Goal: Information Seeking & Learning: Learn about a topic

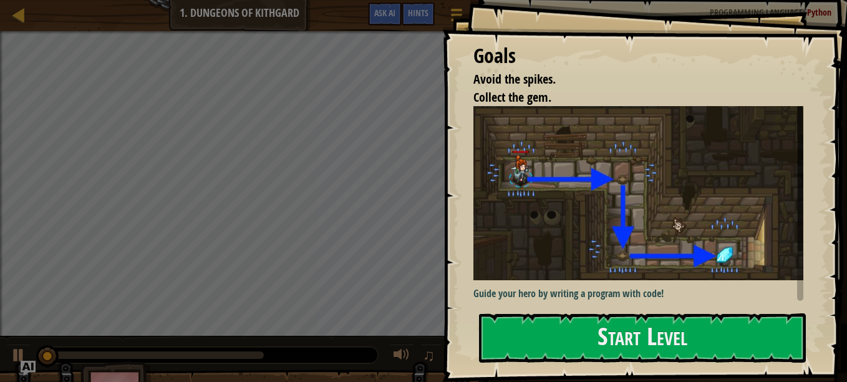
drag, startPoint x: 632, startPoint y: 337, endPoint x: 623, endPoint y: 324, distance: 15.7
click at [631, 336] on button "Start Level" at bounding box center [642, 337] width 327 height 49
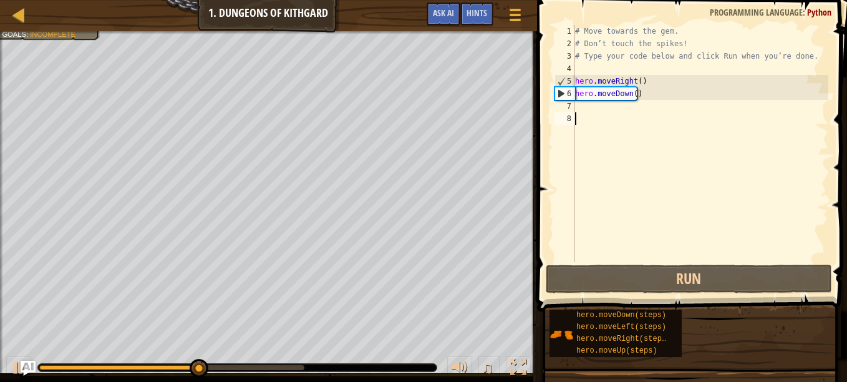
click at [590, 105] on div "# Move towards the gem. # Don’t touch the spikes! # Type your code below and cl…" at bounding box center [701, 156] width 256 height 262
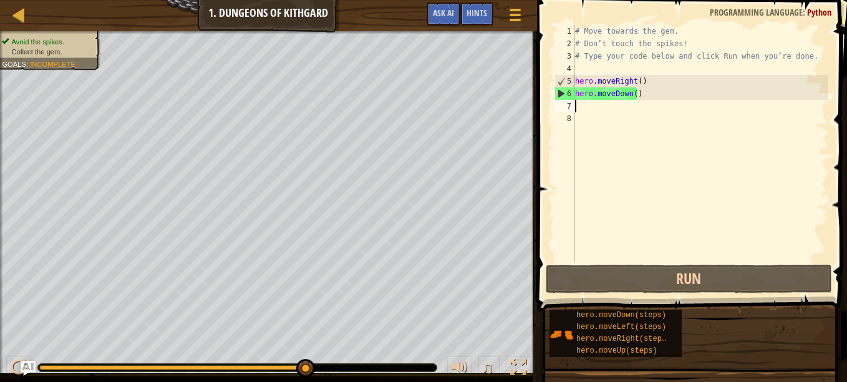
type textarea "h"
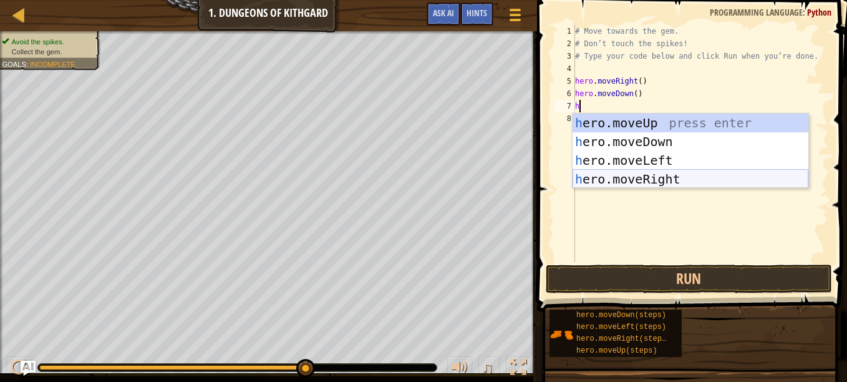
click at [635, 173] on div "h ero.moveUp press enter h ero.moveDown press enter h ero.moveLeft press enter …" at bounding box center [691, 170] width 236 height 112
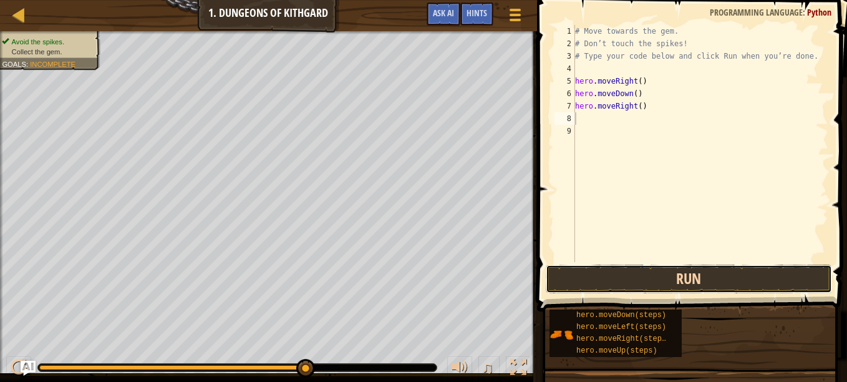
click at [693, 287] on button "Run" at bounding box center [689, 278] width 286 height 29
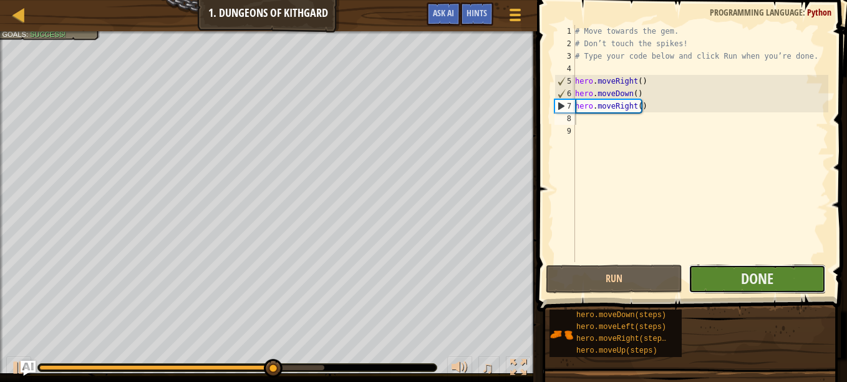
click at [717, 278] on button "Done" at bounding box center [757, 278] width 137 height 29
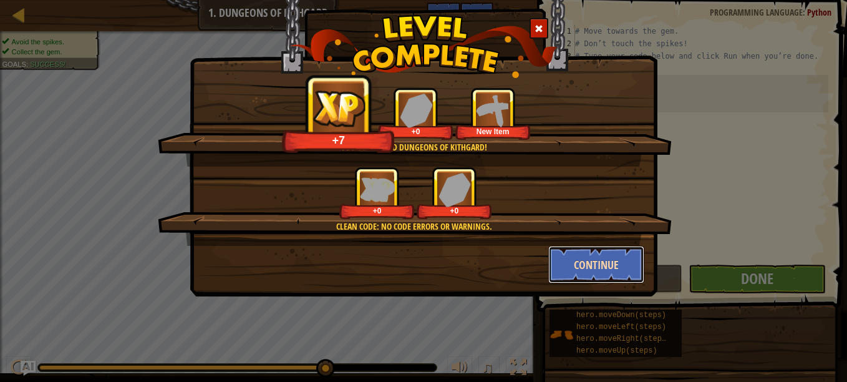
click at [607, 261] on button "Continue" at bounding box center [596, 264] width 97 height 37
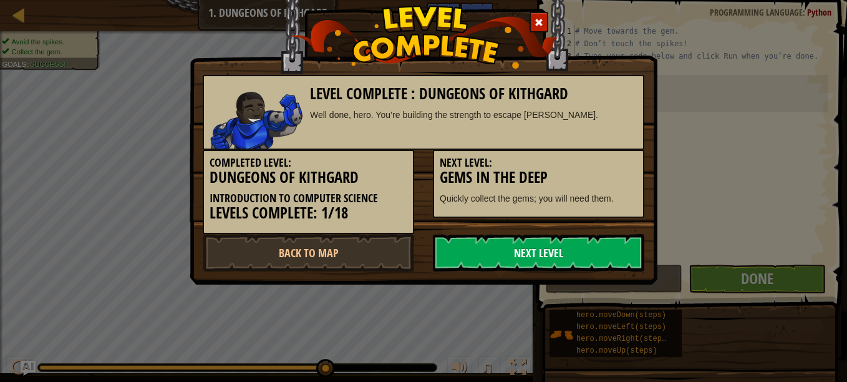
click at [598, 255] on link "Next Level" at bounding box center [538, 252] width 211 height 37
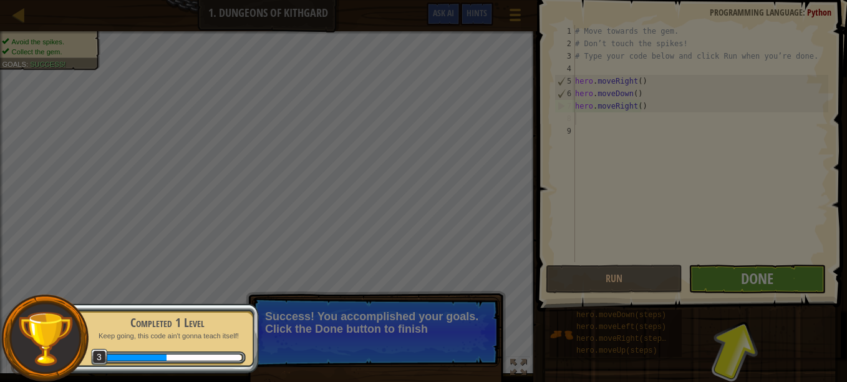
click at [598, 255] on div at bounding box center [423, 191] width 847 height 382
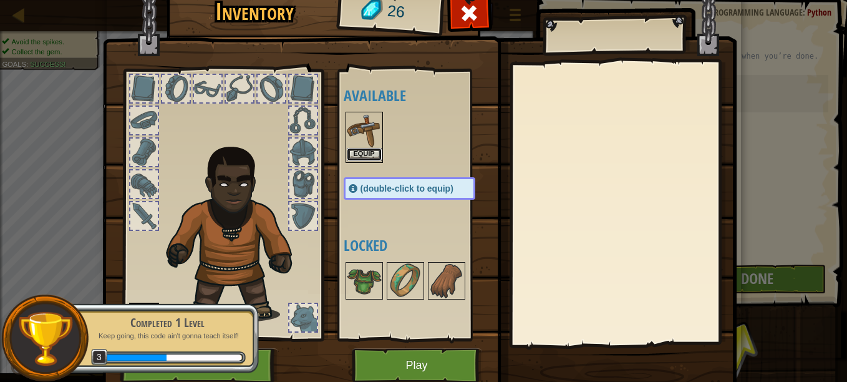
click at [347, 154] on button "Equip" at bounding box center [364, 154] width 35 height 13
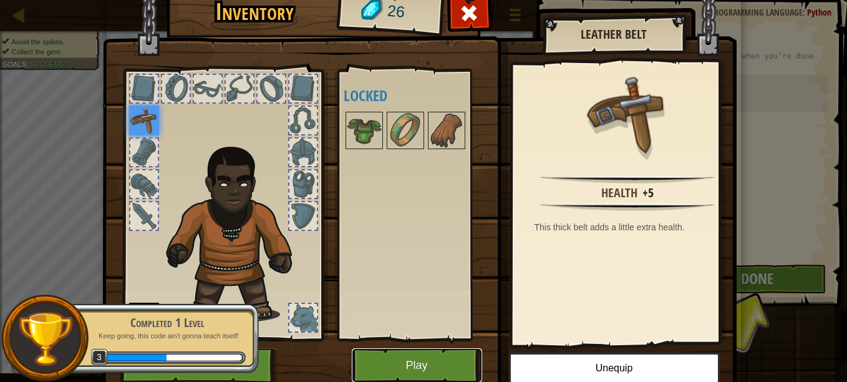
drag, startPoint x: 425, startPoint y: 364, endPoint x: 420, endPoint y: 360, distance: 6.6
click at [420, 360] on button "Play" at bounding box center [417, 365] width 130 height 34
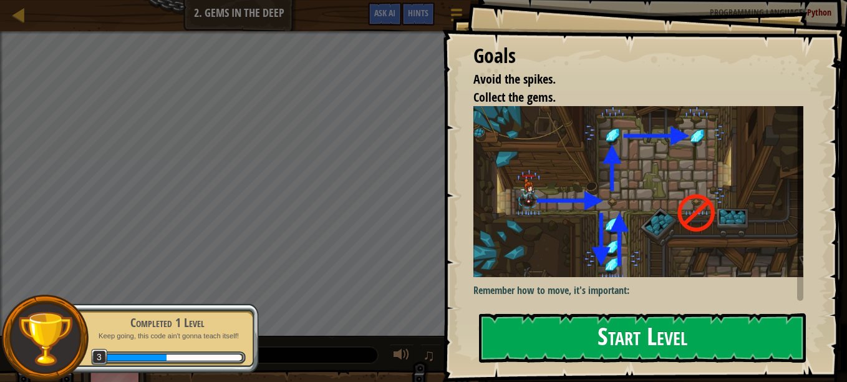
click at [737, 313] on button "Start Level" at bounding box center [642, 337] width 327 height 49
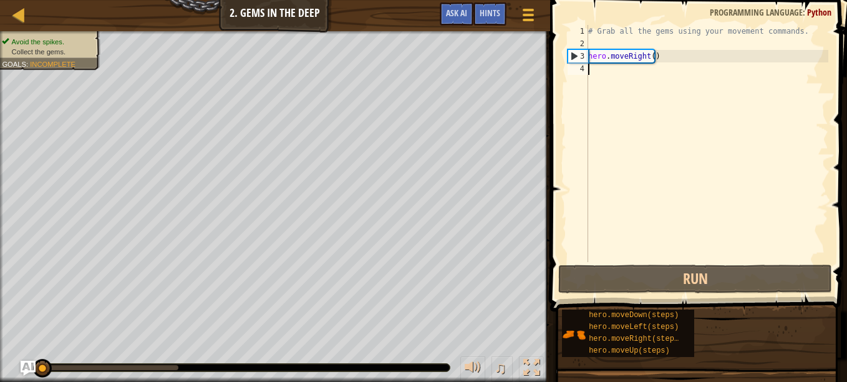
type textarea "u"
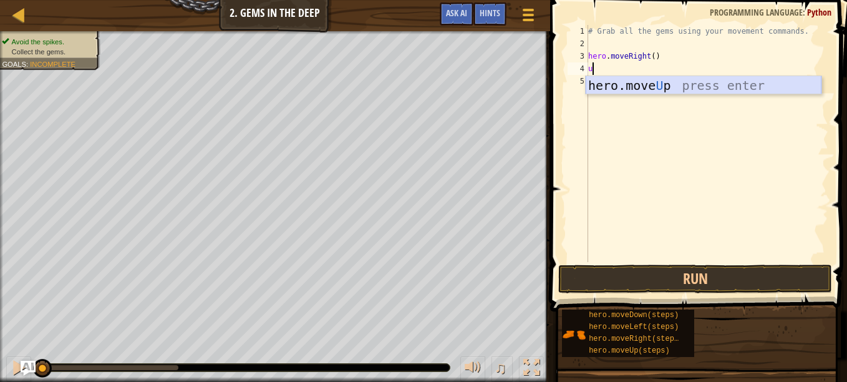
click at [627, 92] on div "hero.move U p press enter" at bounding box center [704, 104] width 236 height 56
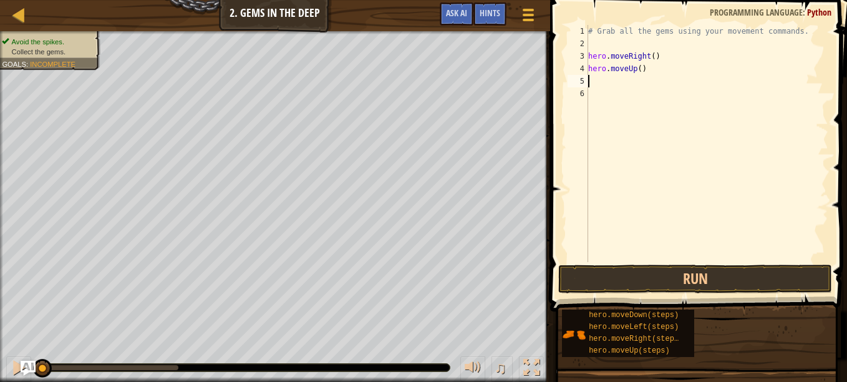
type textarea "r"
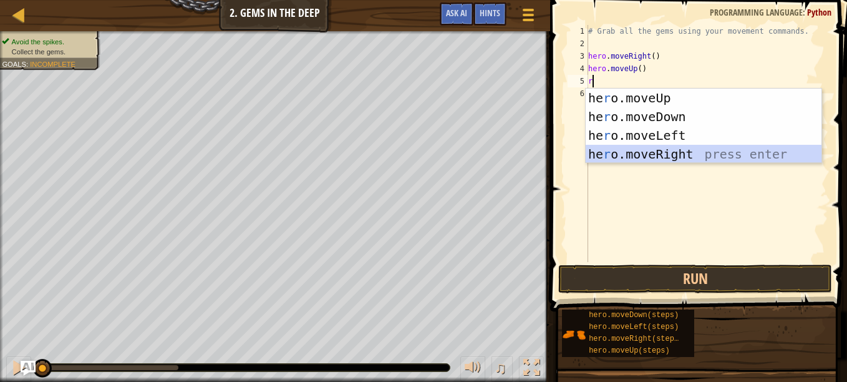
click at [666, 153] on div "he r o.moveUp press enter he r o.moveDown press enter he r o.moveLeft press ent…" at bounding box center [704, 145] width 236 height 112
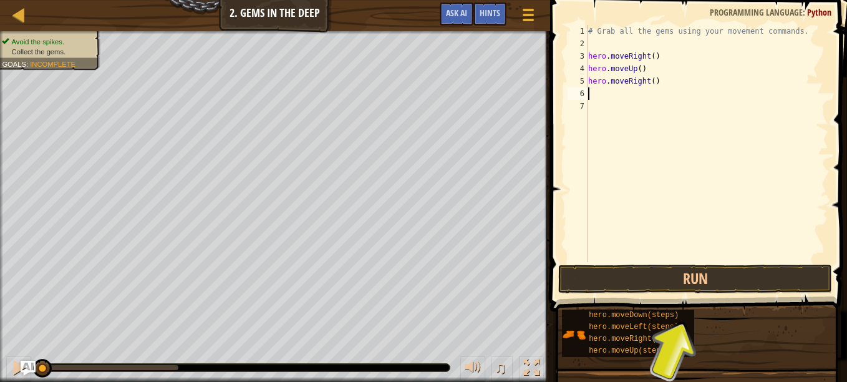
type textarea "d"
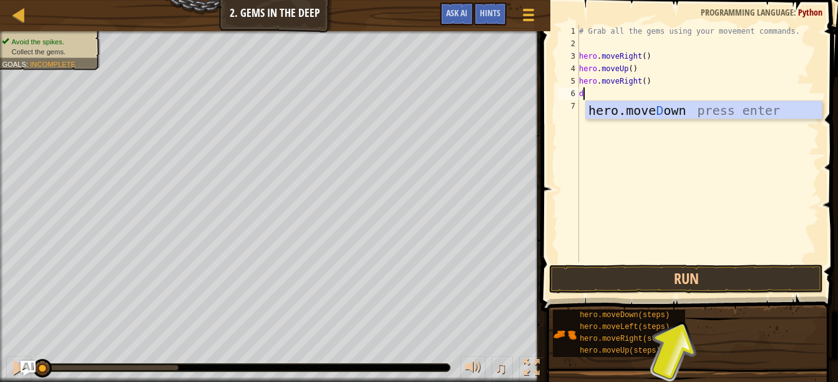
click at [652, 118] on div "hero.[PERSON_NAME] own press enter" at bounding box center [704, 129] width 236 height 56
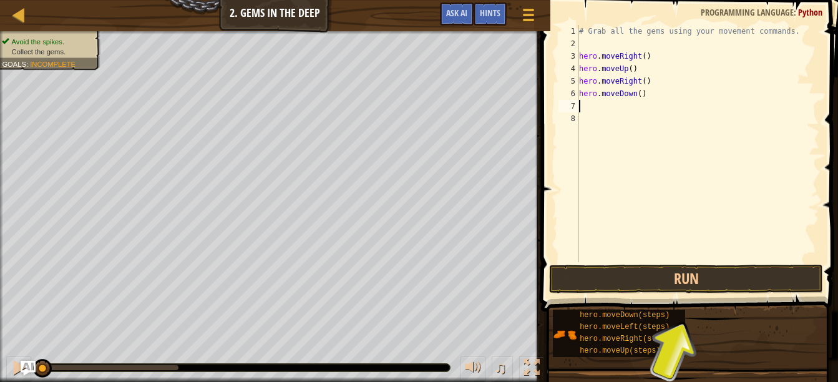
type textarea "l"
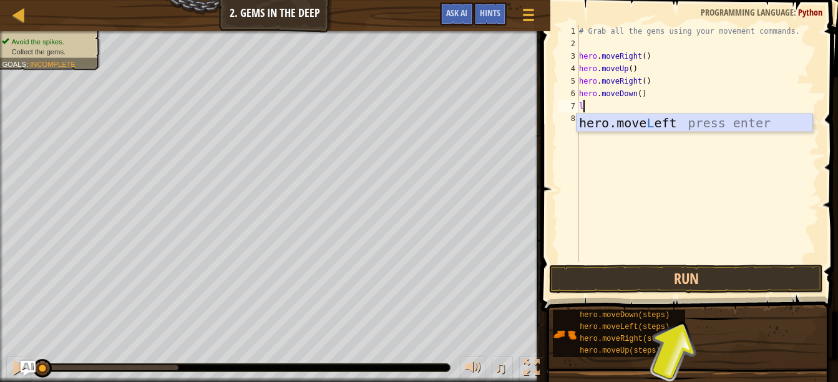
click at [652, 122] on div "hero.move L eft press enter" at bounding box center [694, 142] width 236 height 56
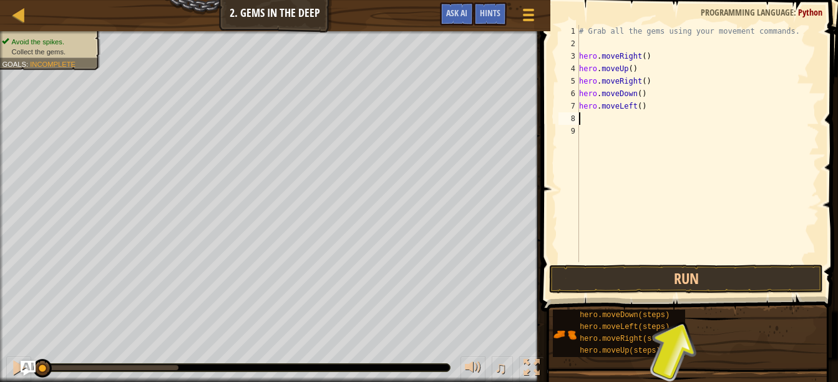
type textarea "d"
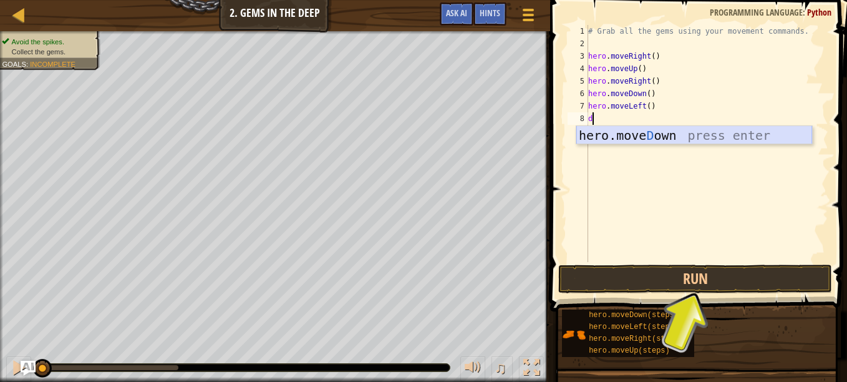
click at [639, 138] on div "hero.[PERSON_NAME] own press enter" at bounding box center [694, 154] width 236 height 56
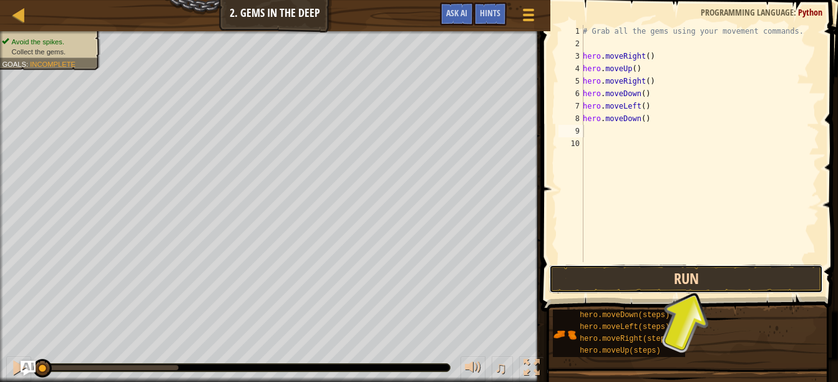
click at [702, 278] on button "Run" at bounding box center [686, 278] width 274 height 29
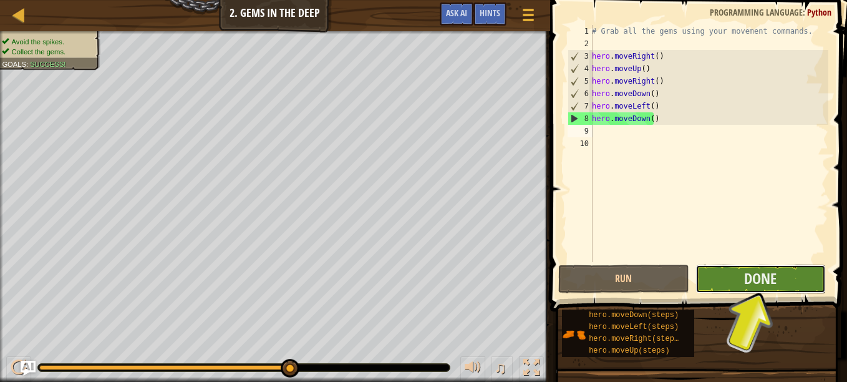
click at [783, 281] on button "Done" at bounding box center [761, 278] width 130 height 29
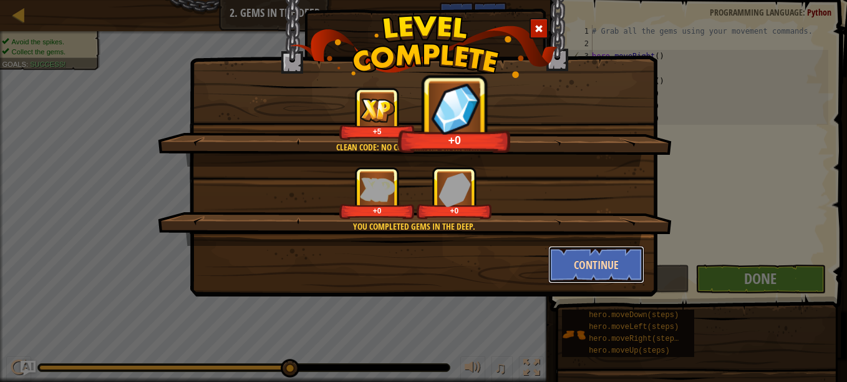
click at [589, 260] on button "Continue" at bounding box center [596, 264] width 97 height 37
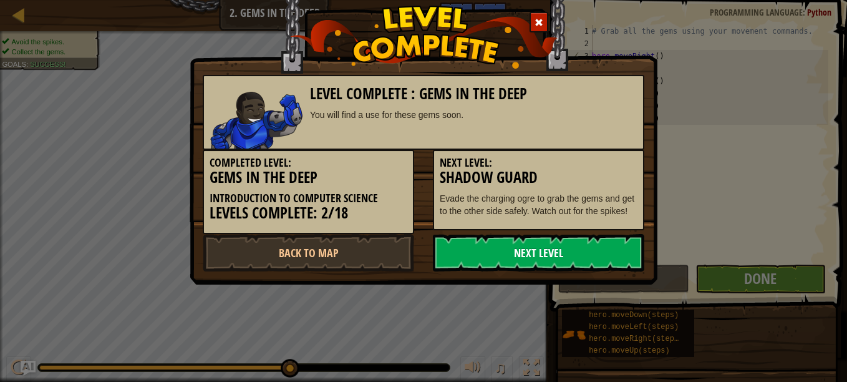
click at [583, 263] on link "Next Level" at bounding box center [538, 252] width 211 height 37
click at [576, 249] on link "Next Level" at bounding box center [538, 252] width 211 height 37
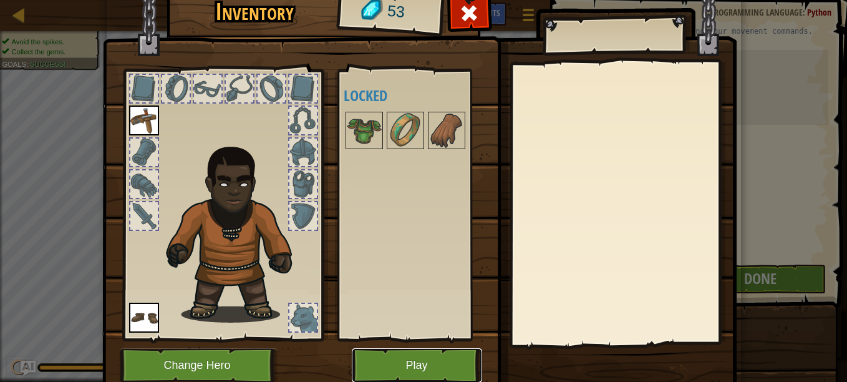
click at [392, 361] on button "Play" at bounding box center [417, 365] width 130 height 34
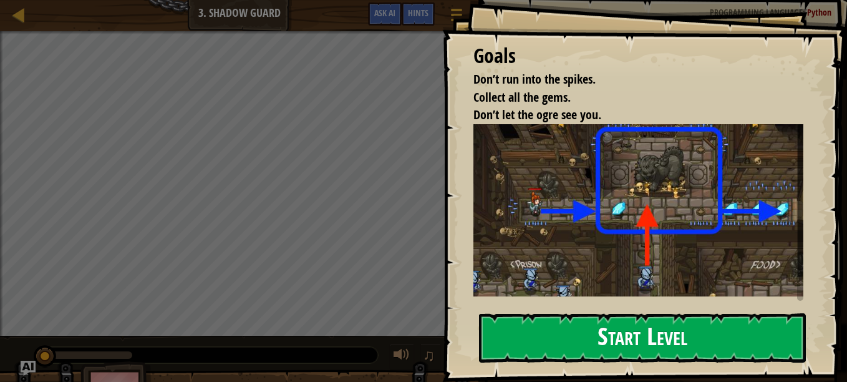
click at [606, 313] on button "Start Level" at bounding box center [642, 337] width 327 height 49
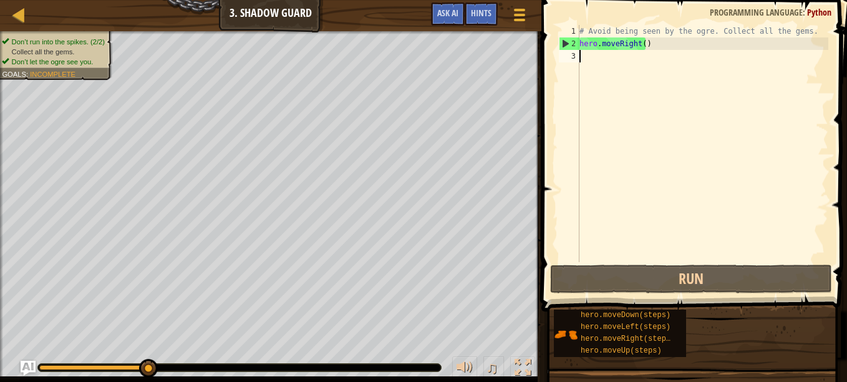
type textarea "r"
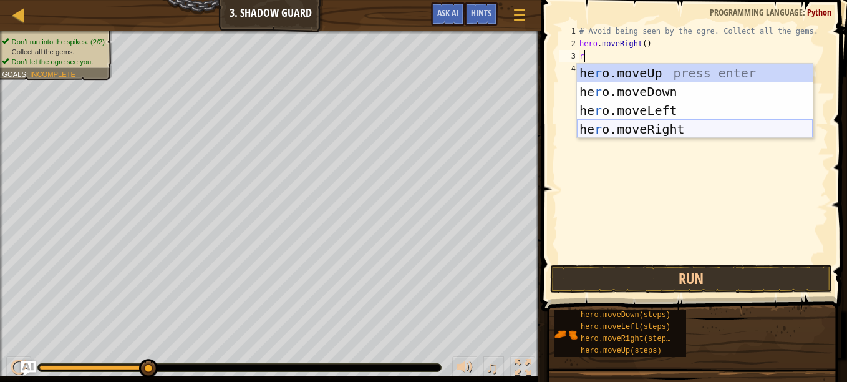
click at [647, 127] on div "he r o.moveUp press enter he r o.moveDown press enter he r o.moveLeft press ent…" at bounding box center [695, 120] width 236 height 112
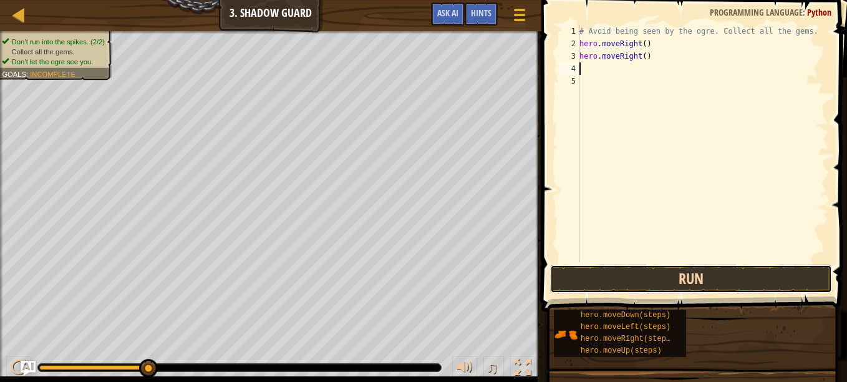
click at [653, 271] on button "Run" at bounding box center [691, 278] width 282 height 29
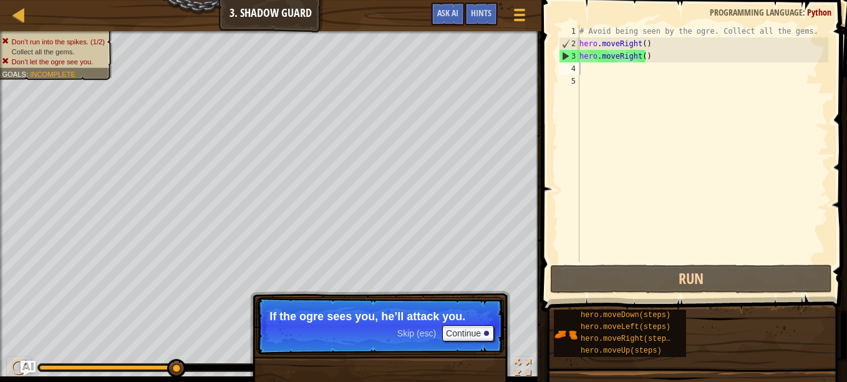
click at [427, 324] on p "Skip (esc) Continue If the ogre sees you, he’ll attack you." at bounding box center [380, 325] width 248 height 57
click at [457, 336] on button "Continue" at bounding box center [468, 333] width 52 height 16
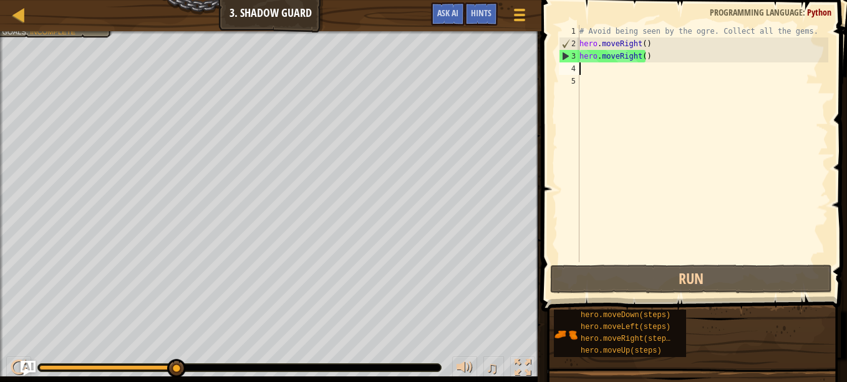
click at [7, 20] on div "Map Introduction to Computer Science 3. Shadow Guard Game Menu Done Hints Ask AI" at bounding box center [270, 15] width 541 height 31
click at [14, 17] on div at bounding box center [19, 15] width 16 height 16
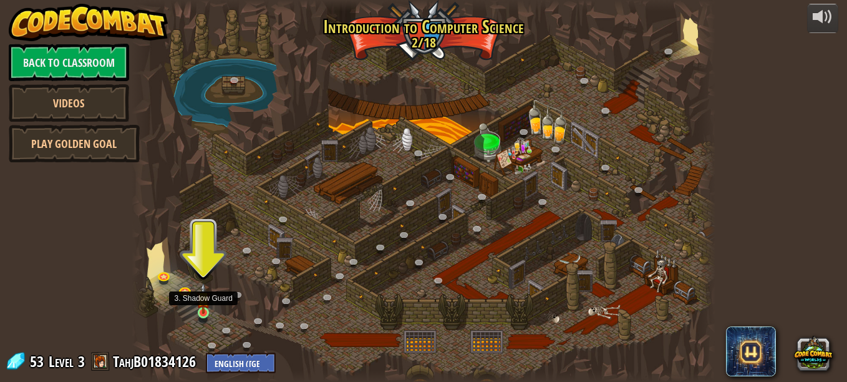
click at [203, 311] on img at bounding box center [203, 298] width 14 height 31
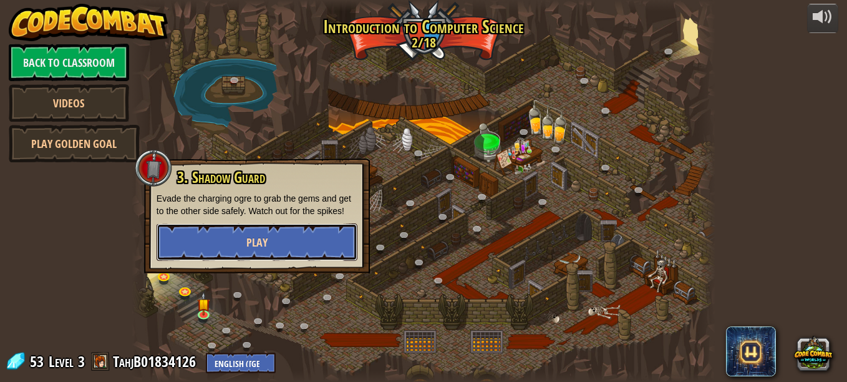
click at [262, 248] on span "Play" at bounding box center [256, 243] width 21 height 16
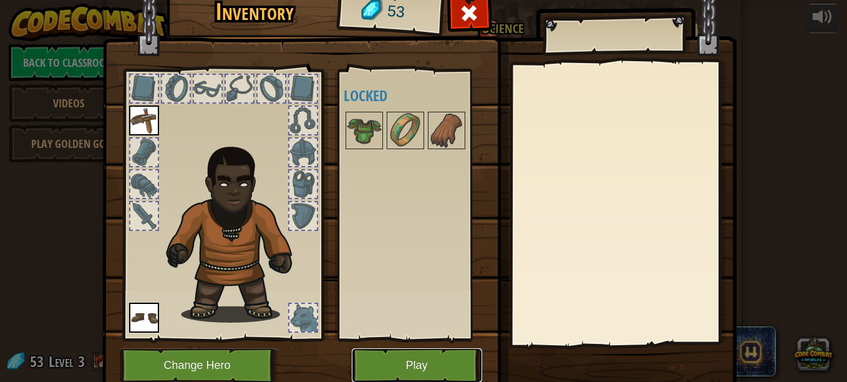
click at [390, 362] on button "Play" at bounding box center [417, 365] width 130 height 34
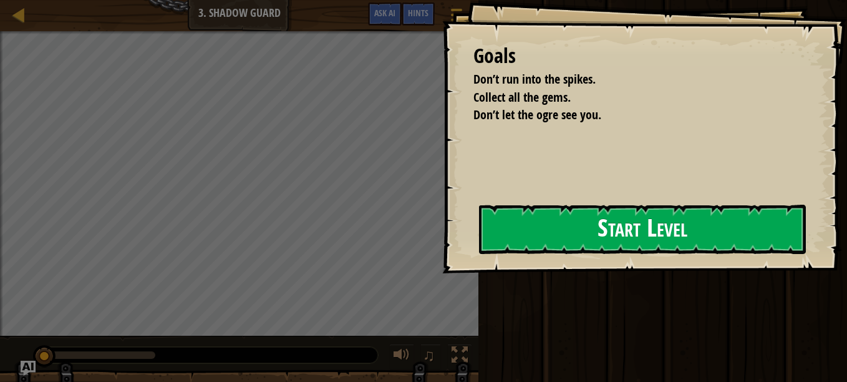
click at [657, 248] on button "Start Level" at bounding box center [642, 229] width 327 height 49
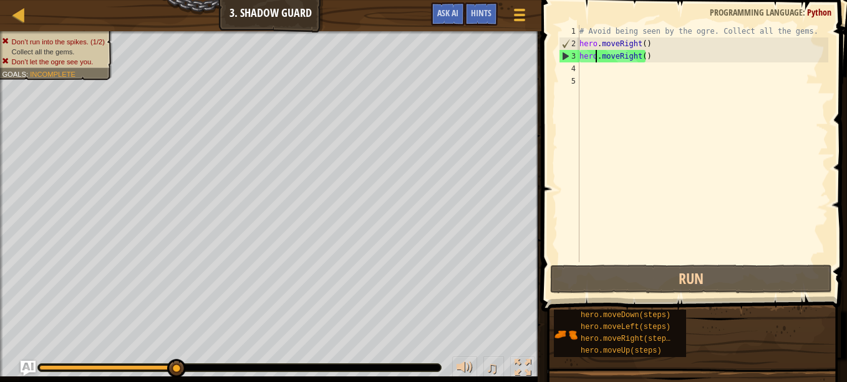
click at [598, 56] on div "# Avoid being seen by the ogre. Collect all the gems. hero . moveRight ( ) hero…" at bounding box center [702, 156] width 251 height 262
click at [611, 57] on div "# Avoid being seen by the ogre. Collect all the gems. hero . moveRight ( ) hero…" at bounding box center [702, 156] width 251 height 262
click at [638, 57] on div "# Avoid being seen by the ogre. Collect all the gems. hero . moveRight ( ) hero…" at bounding box center [702, 156] width 251 height 262
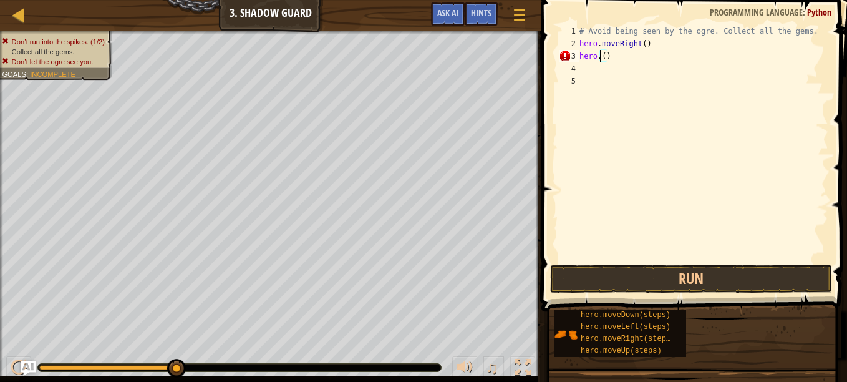
type textarea "hero.u()"
click at [621, 84] on div "# Avoid being seen by the ogre. Collect all the gems. hero . moveRight ( ) hero…" at bounding box center [702, 156] width 251 height 262
click at [601, 59] on div "# Avoid being seen by the ogre. Collect all the gems. hero . moveRight ( ) hero…" at bounding box center [702, 156] width 251 height 262
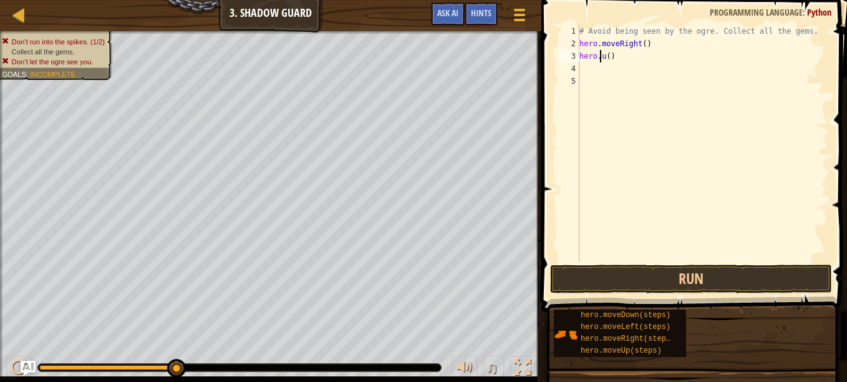
click at [601, 59] on div "# Avoid being seen by the ogre. Collect all the gems. hero . moveRight ( ) hero…" at bounding box center [702, 156] width 251 height 262
click at [606, 59] on div "# Avoid being seen by the ogre. Collect all the gems. hero . moveRight ( ) hero…" at bounding box center [702, 156] width 251 height 262
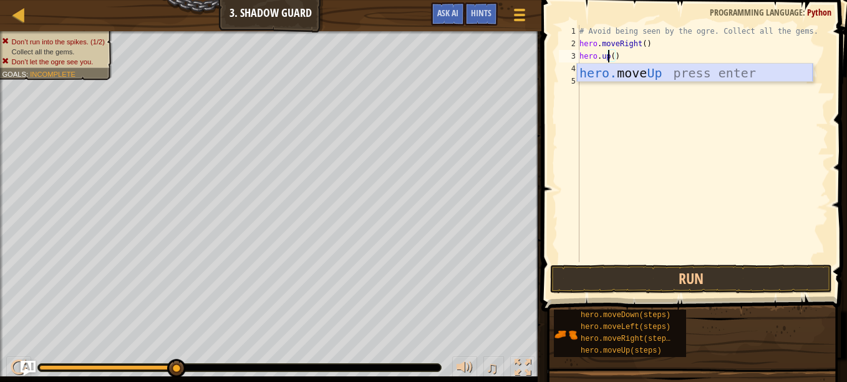
click at [608, 74] on div "hero. move Up press enter" at bounding box center [695, 92] width 236 height 56
type textarea "hero.moveUp()"
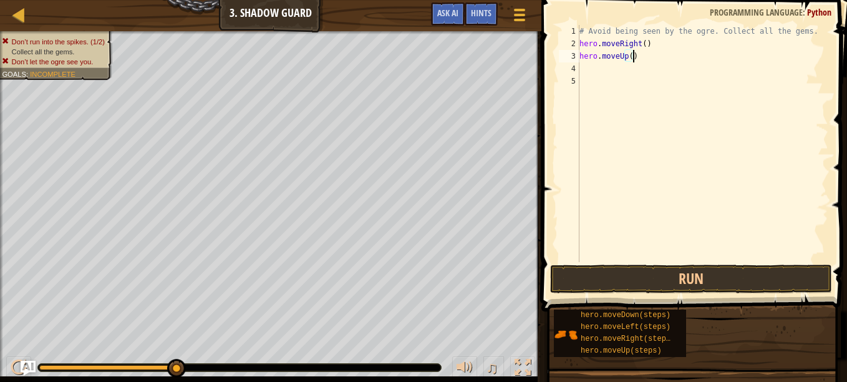
click at [608, 74] on div "# Avoid being seen by the ogre. Collect all the gems. hero . moveRight ( ) hero…" at bounding box center [702, 156] width 251 height 262
type textarea "r"
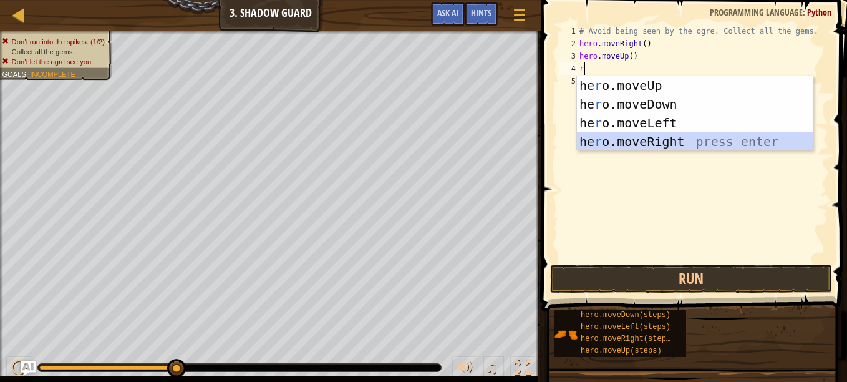
click at [642, 136] on div "he r o.moveUp press enter he r o.moveDown press enter he r o.moveLeft press ent…" at bounding box center [695, 132] width 236 height 112
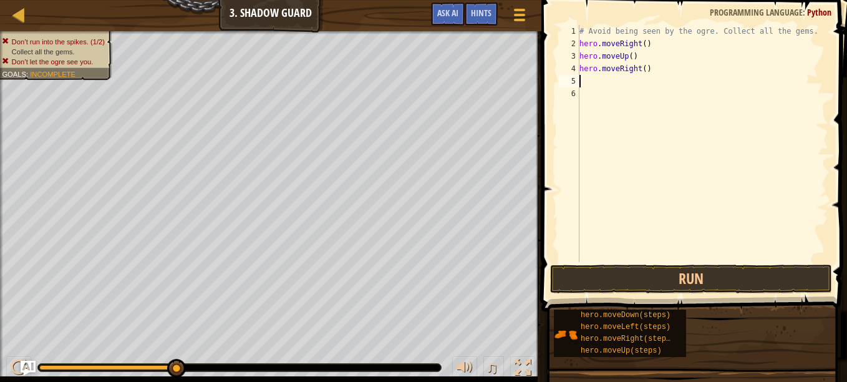
type textarea "d"
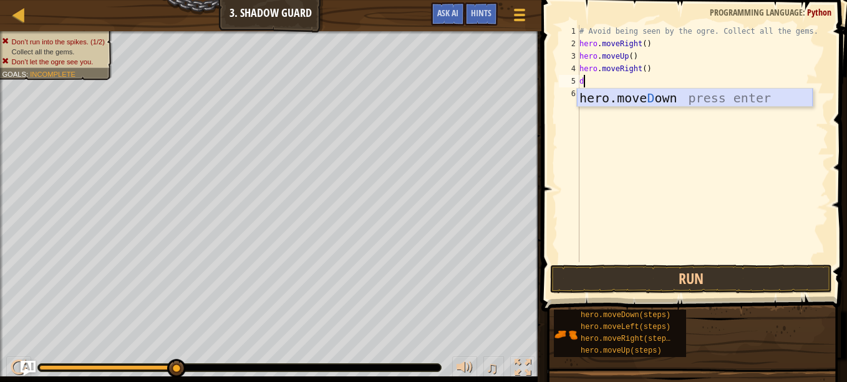
click at [636, 100] on div "hero.[PERSON_NAME] own press enter" at bounding box center [695, 117] width 236 height 56
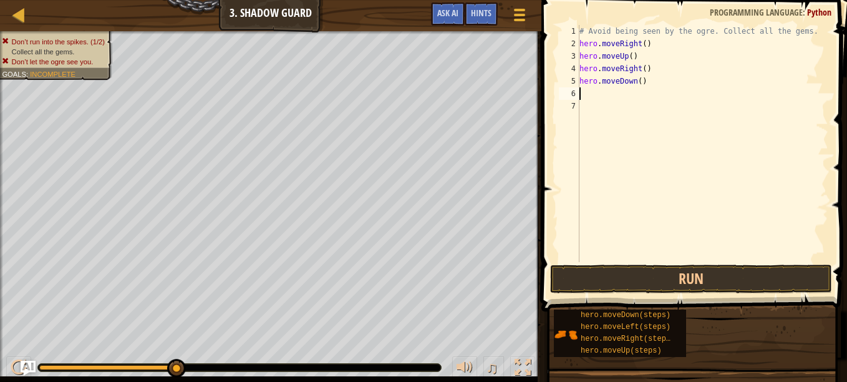
type textarea "r"
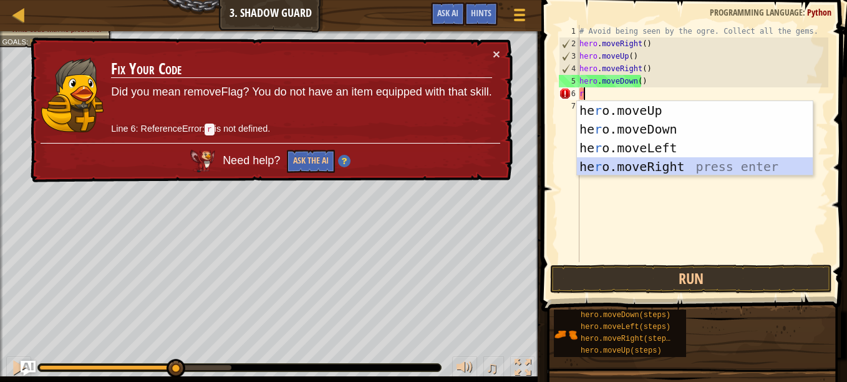
click at [633, 161] on div "he r o.moveUp press enter he r o.moveDown press enter he r o.moveLeft press ent…" at bounding box center [695, 157] width 236 height 112
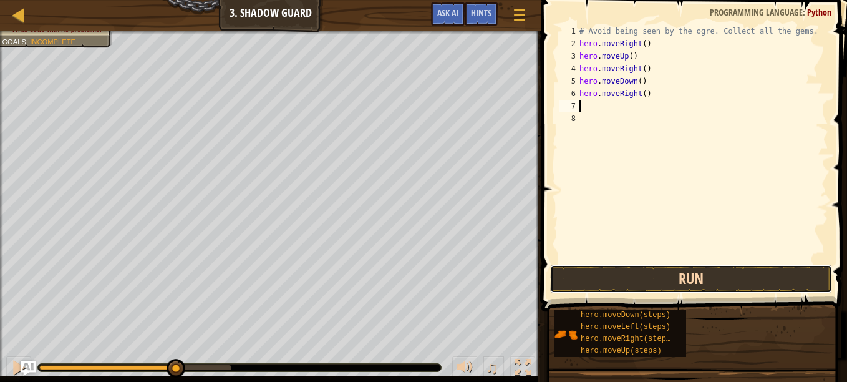
click at [652, 272] on button "Run" at bounding box center [691, 278] width 282 height 29
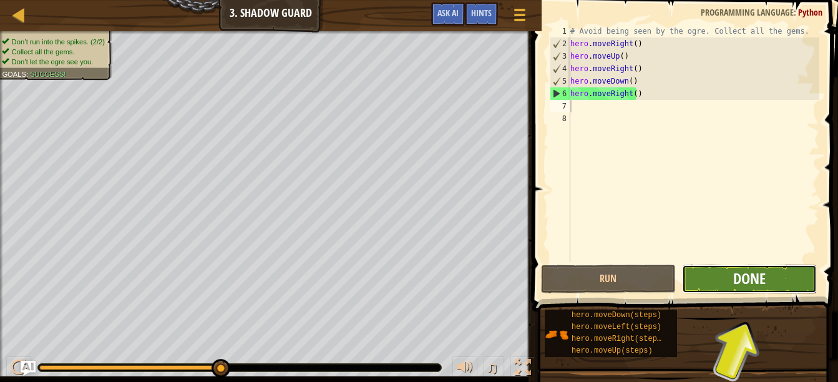
click at [757, 276] on span "Done" at bounding box center [749, 278] width 32 height 20
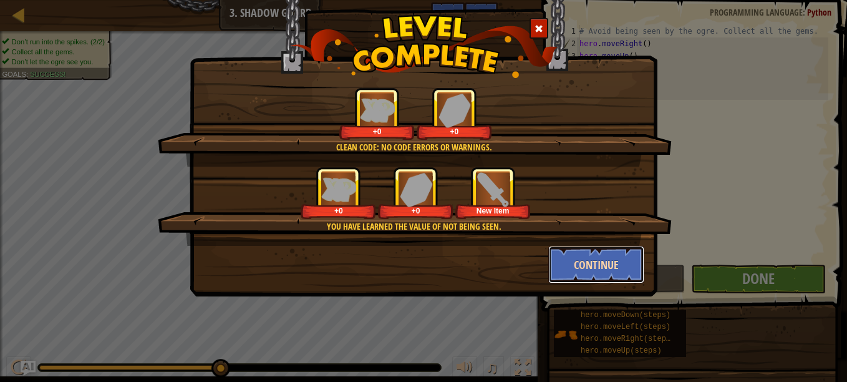
click at [573, 251] on button "Continue" at bounding box center [596, 264] width 97 height 37
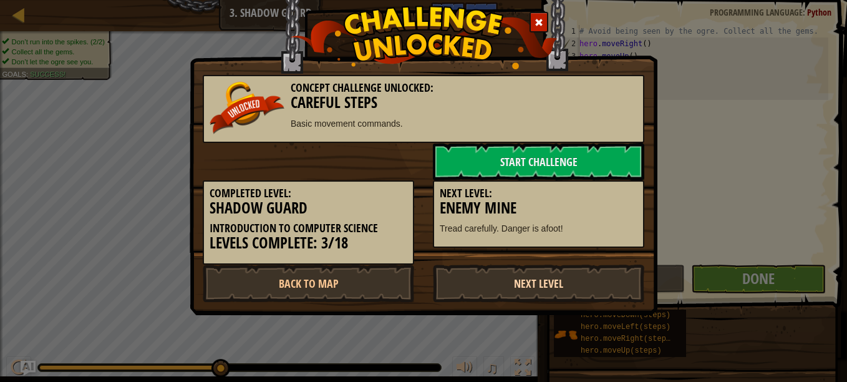
click at [549, 268] on link "Next Level" at bounding box center [538, 282] width 211 height 37
click at [546, 266] on link "Next Level" at bounding box center [538, 282] width 211 height 37
click at [546, 267] on link "Next Level" at bounding box center [538, 282] width 211 height 37
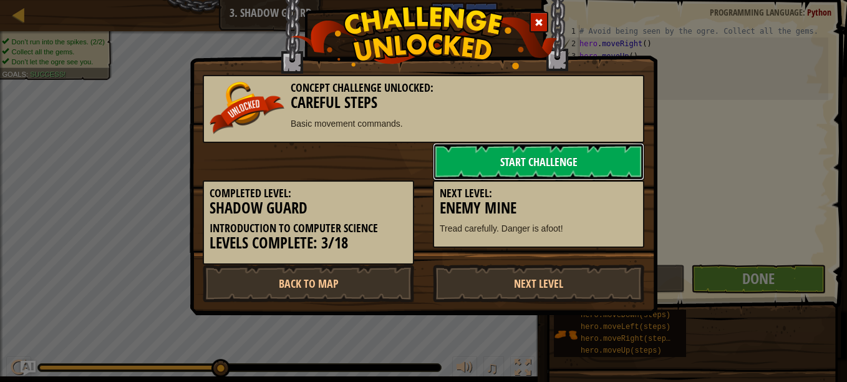
click at [578, 152] on link "Start Challenge" at bounding box center [538, 161] width 211 height 37
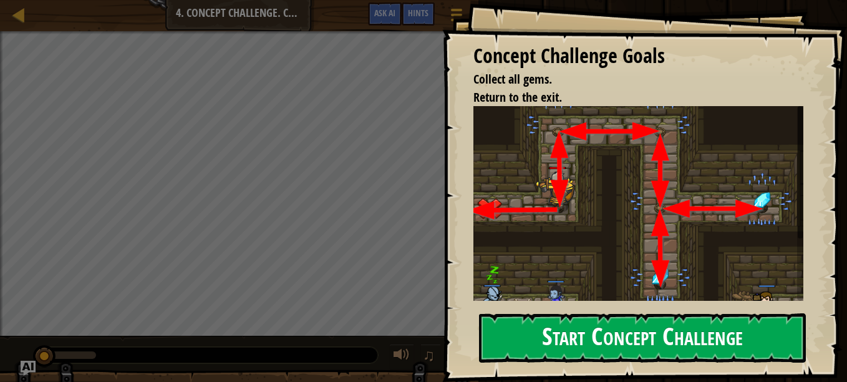
click at [677, 227] on img at bounding box center [642, 214] width 339 height 216
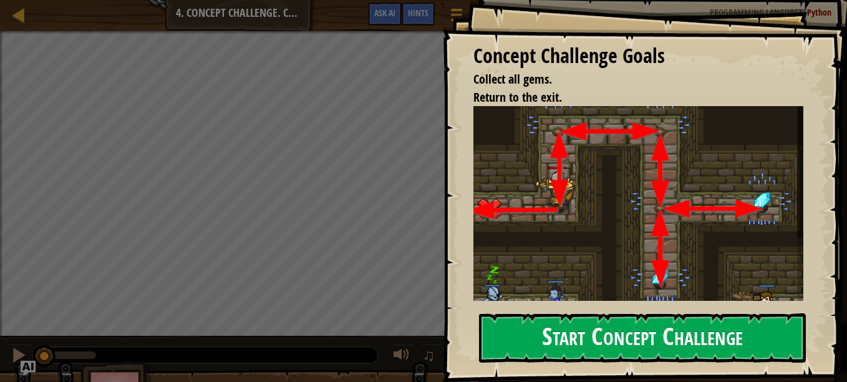
click at [691, 318] on button "Start Concept Challenge" at bounding box center [642, 337] width 327 height 49
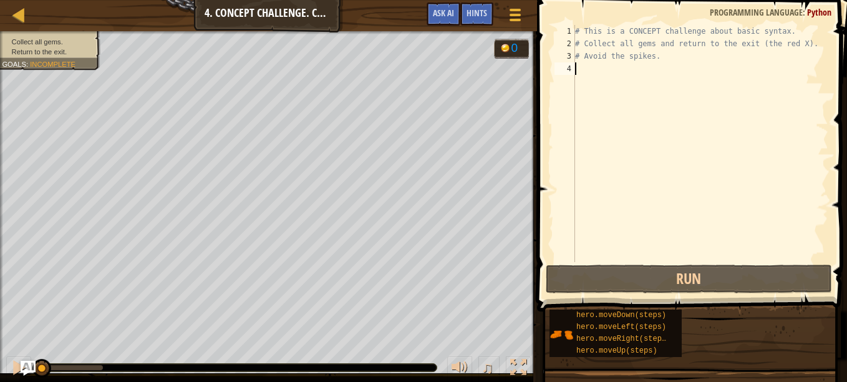
type textarea "u"
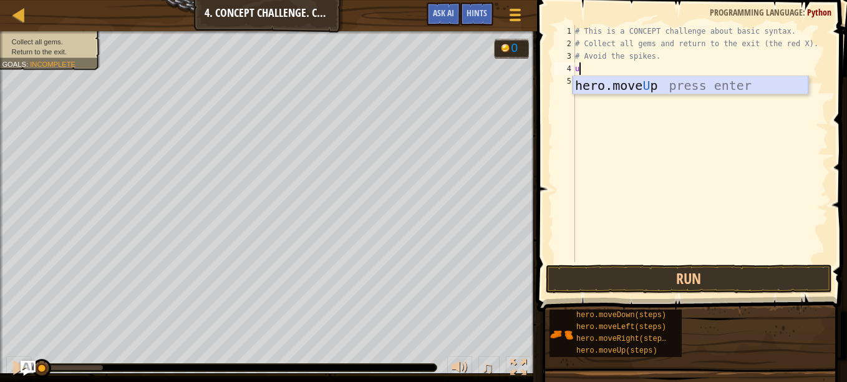
click at [586, 82] on div "hero.move U p press enter" at bounding box center [691, 104] width 236 height 56
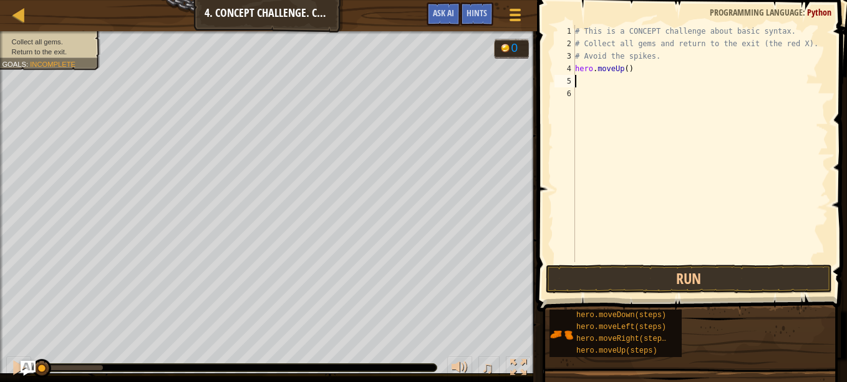
type textarea "r"
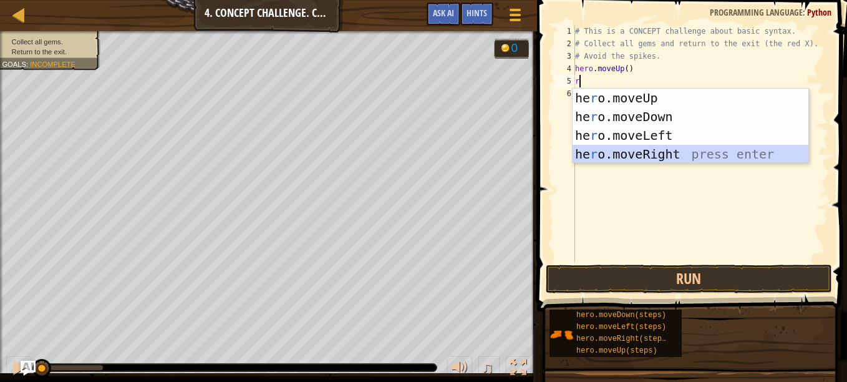
click at [630, 151] on div "he r o.moveUp press enter he r o.moveDown press enter he r o.moveLeft press ent…" at bounding box center [691, 145] width 236 height 112
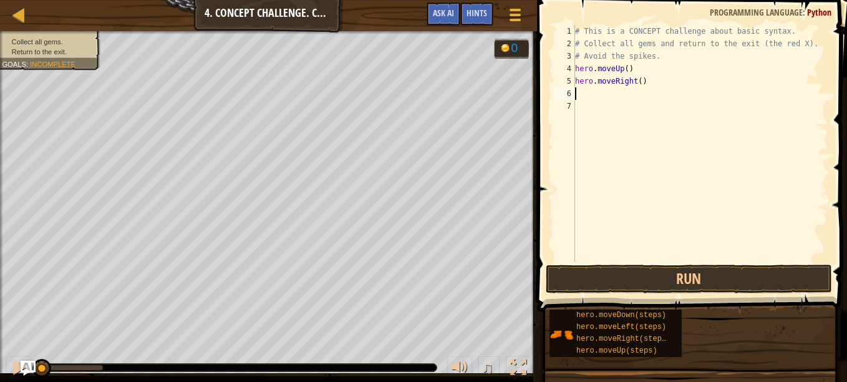
type textarea "d"
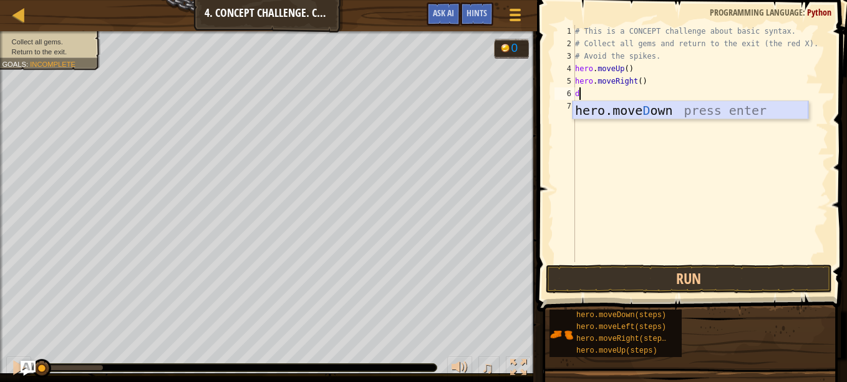
click at [652, 111] on div "hero.[PERSON_NAME] own press enter" at bounding box center [691, 129] width 236 height 56
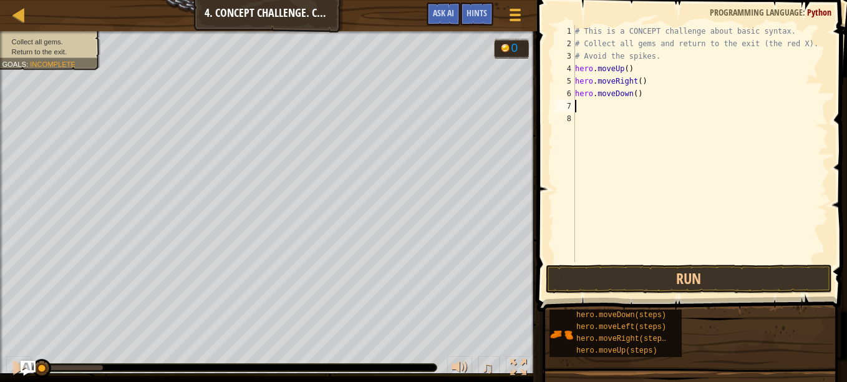
type textarea "r"
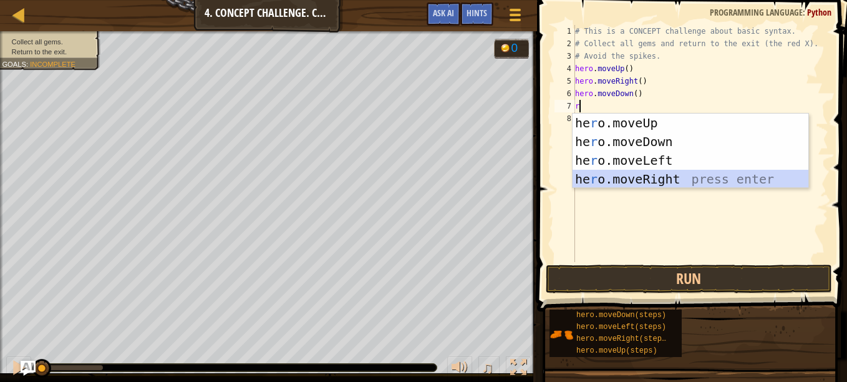
click at [634, 175] on div "he r o.moveUp press enter he r o.moveDown press enter he r o.moveLeft press ent…" at bounding box center [691, 170] width 236 height 112
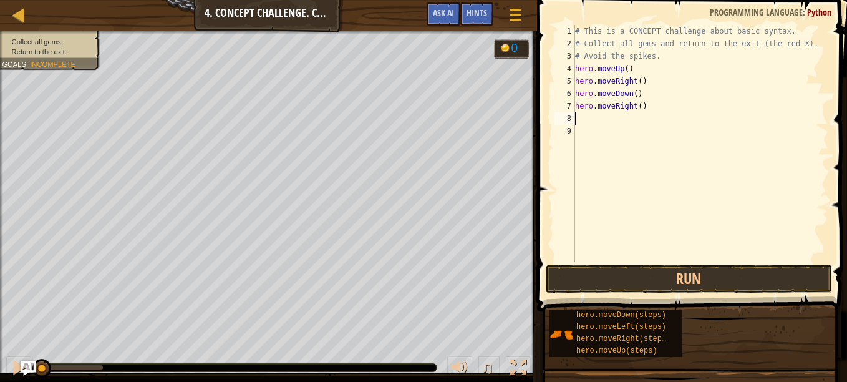
type textarea "l"
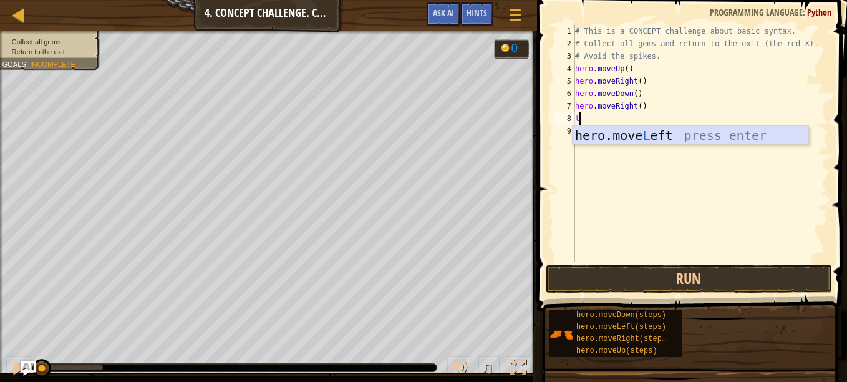
click at [618, 142] on div "hero.move L eft press enter" at bounding box center [691, 154] width 236 height 56
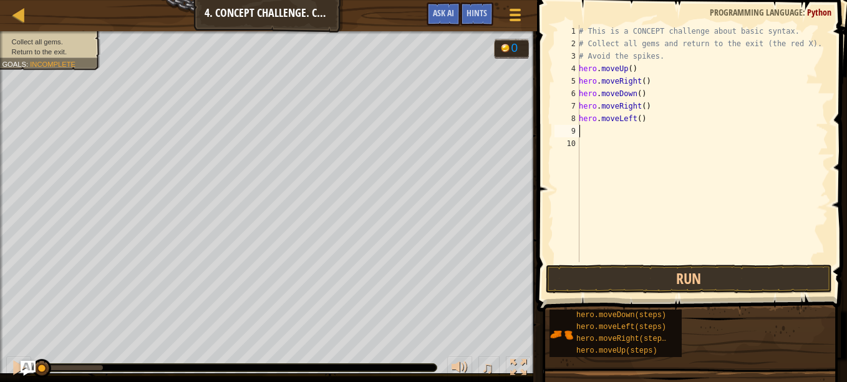
type textarea "d"
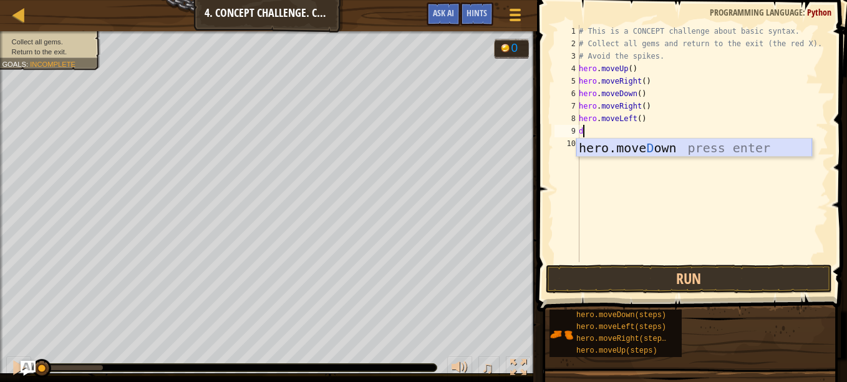
click at [618, 148] on div "hero.[PERSON_NAME] own press enter" at bounding box center [694, 166] width 236 height 56
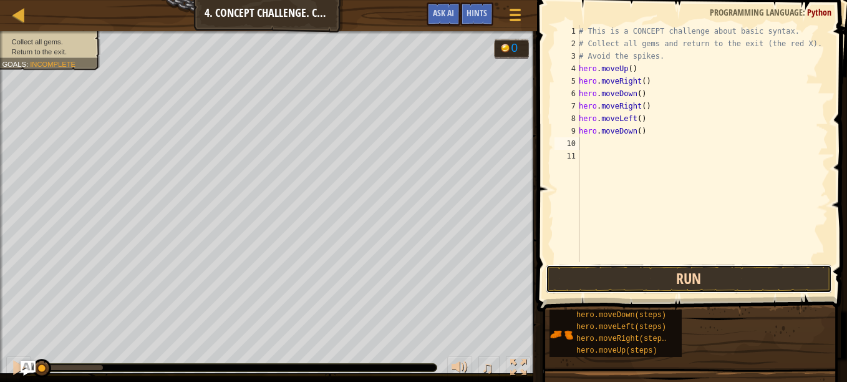
drag, startPoint x: 643, startPoint y: 276, endPoint x: 650, endPoint y: 281, distance: 8.7
click at [643, 279] on button "Run" at bounding box center [689, 278] width 286 height 29
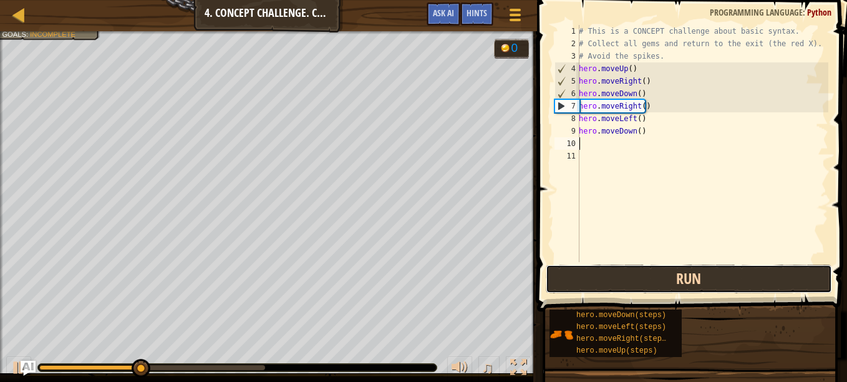
click at [733, 275] on button "Run" at bounding box center [689, 278] width 286 height 29
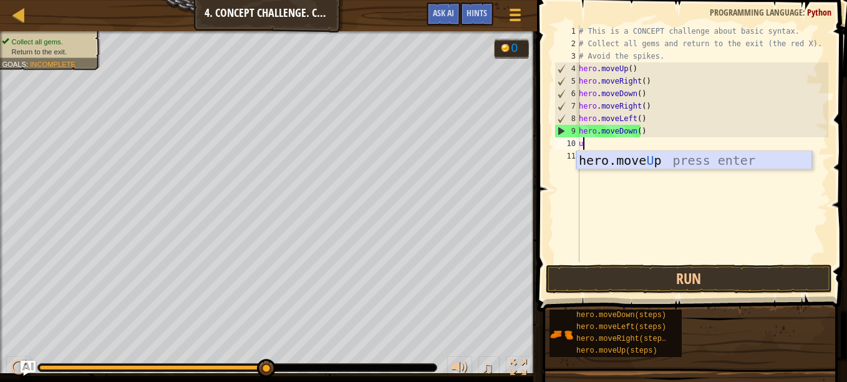
click at [599, 153] on div "# This is a CONCEPT challenge about basic syntax. # Collect all gems and return…" at bounding box center [702, 156] width 252 height 262
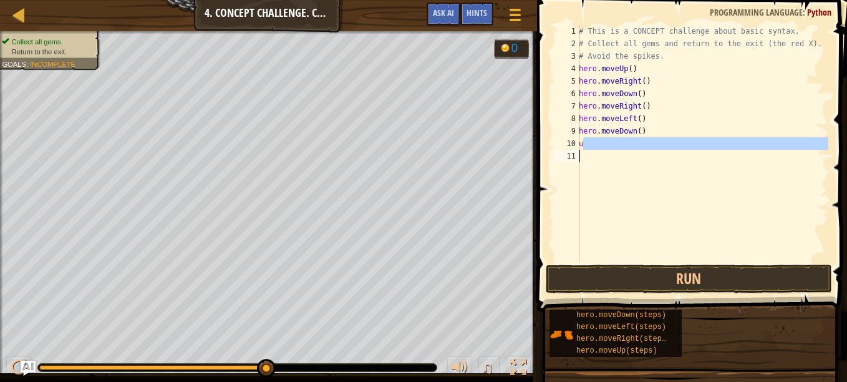
type textarea "u"
click at [602, 153] on div "# This is a CONCEPT challenge about basic syntax. # Collect all gems and return…" at bounding box center [702, 143] width 252 height 237
click at [602, 150] on div "# This is a CONCEPT challenge about basic syntax. # Collect all gems and return…" at bounding box center [702, 156] width 252 height 262
click at [594, 143] on div "# This is a CONCEPT challenge about basic syntax. # Collect all gems and return…" at bounding box center [702, 156] width 252 height 262
type textarea "up"
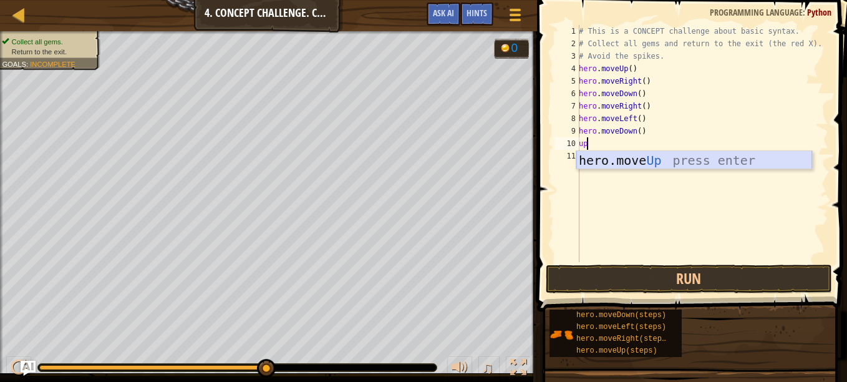
click at [598, 162] on div "hero.move Up press enter" at bounding box center [694, 179] width 236 height 56
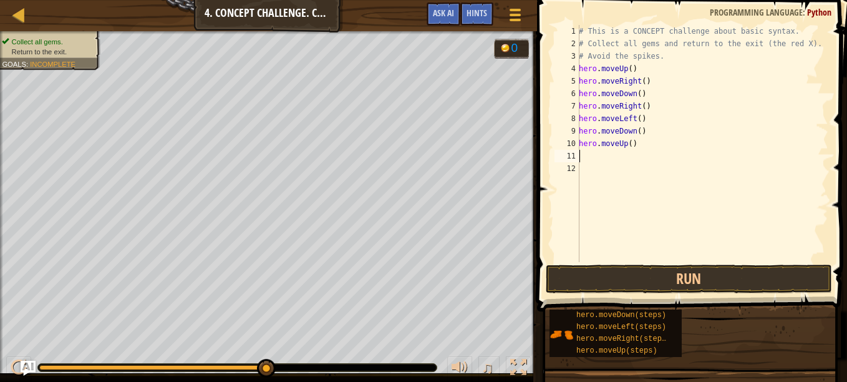
type textarea "u"
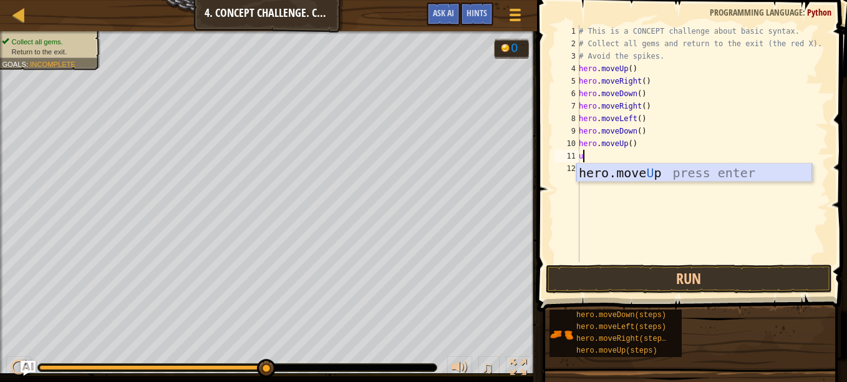
click at [607, 176] on div "hero.move U p press enter" at bounding box center [694, 191] width 236 height 56
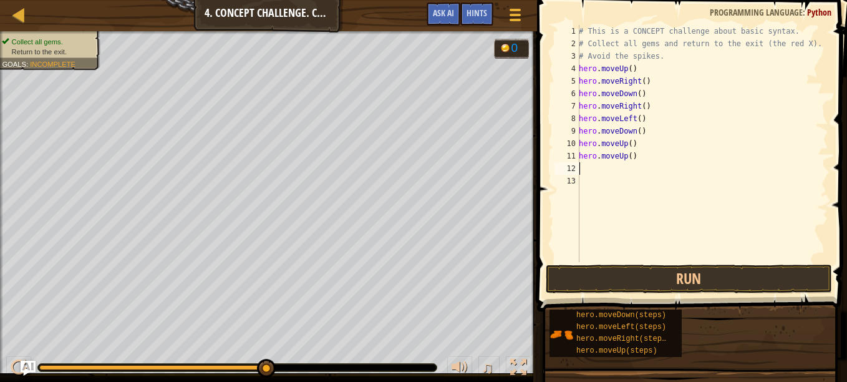
type textarea "l"
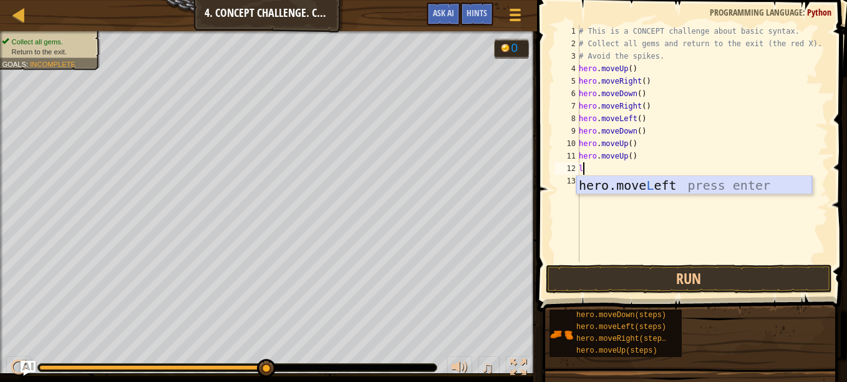
click at [602, 185] on div "hero.move L eft press enter" at bounding box center [694, 204] width 236 height 56
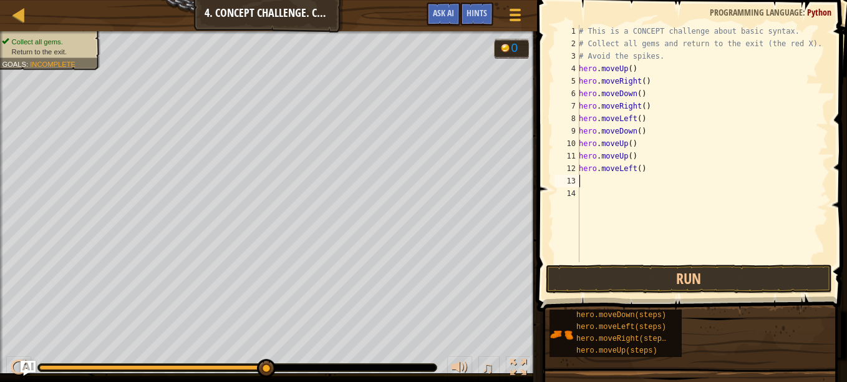
type textarea "d"
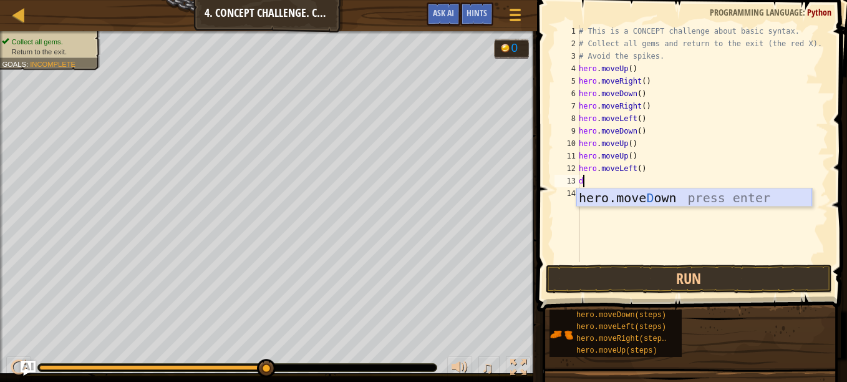
click at [609, 200] on div "hero.[PERSON_NAME] own press enter" at bounding box center [694, 216] width 236 height 56
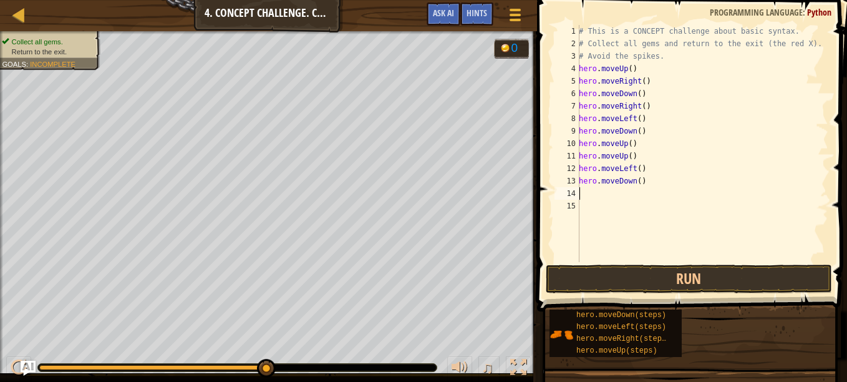
type textarea "l"
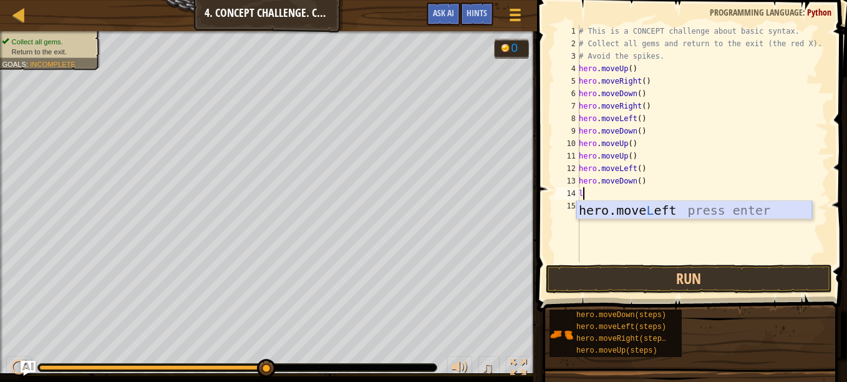
click at [619, 212] on div "hero.move L eft press enter" at bounding box center [694, 229] width 236 height 56
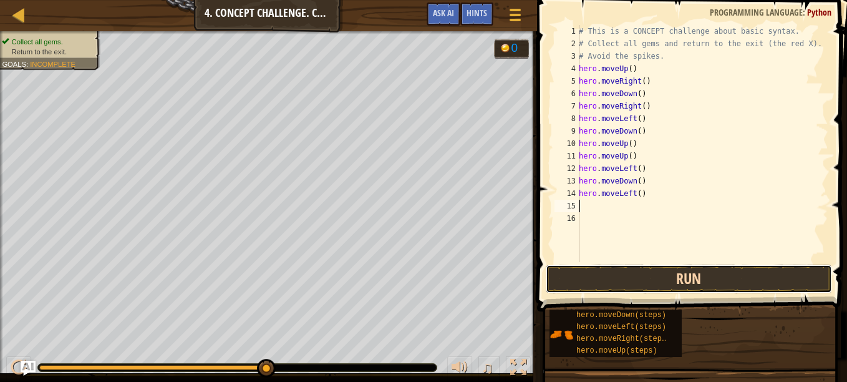
drag, startPoint x: 674, startPoint y: 284, endPoint x: 657, endPoint y: 274, distance: 19.6
click at [668, 283] on button "Run" at bounding box center [689, 278] width 286 height 29
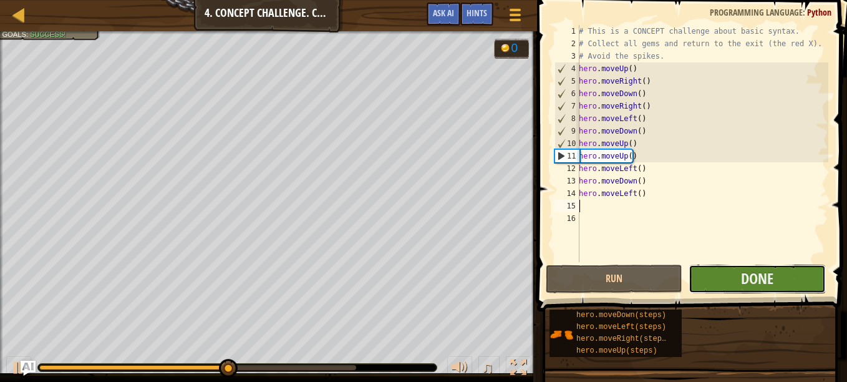
click at [778, 288] on button "Done" at bounding box center [757, 278] width 137 height 29
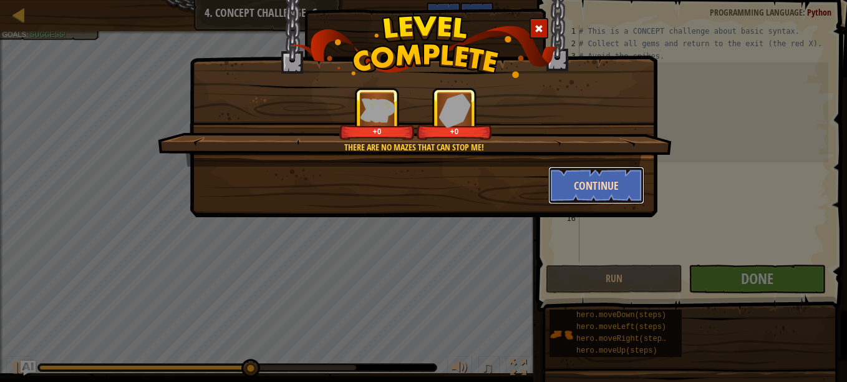
click at [606, 187] on button "Continue" at bounding box center [596, 185] width 97 height 37
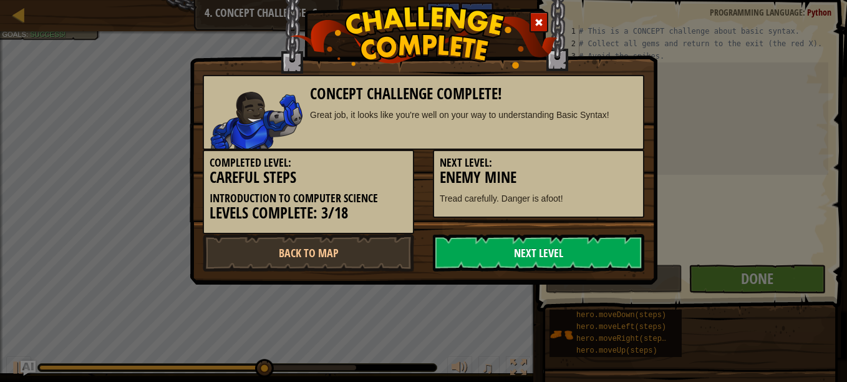
click at [624, 248] on link "Next Level" at bounding box center [538, 252] width 211 height 37
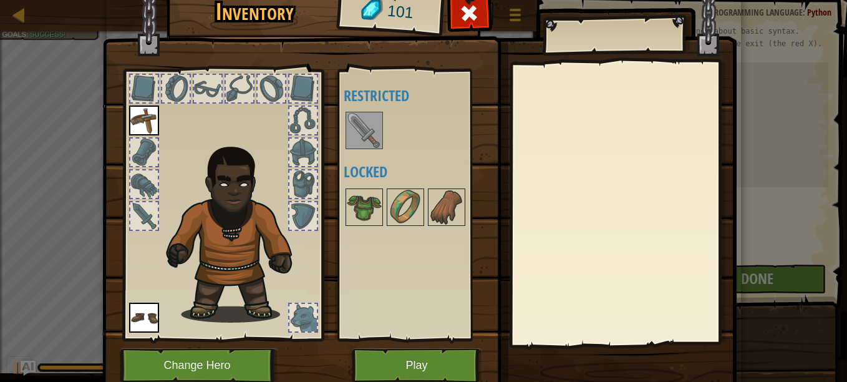
click at [344, 132] on div "Available Equip Equip (double-click to equip) Restricted Locked" at bounding box center [422, 205] width 157 height 260
click at [355, 142] on img at bounding box center [364, 130] width 35 height 35
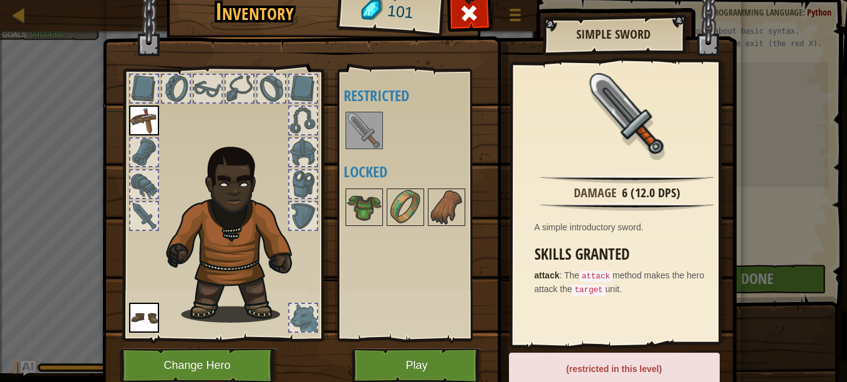
click at [362, 134] on img at bounding box center [364, 130] width 35 height 35
click at [424, 358] on button "Play" at bounding box center [417, 365] width 130 height 34
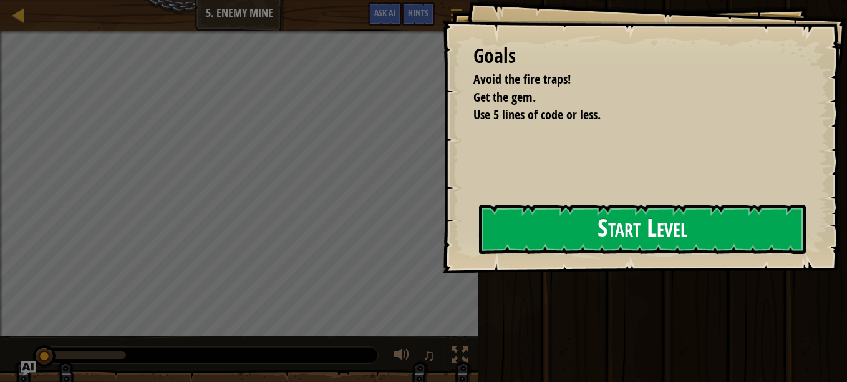
click at [553, 219] on button "Start Level" at bounding box center [642, 229] width 327 height 49
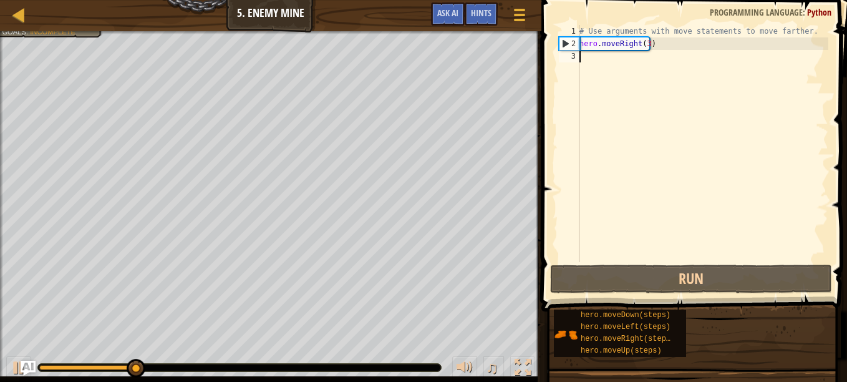
type textarea "u"
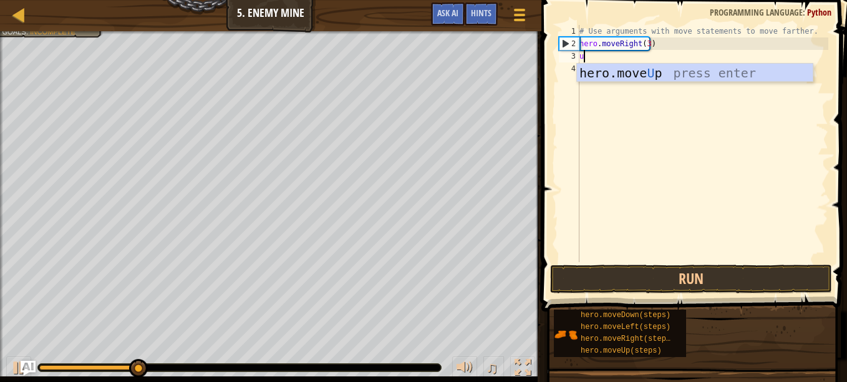
scroll to position [6, 0]
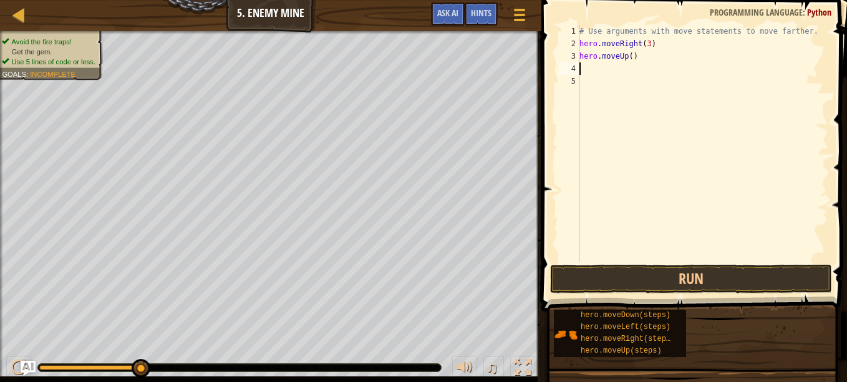
type textarea "r"
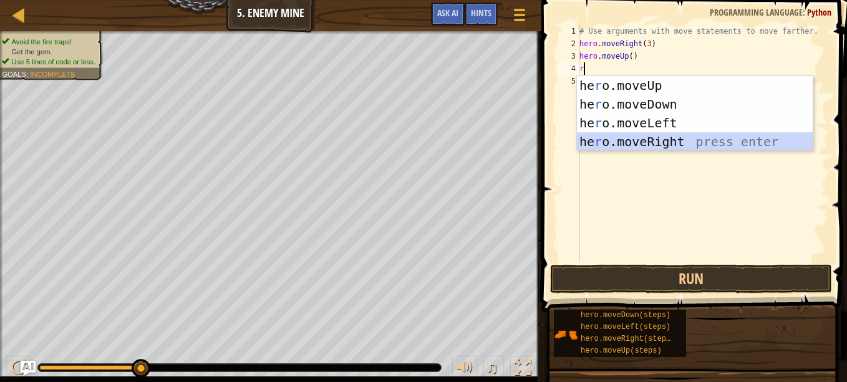
click at [636, 141] on div "he r o.moveUp press enter he r o.moveDown press enter he r o.moveLeft press ent…" at bounding box center [695, 132] width 236 height 112
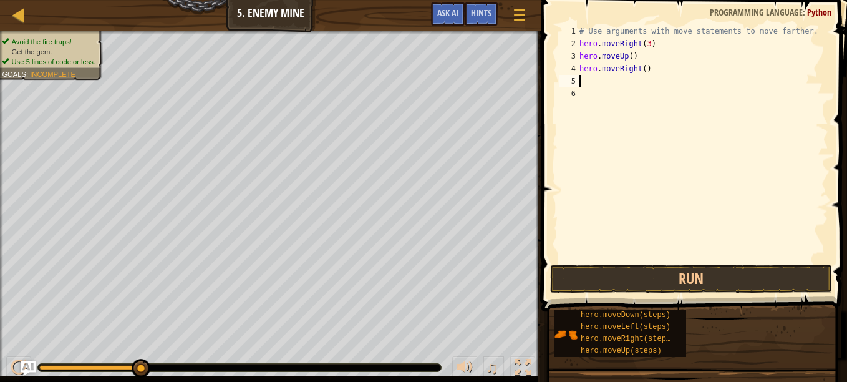
type textarea "d"
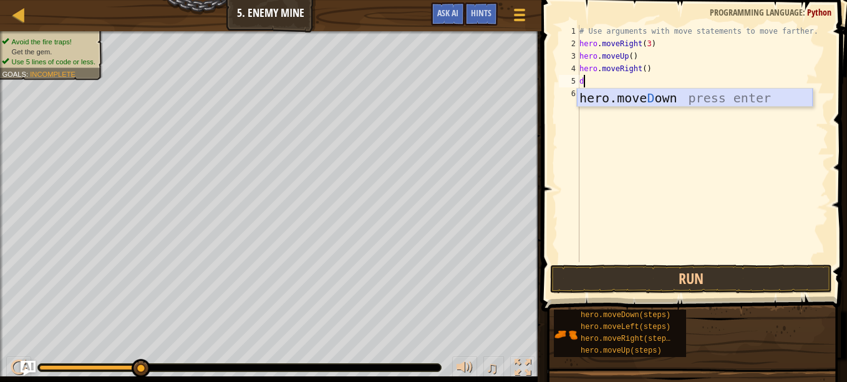
click at [686, 91] on div "hero.[PERSON_NAME] own press enter" at bounding box center [695, 117] width 236 height 56
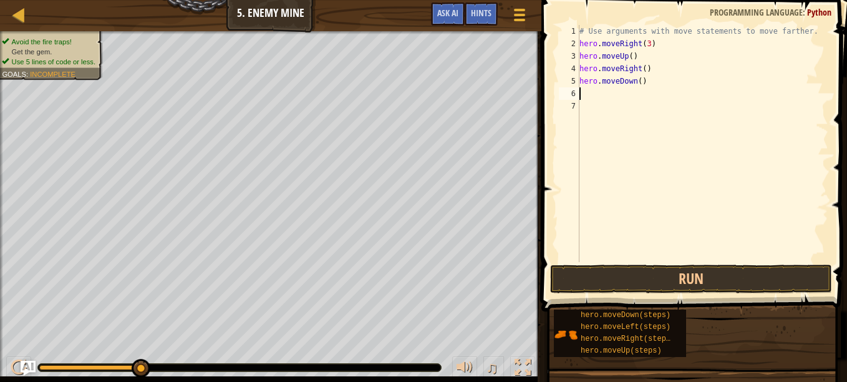
type textarea "d"
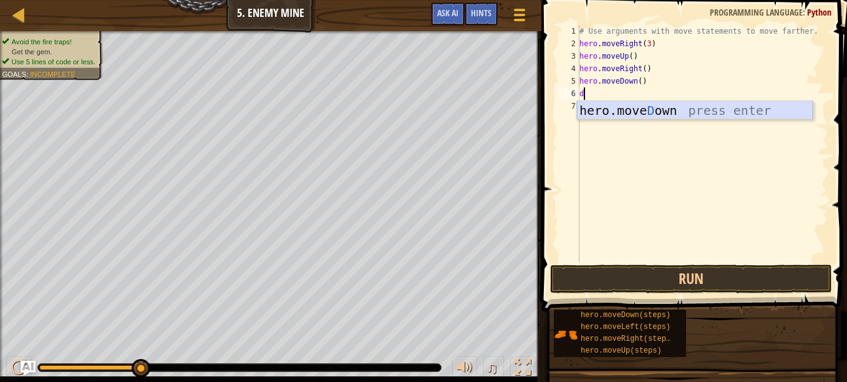
click at [653, 114] on div "hero.[PERSON_NAME] own press enter" at bounding box center [695, 129] width 236 height 56
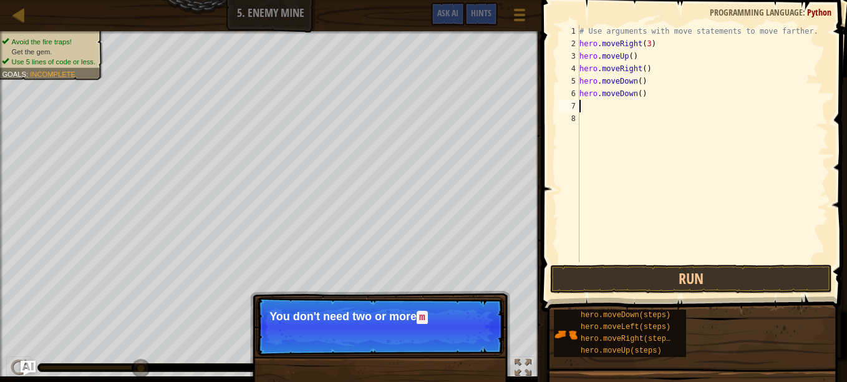
type textarea "d"
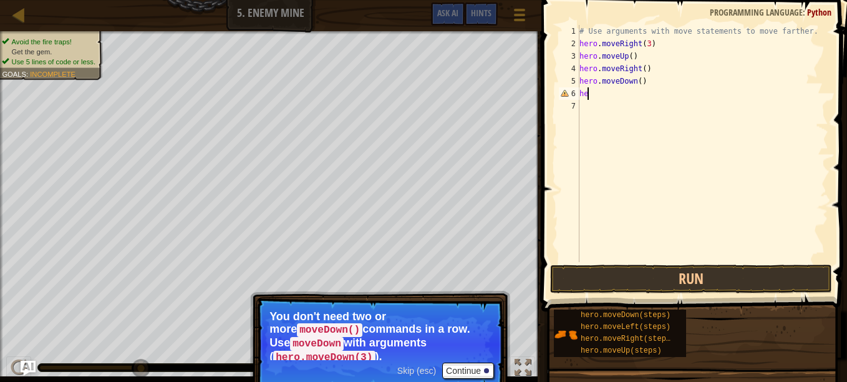
type textarea "h"
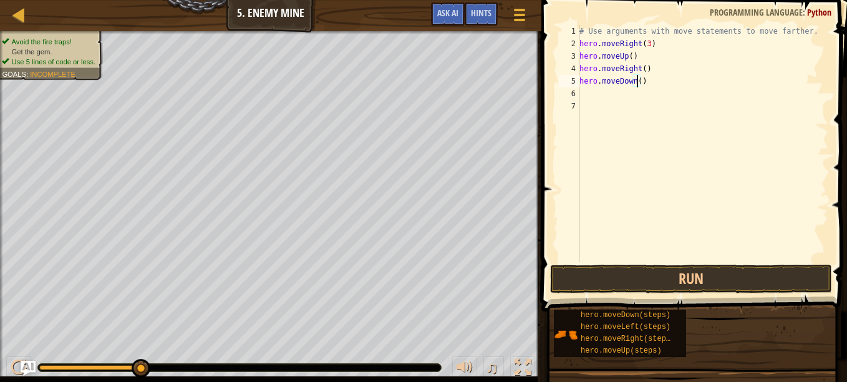
click at [637, 87] on div "# Use arguments with move statements to move farther. hero . moveRight ( 3 ) he…" at bounding box center [702, 156] width 251 height 262
type textarea "hero.moveDown(3)"
click at [596, 102] on div "# Use arguments with move statements to move farther. hero . moveRight ( 3 ) he…" at bounding box center [702, 156] width 251 height 262
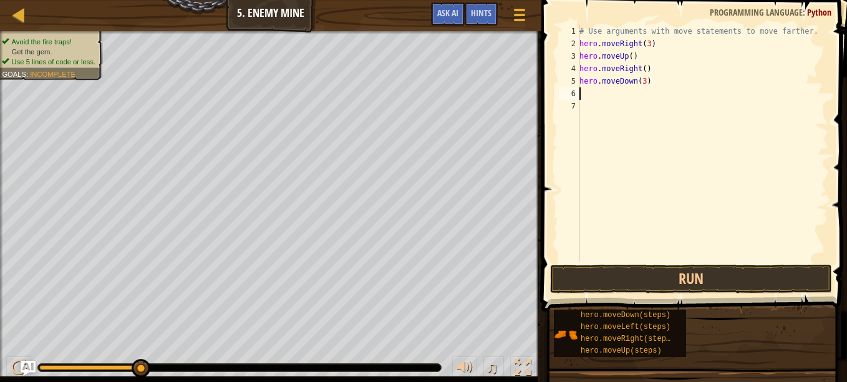
click at [581, 97] on div "# Use arguments with move statements to move farther. hero . moveRight ( 3 ) he…" at bounding box center [702, 156] width 251 height 262
type textarea "r"
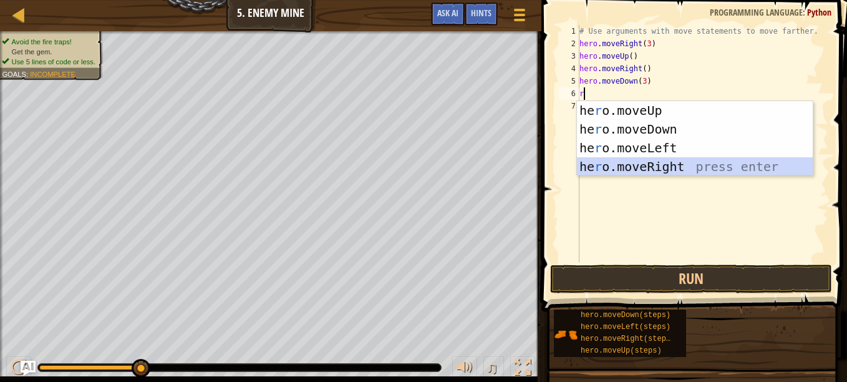
click at [613, 164] on div "he r o.moveUp press enter he r o.moveDown press enter he r o.moveLeft press ent…" at bounding box center [695, 157] width 236 height 112
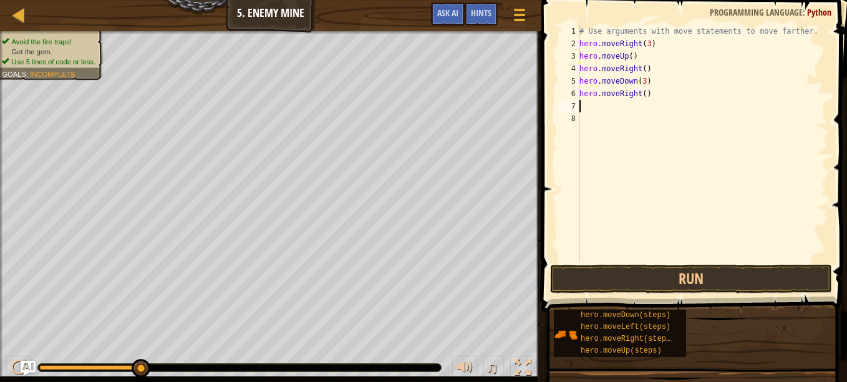
type textarea "r"
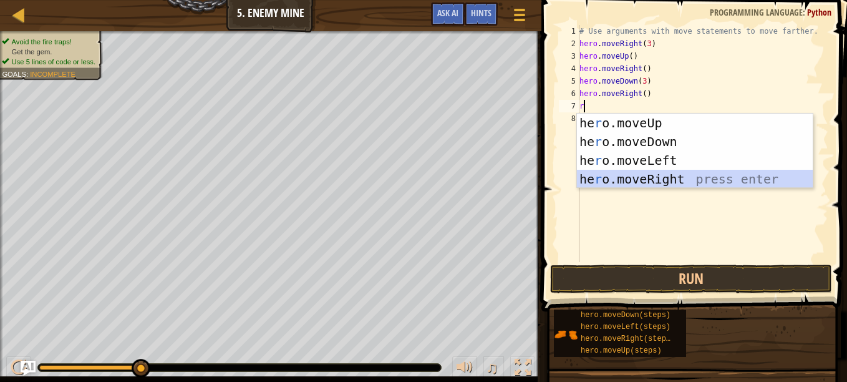
click at [631, 185] on div "he r o.moveUp press enter he r o.moveDown press enter he r o.moveLeft press ent…" at bounding box center [695, 170] width 236 height 112
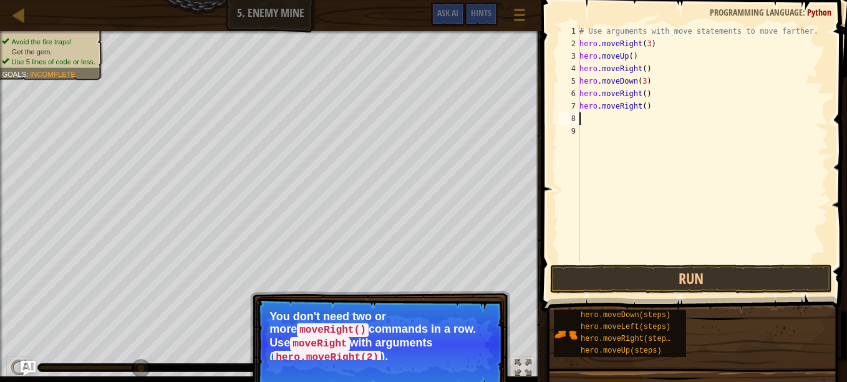
click at [644, 44] on div "# Use arguments with move statements to move farther. hero . moveRight ( 3 ) he…" at bounding box center [702, 156] width 251 height 262
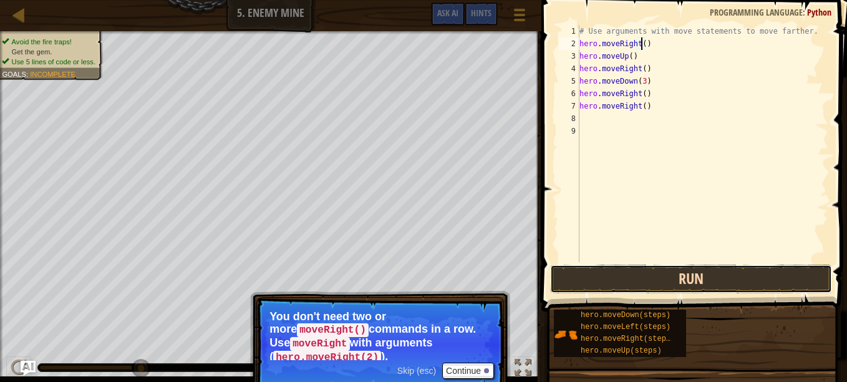
click at [679, 279] on button "Run" at bounding box center [691, 278] width 282 height 29
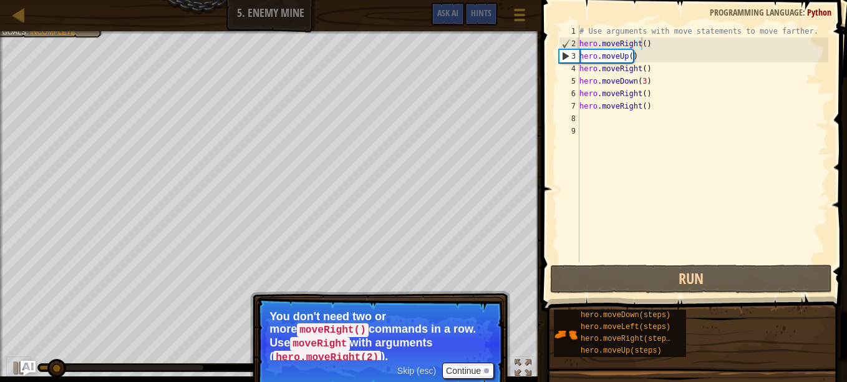
click at [415, 366] on span "Skip (esc)" at bounding box center [416, 371] width 39 height 10
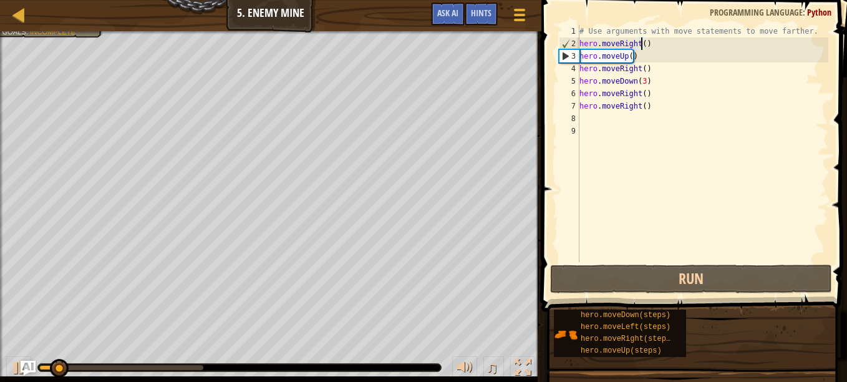
scroll to position [6, 5]
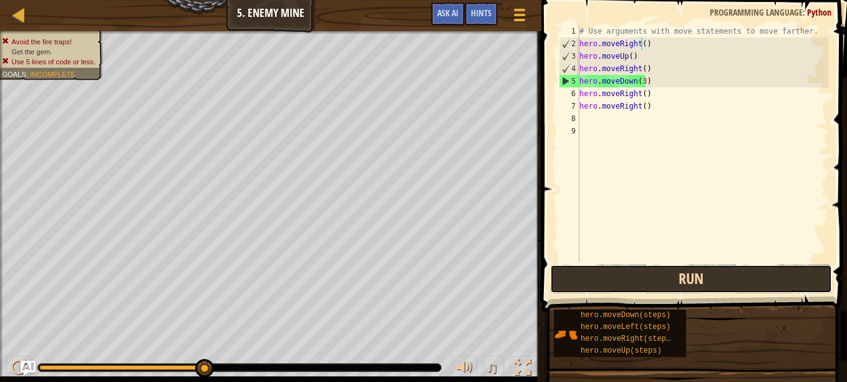
click at [687, 276] on button "Run" at bounding box center [691, 278] width 282 height 29
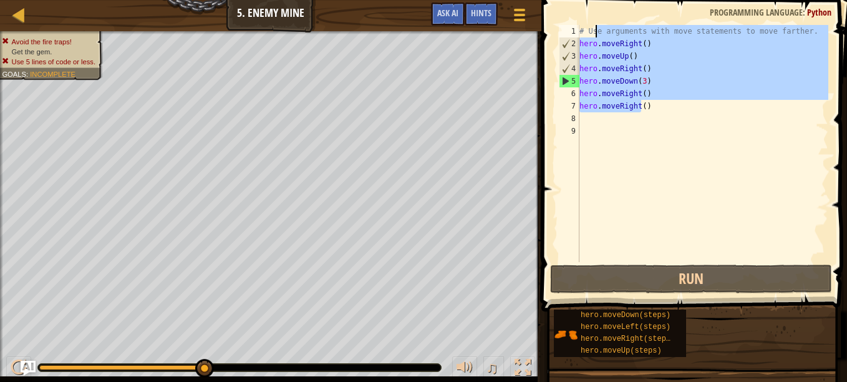
drag, startPoint x: 643, startPoint y: 110, endPoint x: 594, endPoint y: 25, distance: 97.5
click at [594, 25] on div "# Use arguments with move statements to move farther. hero . moveRight ( ) hero…" at bounding box center [702, 156] width 251 height 262
type textarea "# Us)"
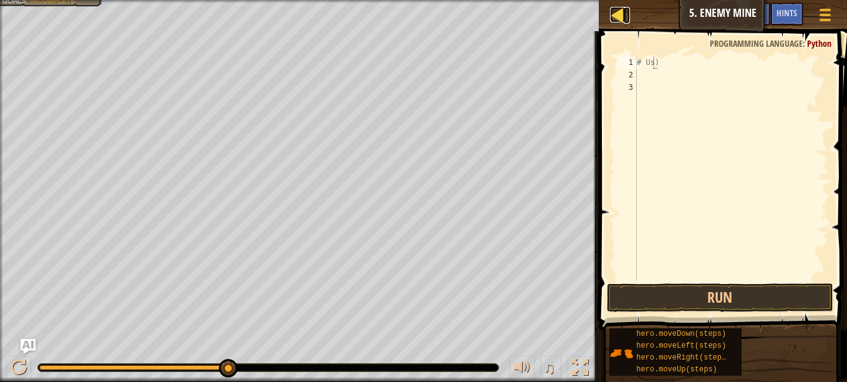
click at [611, 12] on div at bounding box center [618, 15] width 16 height 16
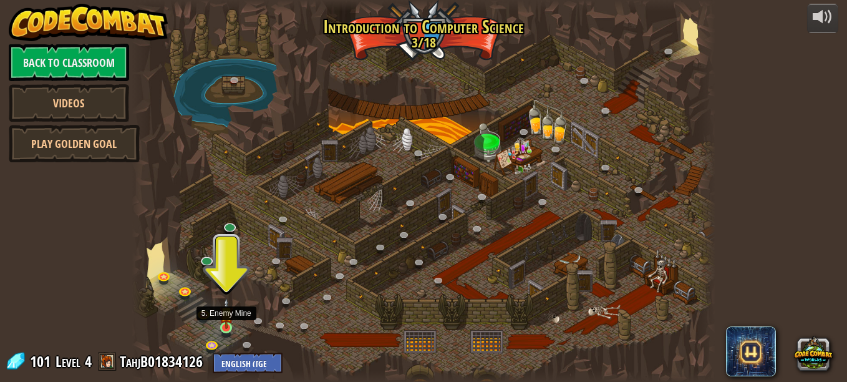
click at [226, 319] on img at bounding box center [227, 313] width 14 height 31
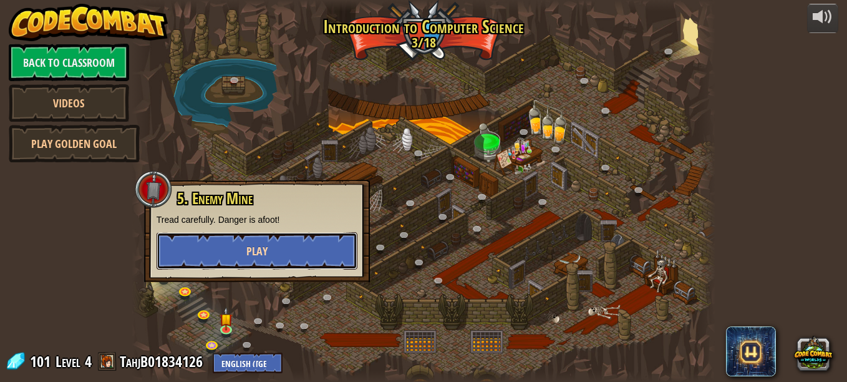
click at [271, 245] on button "Play" at bounding box center [257, 250] width 201 height 37
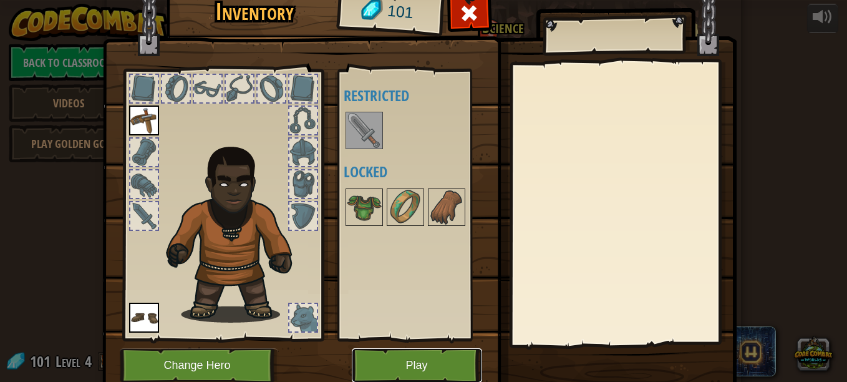
click at [413, 364] on button "Play" at bounding box center [417, 365] width 130 height 34
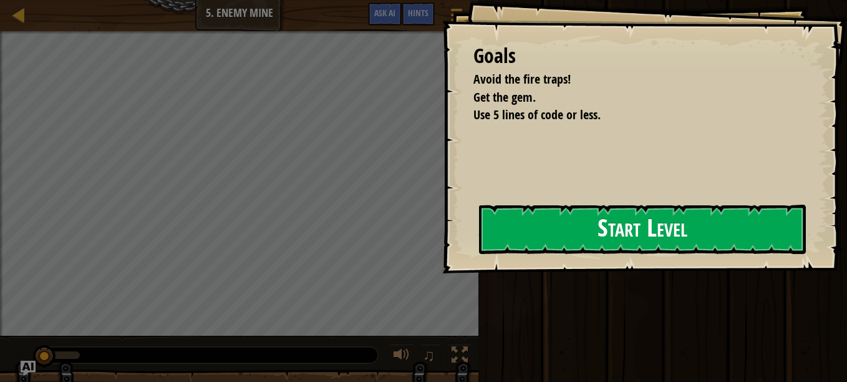
click at [551, 241] on button "Start Level" at bounding box center [642, 229] width 327 height 49
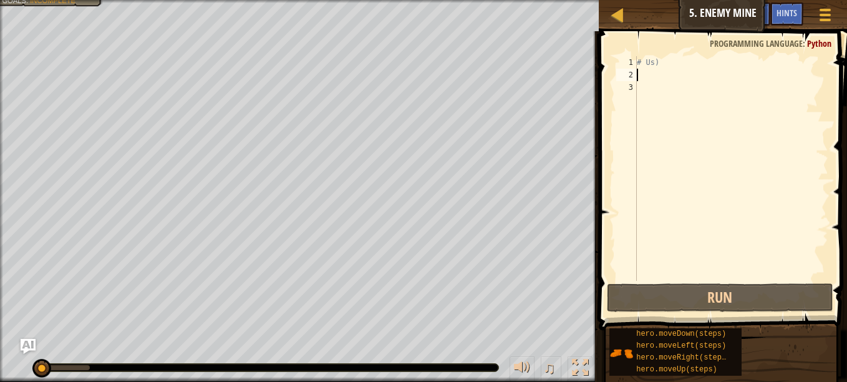
click at [638, 80] on div "# Us)" at bounding box center [731, 181] width 194 height 250
type textarea "r"
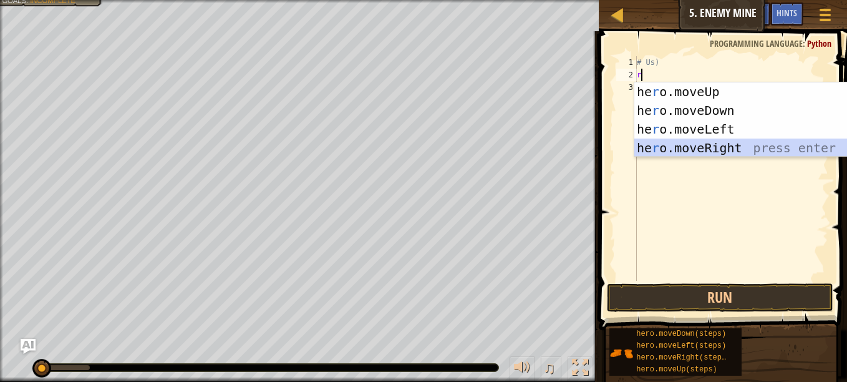
click at [709, 143] on div "he r o.moveUp press enter he r o.moveDown press enter he r o.moveLeft press ent…" at bounding box center [752, 138] width 236 height 112
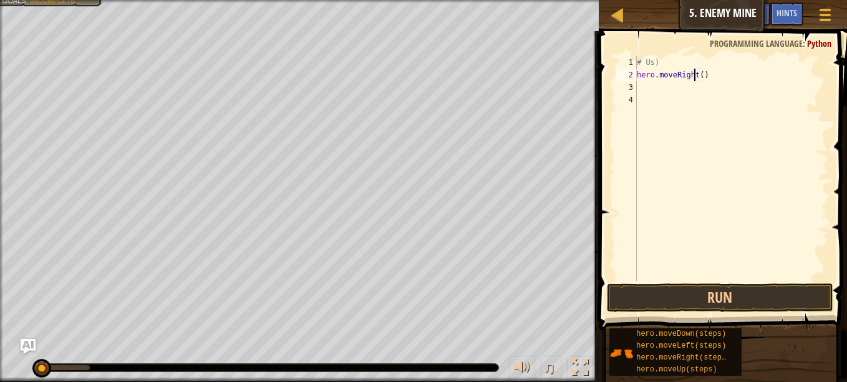
click at [696, 74] on div "# Us) hero . moveRight ( )" at bounding box center [731, 181] width 194 height 250
click at [697, 75] on div "# Us) hero . moveRight ( )" at bounding box center [731, 181] width 194 height 250
type textarea "hero.moveRight(3)"
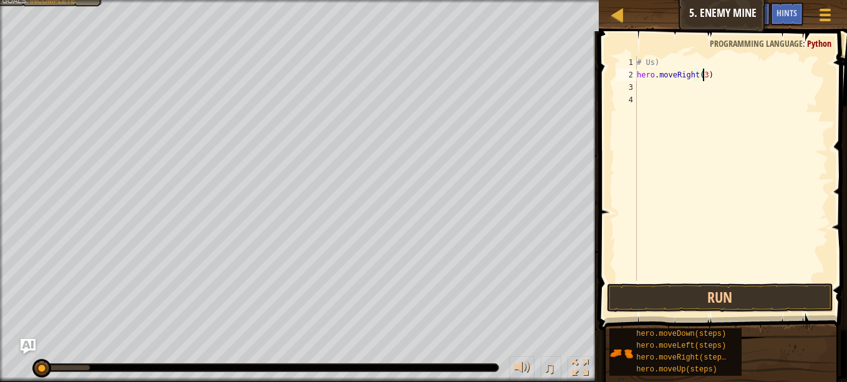
click at [654, 92] on div "# Us) hero . moveRight ( 3 )" at bounding box center [731, 181] width 194 height 250
click at [653, 92] on div "# Us) hero . moveRight ( 3 )" at bounding box center [731, 168] width 194 height 225
type textarea "u"
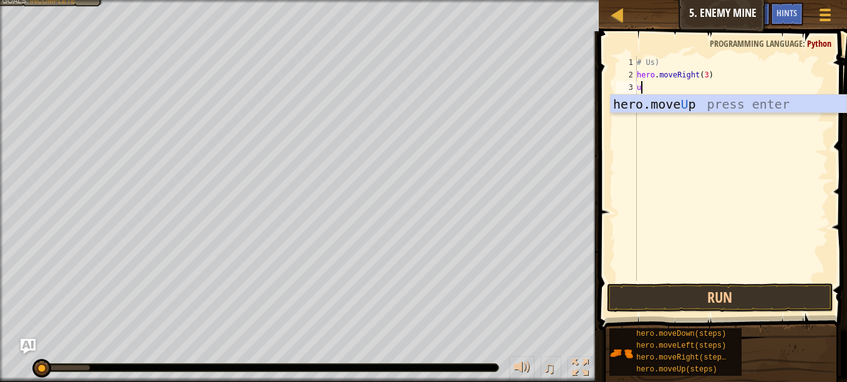
click at [645, 96] on div "hero.move U p press enter" at bounding box center [729, 123] width 236 height 56
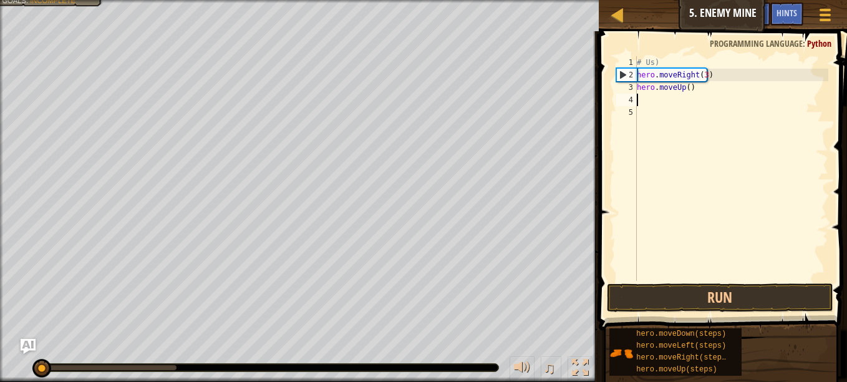
type textarea "re"
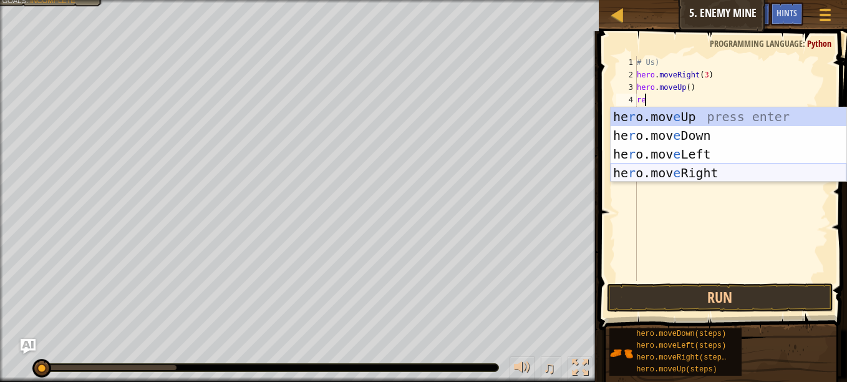
click at [666, 173] on div "he r o.mov e Up press enter he r o.mov e Down press enter he r o.mov e Left pre…" at bounding box center [729, 163] width 236 height 112
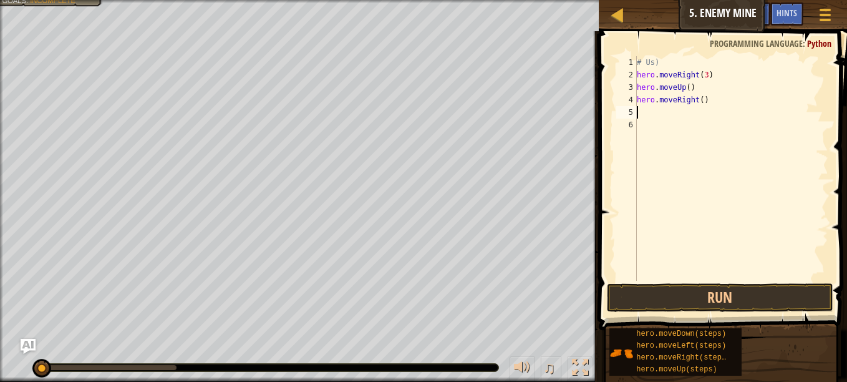
type textarea "d"
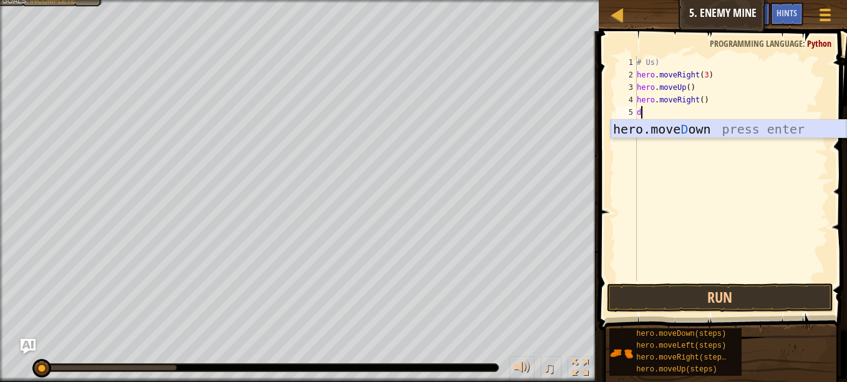
click at [654, 135] on div "hero.[PERSON_NAME] own press enter" at bounding box center [729, 148] width 236 height 56
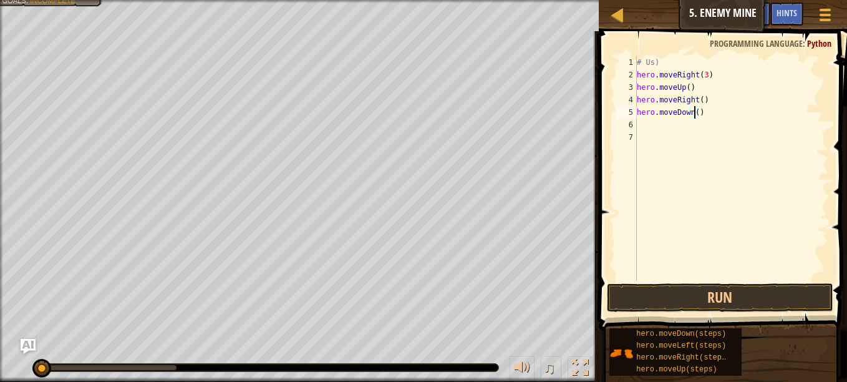
click at [694, 112] on div "# Us) hero . moveRight ( 3 ) hero . moveUp ( ) hero . moveRight ( ) hero . move…" at bounding box center [731, 181] width 194 height 250
type textarea "hero.moveDown(3)"
click at [675, 138] on div "# Us) hero . moveRight ( 3 ) hero . moveUp ( ) hero . moveRight ( ) hero . move…" at bounding box center [731, 181] width 194 height 250
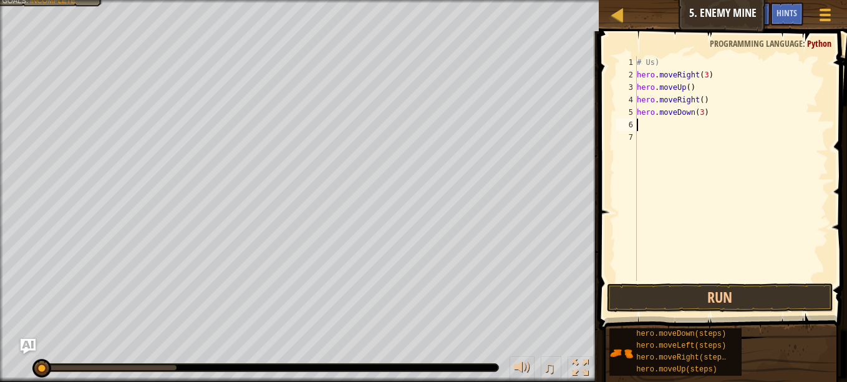
click at [672, 129] on div "# Us) hero . moveRight ( 3 ) hero . moveUp ( ) hero . moveRight ( ) hero . move…" at bounding box center [731, 181] width 194 height 250
type textarea "r"
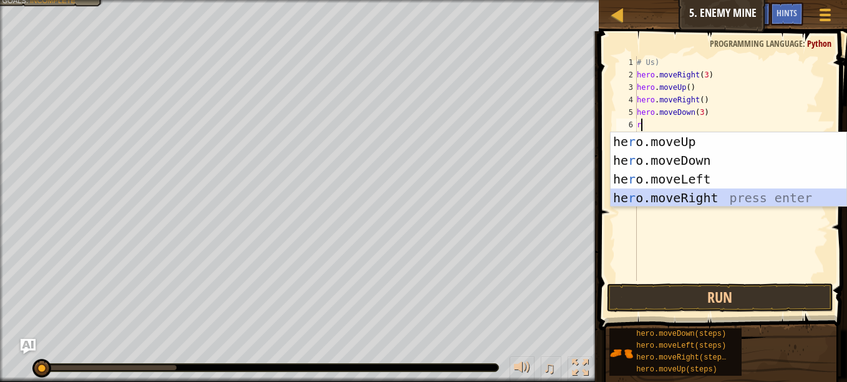
click at [683, 198] on div "he r o.moveUp press enter he r o.moveDown press enter he r o.moveLeft press ent…" at bounding box center [729, 188] width 236 height 112
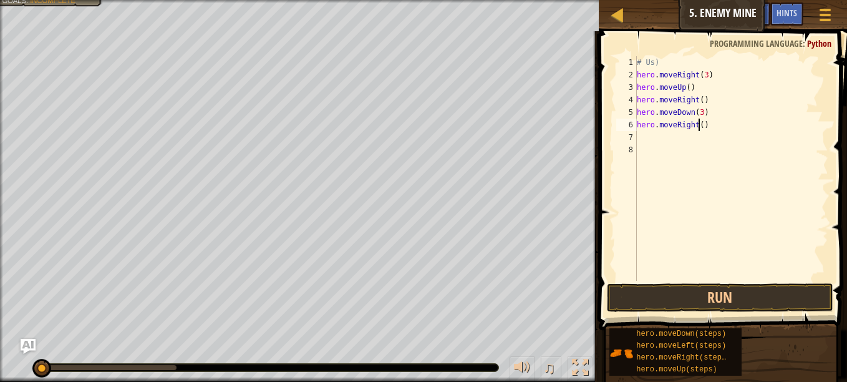
click at [699, 127] on div "# Us) hero . moveRight ( 3 ) hero . moveUp ( ) hero . moveRight ( ) hero . move…" at bounding box center [731, 181] width 194 height 250
type textarea "hero.moveRight(2)"
click at [728, 299] on button "Run" at bounding box center [720, 297] width 226 height 29
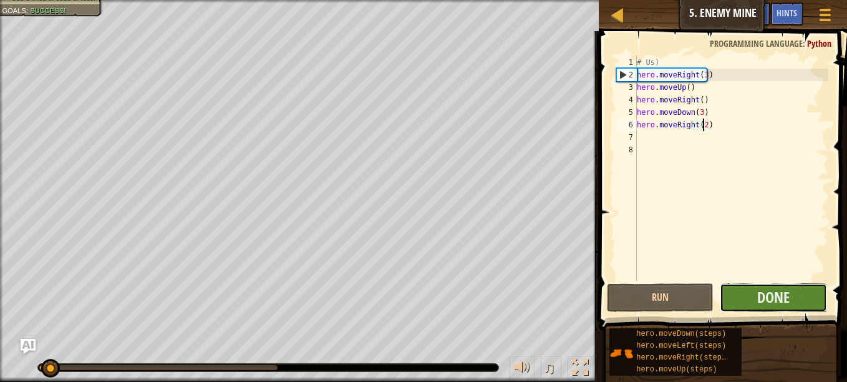
click at [747, 294] on button "Done" at bounding box center [773, 297] width 107 height 29
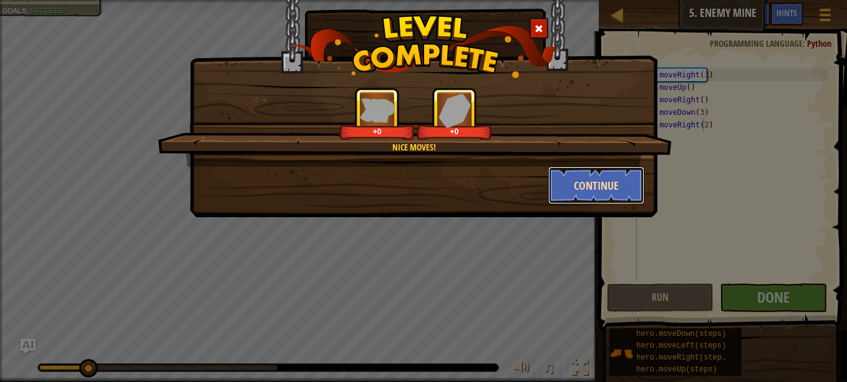
click at [577, 177] on button "Continue" at bounding box center [596, 185] width 97 height 37
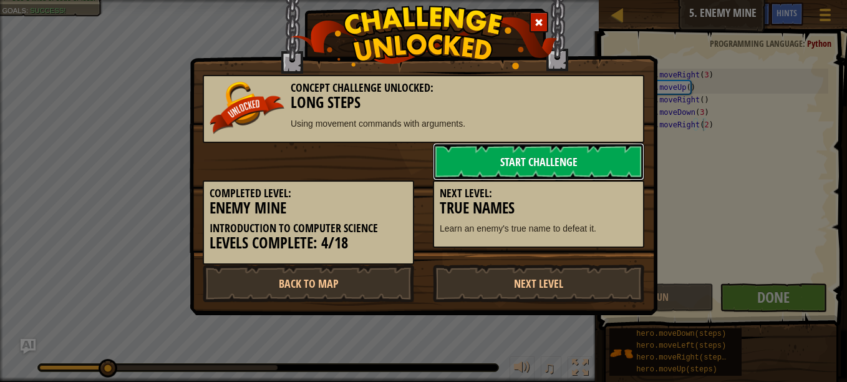
click at [573, 177] on link "Start Challenge" at bounding box center [538, 161] width 211 height 37
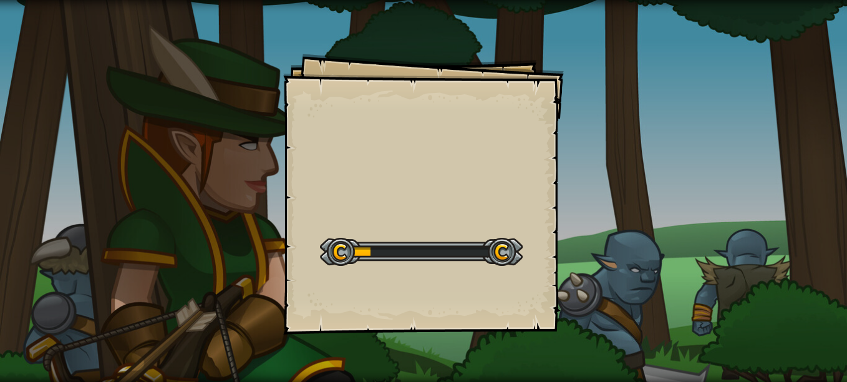
drag, startPoint x: 573, startPoint y: 177, endPoint x: 445, endPoint y: 158, distance: 129.1
click at [445, 158] on div "Goals Start Level Error loading from server. Try refreshing the page. You'll ne…" at bounding box center [423, 194] width 281 height 281
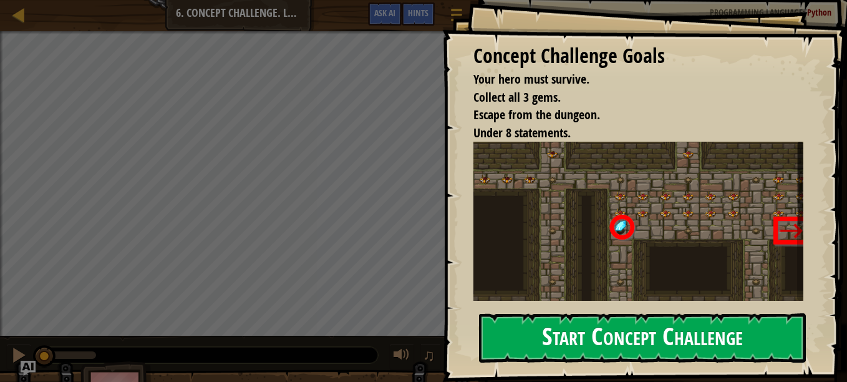
click at [610, 313] on button "Start Concept Challenge" at bounding box center [642, 337] width 327 height 49
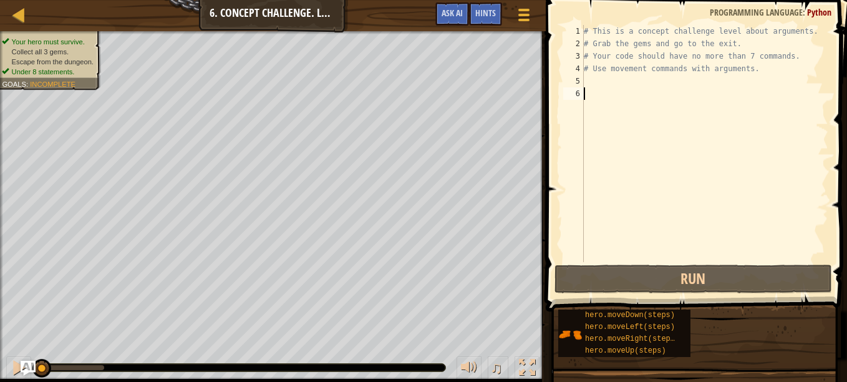
click at [579, 79] on div "5" at bounding box center [573, 81] width 21 height 12
type textarea "r"
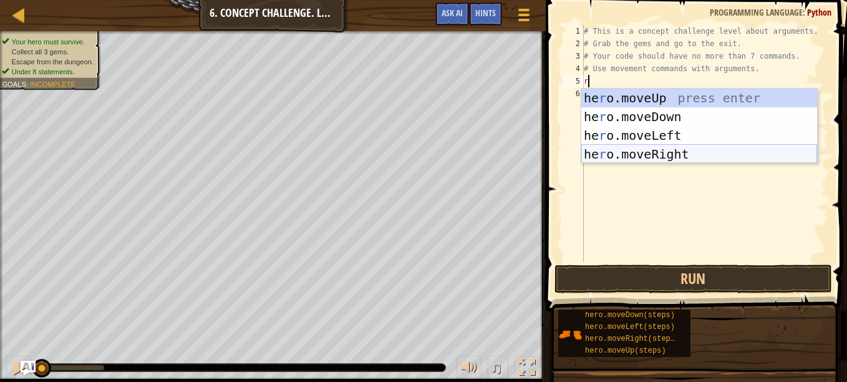
click at [661, 149] on div "he r o.moveUp press enter he r o.moveDown press enter he r o.moveLeft press ent…" at bounding box center [699, 145] width 236 height 112
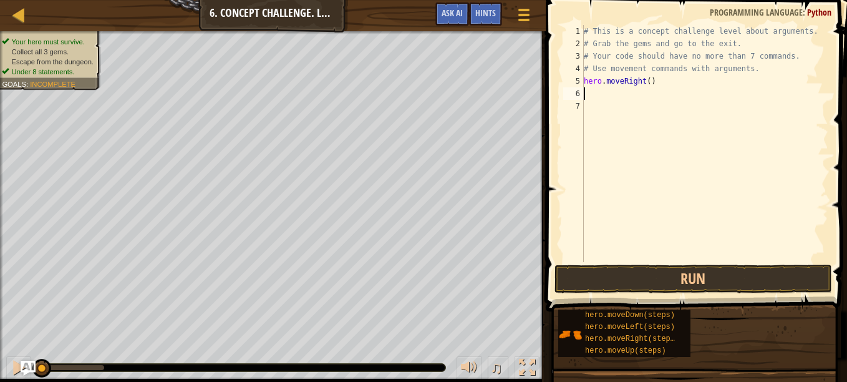
type textarea "u"
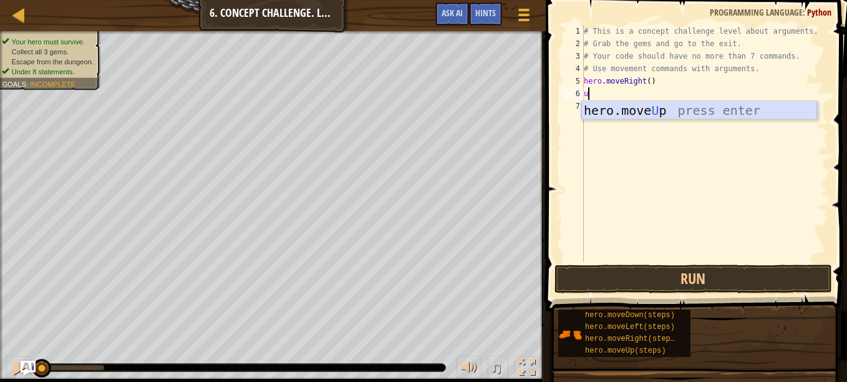
click at [627, 114] on div "hero.move U p press enter" at bounding box center [699, 129] width 236 height 56
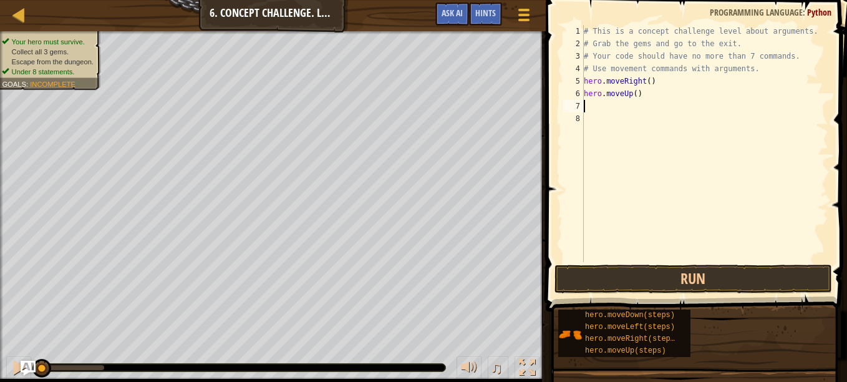
click at [629, 95] on div "# This is a concept challenge level about arguments. # Grab the gems and go to …" at bounding box center [704, 156] width 247 height 262
click at [633, 94] on div "# This is a concept challenge level about arguments. # Grab the gems and go to …" at bounding box center [704, 156] width 247 height 262
type textarea "hero.moveUp(3)"
click at [603, 104] on div "# This is a concept challenge level about arguments. # Grab the gems and go to …" at bounding box center [704, 156] width 247 height 262
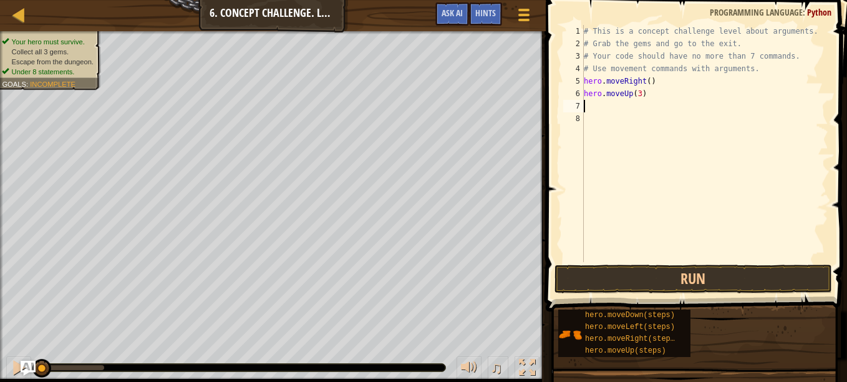
scroll to position [6, 0]
type textarea "r"
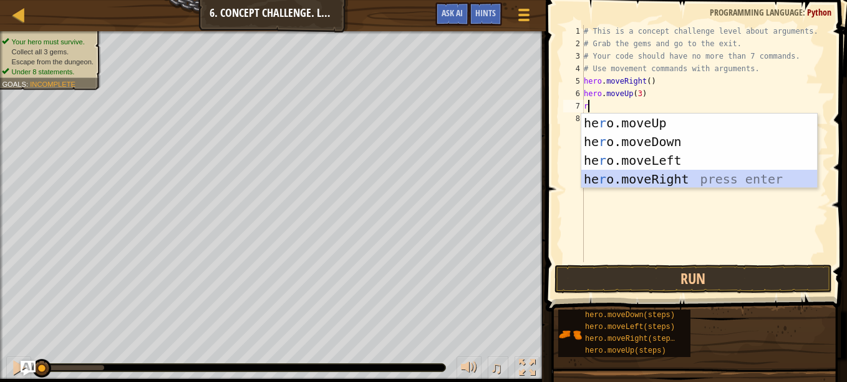
click at [610, 172] on div "he r o.moveUp press enter he r o.moveDown press enter he r o.moveLeft press ent…" at bounding box center [699, 170] width 236 height 112
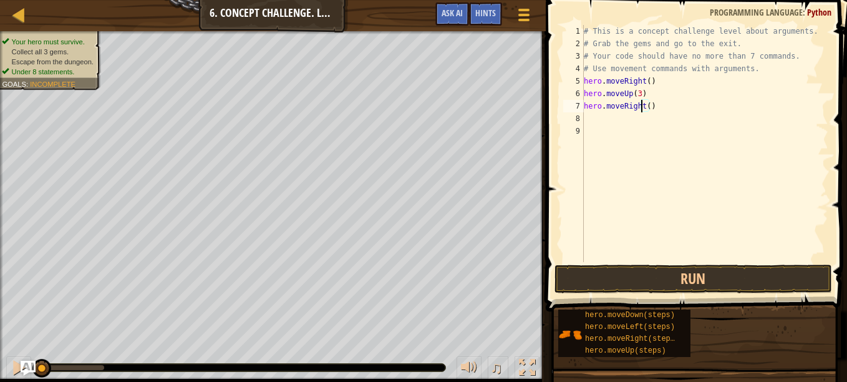
click at [644, 108] on div "# This is a concept challenge level about arguments. # Grab the gems and go to …" at bounding box center [704, 156] width 247 height 262
type textarea "hero.moveRight2()"
click at [617, 115] on div "# This is a concept challenge level about arguments. # Grab the gems and go to …" at bounding box center [704, 156] width 247 height 262
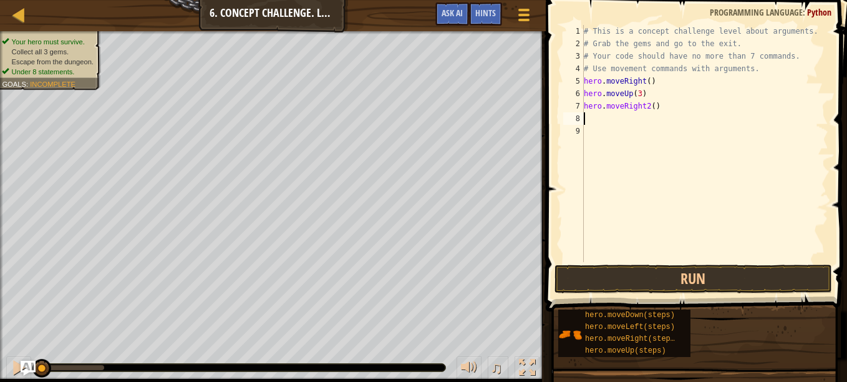
click at [644, 107] on div "# This is a concept challenge level about arguments. # Grab the gems and go to …" at bounding box center [704, 156] width 247 height 262
type textarea "hero.moveRight(2)"
click at [611, 114] on div "# This is a concept challenge level about arguments. # Grab the gems and go to …" at bounding box center [704, 156] width 247 height 262
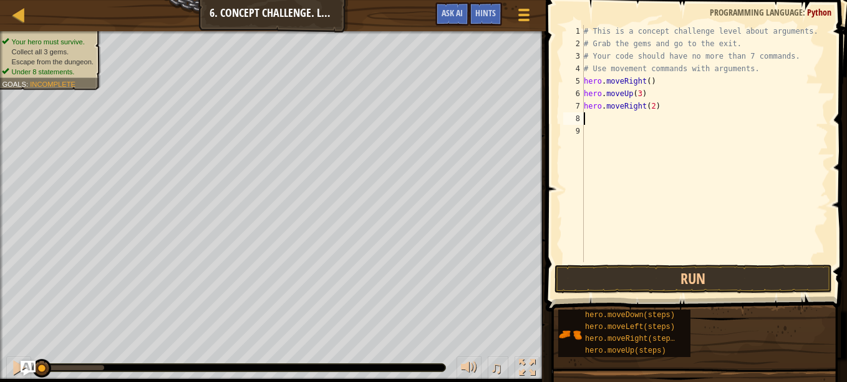
type textarea "d"
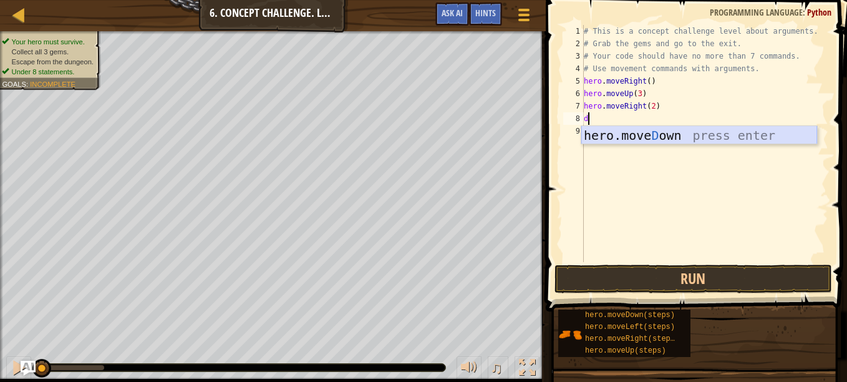
click at [626, 133] on div "hero.[PERSON_NAME] own press enter" at bounding box center [699, 154] width 236 height 56
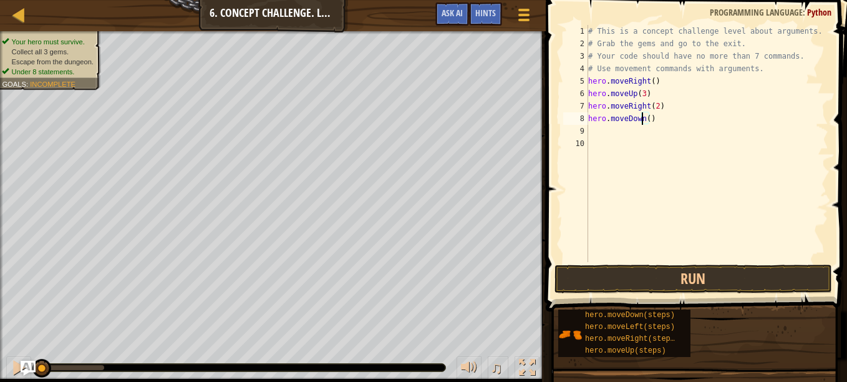
click at [643, 120] on div "# This is a concept challenge level about arguments. # Grab the gems and go to …" at bounding box center [707, 156] width 243 height 262
click at [649, 117] on div "# This is a concept challenge level about arguments. # Grab the gems and go to …" at bounding box center [707, 156] width 243 height 262
click at [644, 119] on div "# This is a concept challenge level about arguments. # Grab the gems and go to …" at bounding box center [707, 156] width 243 height 262
type textarea "hero.moveDown(3)"
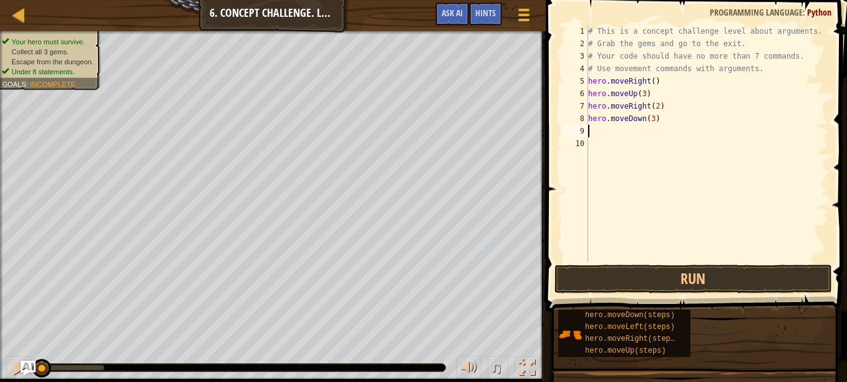
click at [626, 129] on div "# This is a concept challenge level about arguments. # Grab the gems and go to …" at bounding box center [707, 156] width 243 height 262
type textarea "l"
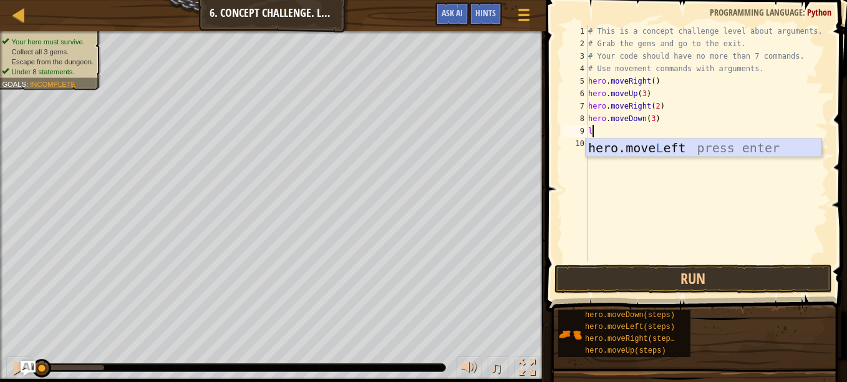
click at [623, 154] on div "hero.move L eft press enter" at bounding box center [704, 166] width 236 height 56
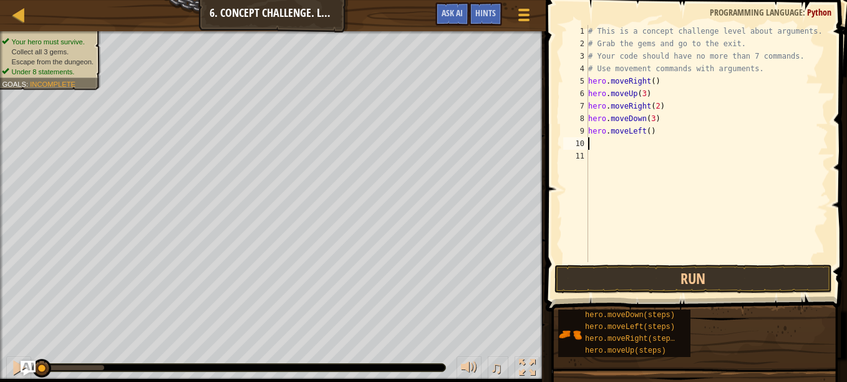
type textarea "u"
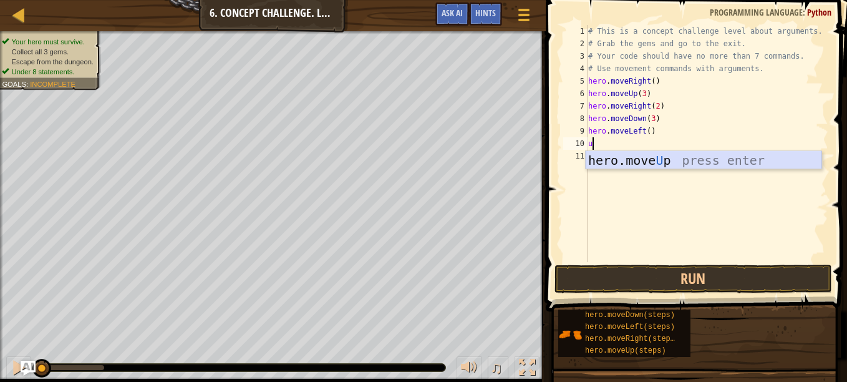
click at [644, 160] on div "hero.move U p press enter" at bounding box center [704, 179] width 236 height 56
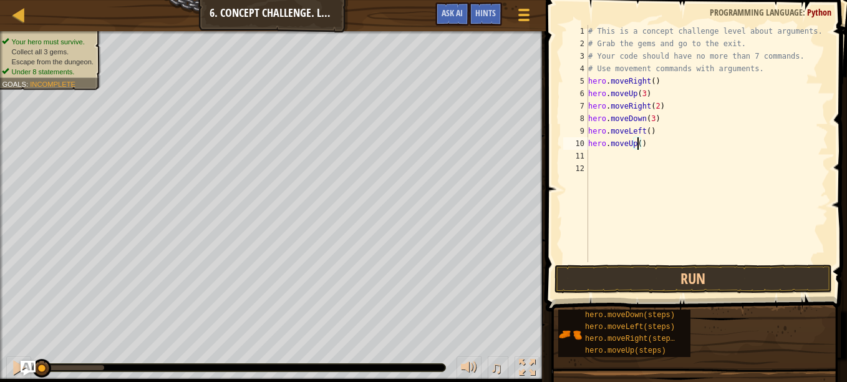
click at [636, 145] on div "# This is a concept challenge level about arguments. # Grab the gems and go to …" at bounding box center [707, 156] width 243 height 262
type textarea "hero.moveUp(2)"
click at [600, 155] on div "# This is a concept challenge level about arguments. # Grab the gems and go to …" at bounding box center [707, 156] width 243 height 262
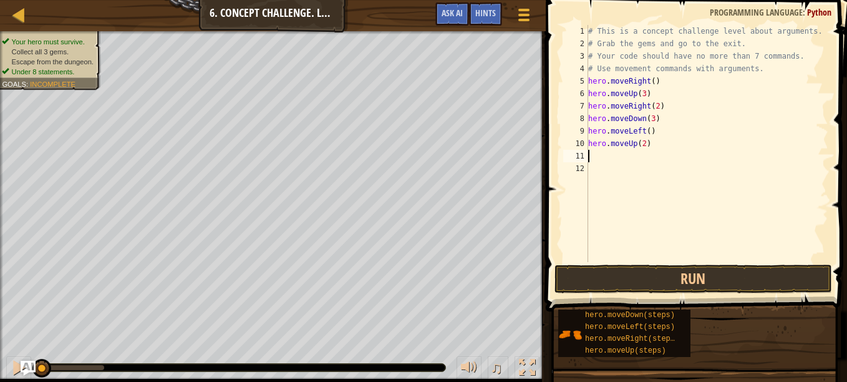
type textarea "3"
type textarea "r"
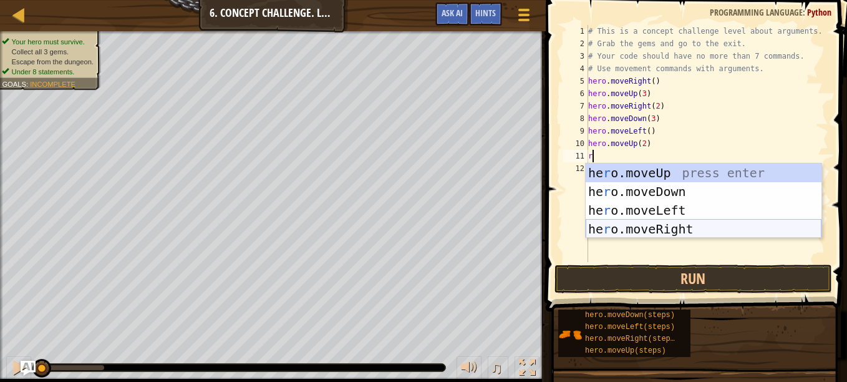
click at [612, 233] on div "he r o.moveUp press enter he r o.moveDown press enter he r o.moveLeft press ent…" at bounding box center [704, 219] width 236 height 112
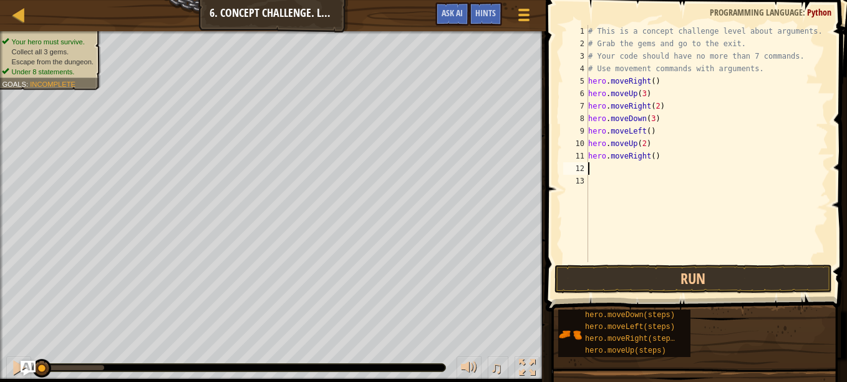
click at [650, 160] on div "# This is a concept challenge level about arguments. # Grab the gems and go to …" at bounding box center [707, 156] width 243 height 262
type textarea "hero.moveRight(3)"
click at [684, 289] on button "Run" at bounding box center [694, 278] width 278 height 29
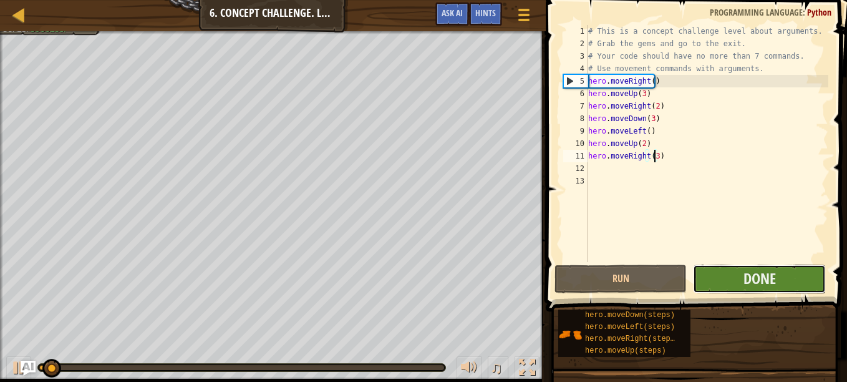
click at [732, 272] on button "Done" at bounding box center [759, 278] width 132 height 29
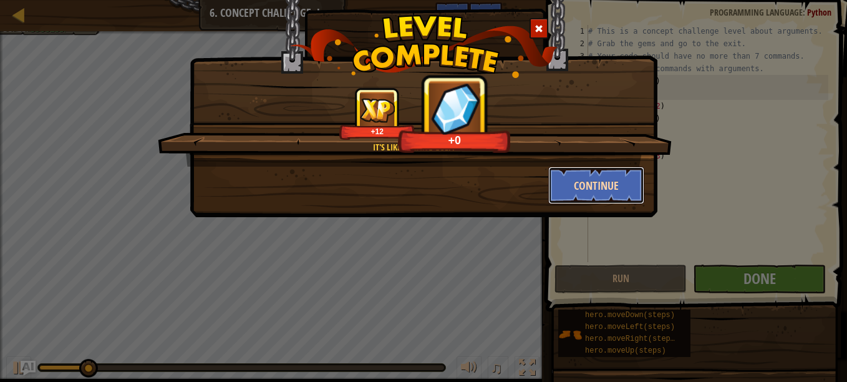
click at [618, 200] on button "Continue" at bounding box center [596, 185] width 97 height 37
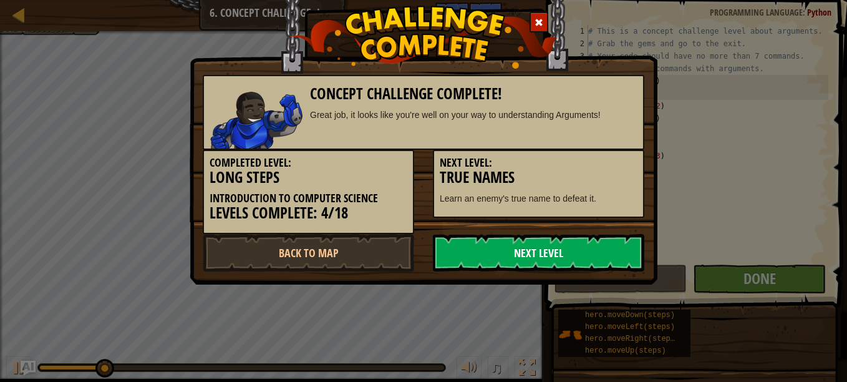
click at [565, 257] on link "Next Level" at bounding box center [538, 252] width 211 height 37
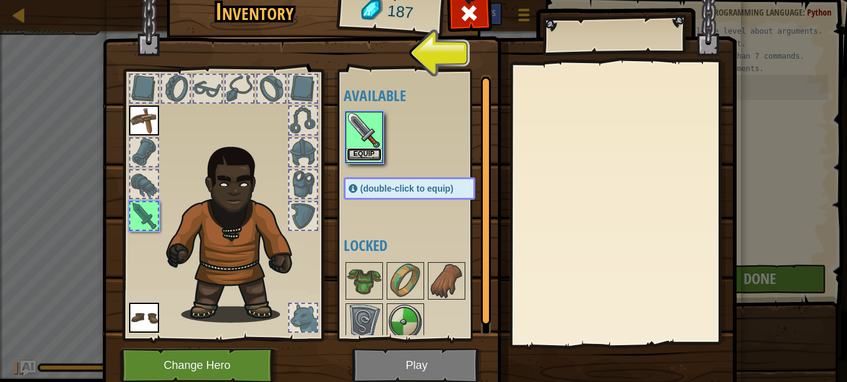
click at [374, 154] on button "Equip" at bounding box center [364, 154] width 35 height 13
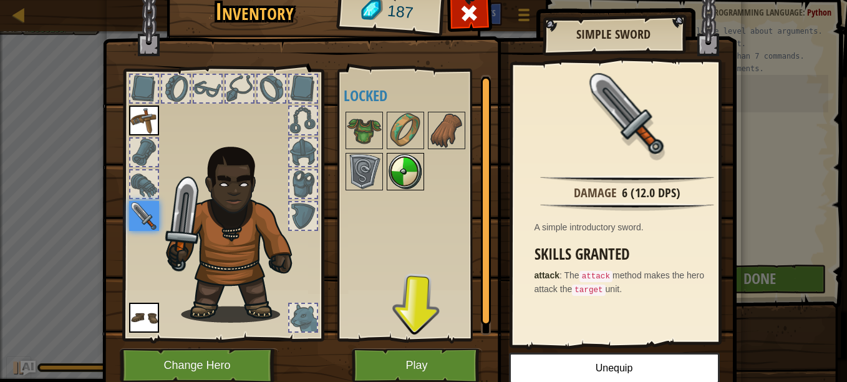
click at [408, 173] on img at bounding box center [405, 171] width 35 height 35
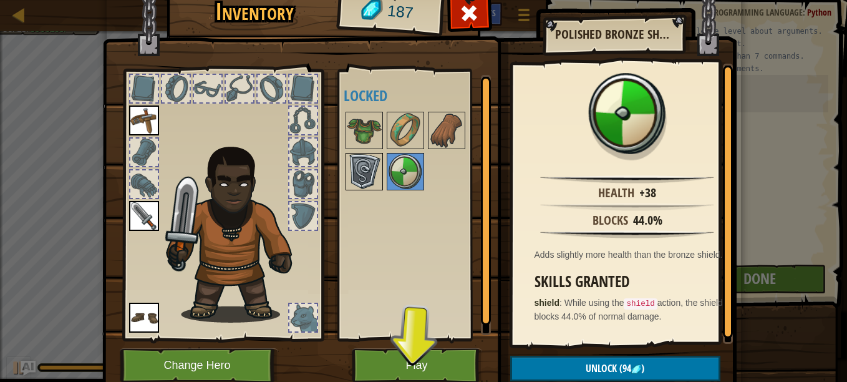
click at [367, 168] on img at bounding box center [364, 171] width 35 height 35
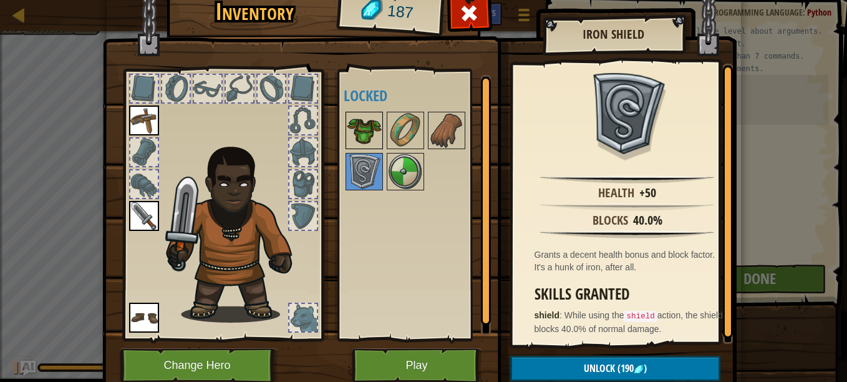
click at [358, 117] on img at bounding box center [364, 130] width 35 height 35
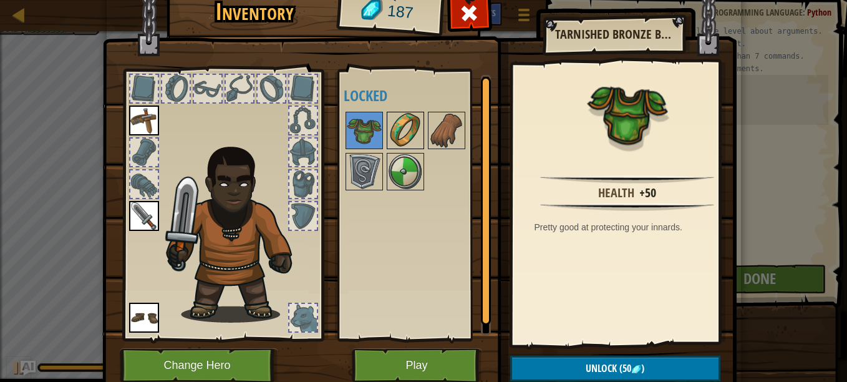
click at [410, 126] on img at bounding box center [405, 130] width 35 height 35
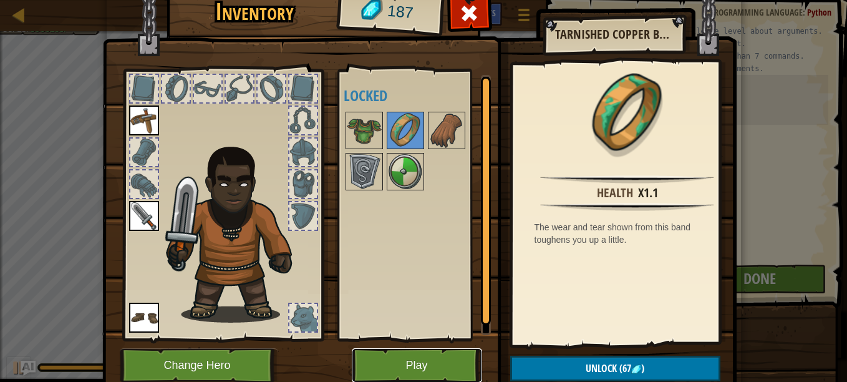
click at [421, 354] on button "Play" at bounding box center [417, 365] width 130 height 34
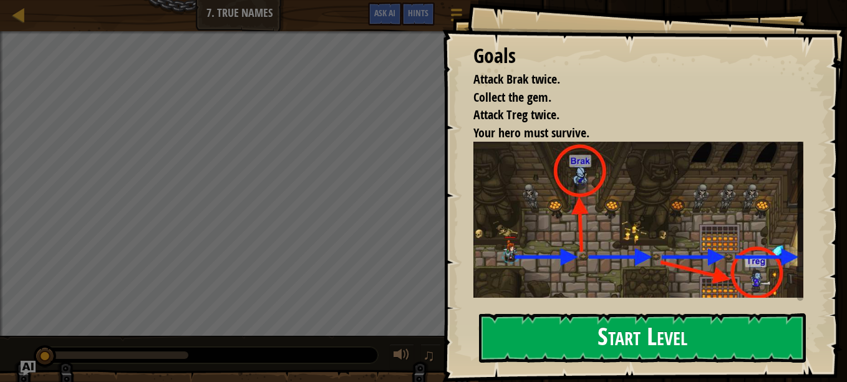
click at [601, 313] on button "Start Level" at bounding box center [642, 337] width 327 height 49
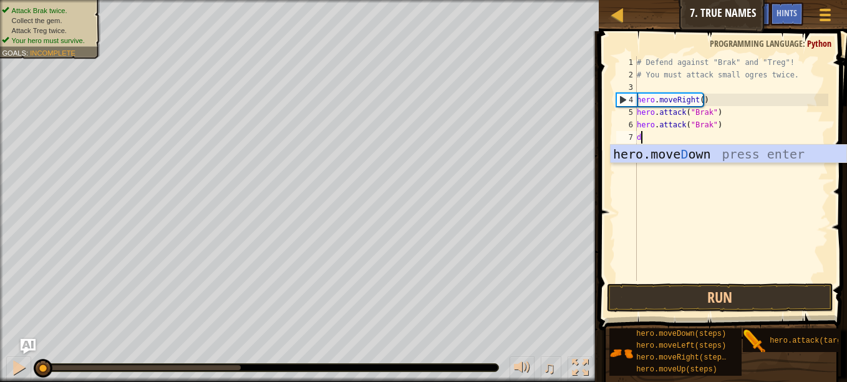
scroll to position [6, 0]
type textarea "do"
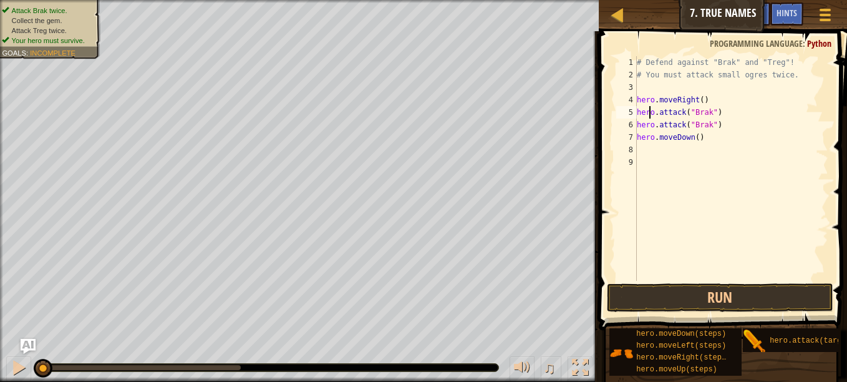
click at [649, 109] on div "# Defend against "Brak" and "Treg"! # You must attack small ogres twice. hero .…" at bounding box center [731, 181] width 194 height 250
click at [691, 283] on span at bounding box center [724, 163] width 258 height 336
click at [691, 286] on button "Run" at bounding box center [720, 297] width 226 height 29
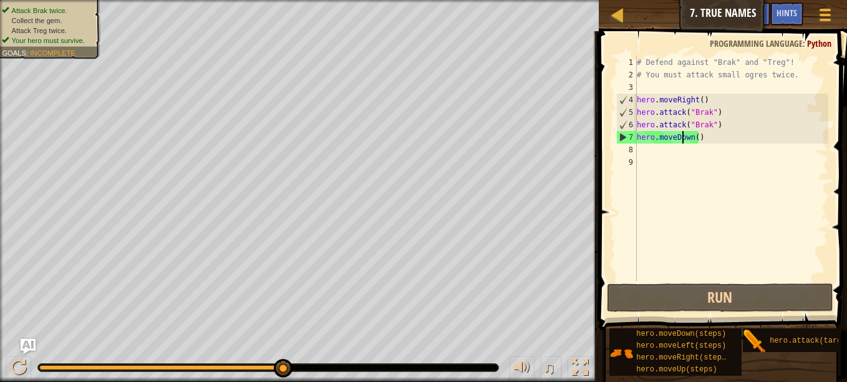
click at [681, 135] on div "# Defend against "Brak" and "Treg"! # You must attack small ogres twice. hero .…" at bounding box center [731, 181] width 194 height 250
click at [686, 137] on div "# Defend against "Brak" and "Treg"! # You must attack small ogres twice. hero .…" at bounding box center [731, 181] width 194 height 250
click at [701, 142] on div "# Defend against "Brak" and "Treg"! # You must attack small ogres twice. hero .…" at bounding box center [731, 181] width 194 height 250
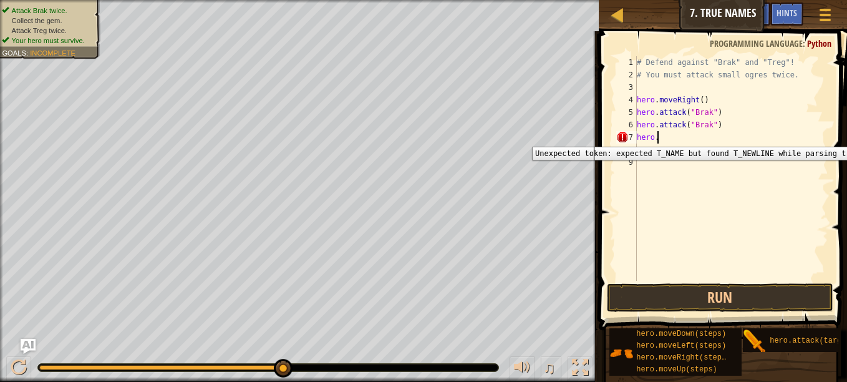
type textarea "hero.r"
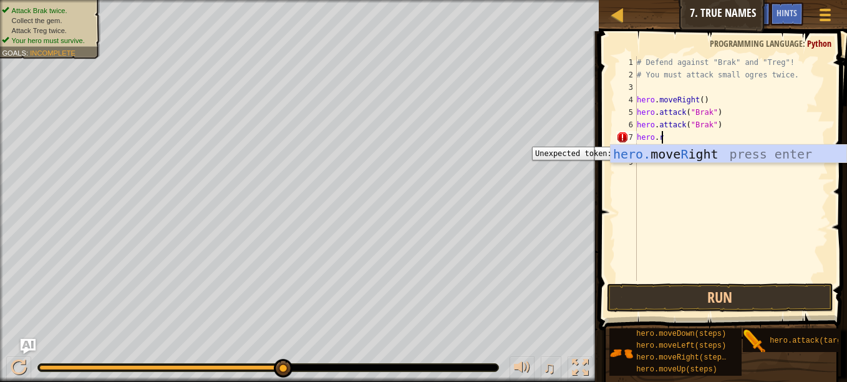
scroll to position [6, 1]
click at [634, 154] on div "hero. move R ight press enter" at bounding box center [729, 173] width 236 height 56
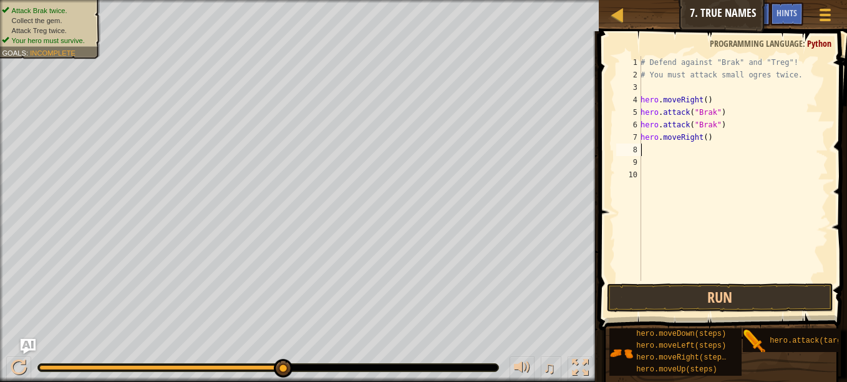
type textarea "r"
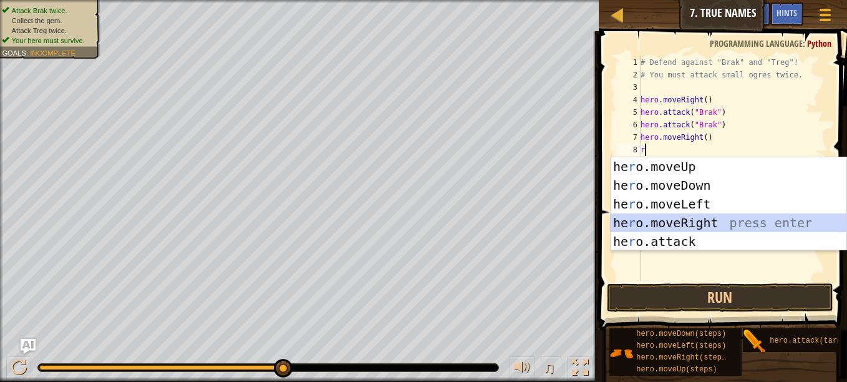
click at [692, 220] on div "he r o.moveUp press enter he r o.moveDown press enter he r o.moveLeft press ent…" at bounding box center [729, 222] width 236 height 131
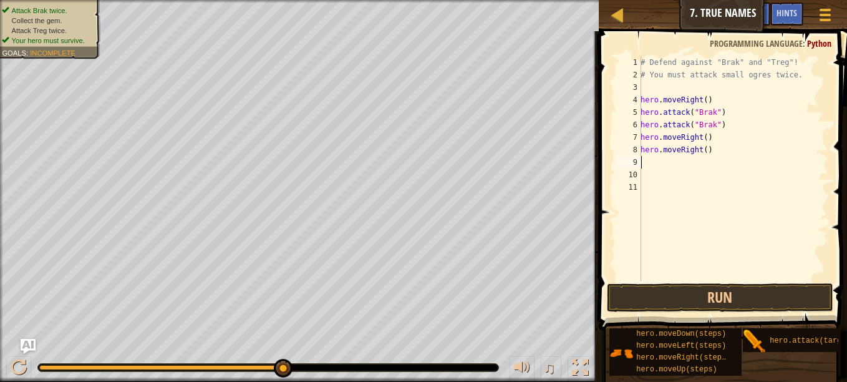
click at [696, 149] on div "# Defend against "Brak" and "Treg"! # You must attack small ogres twice. hero .…" at bounding box center [733, 181] width 190 height 250
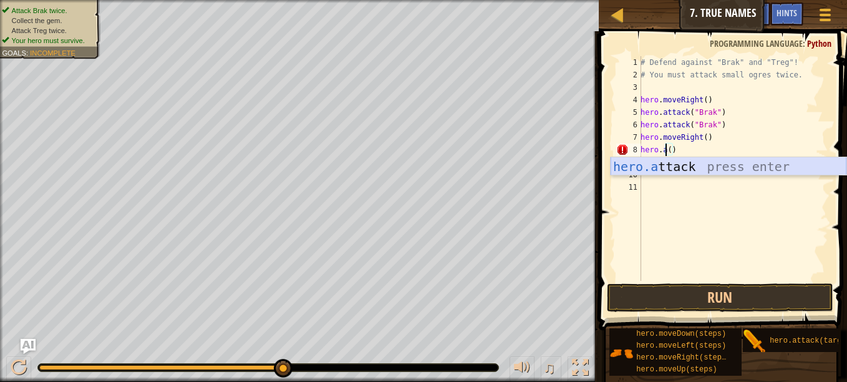
scroll to position [6, 2]
click at [695, 172] on div "hero.a ttack press enter" at bounding box center [729, 185] width 236 height 56
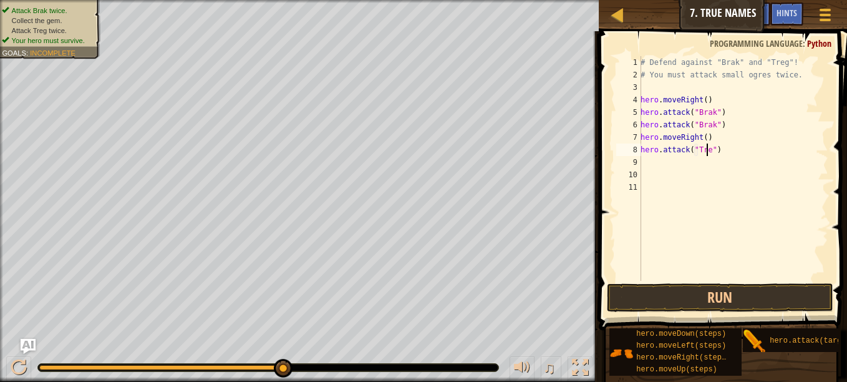
scroll to position [6, 6]
type textarea "hero.attack("Treg")"
click at [707, 282] on span at bounding box center [724, 163] width 258 height 336
click at [709, 289] on button "Run" at bounding box center [720, 297] width 226 height 29
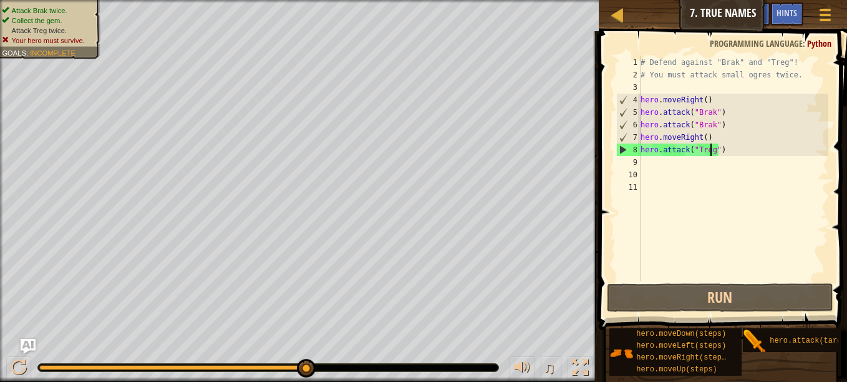
click at [650, 170] on div "# Defend against "Brak" and "Treg"! # You must attack small ogres twice. hero .…" at bounding box center [733, 181] width 190 height 250
click at [650, 162] on div "# Defend against "Brak" and "Treg"! # You must attack small ogres twice. hero .…" at bounding box center [733, 181] width 190 height 250
click at [651, 152] on div "# Defend against "Brak" and "Treg"! # You must attack small ogres twice. hero .…" at bounding box center [733, 181] width 190 height 250
drag, startPoint x: 722, startPoint y: 151, endPoint x: 626, endPoint y: 145, distance: 96.8
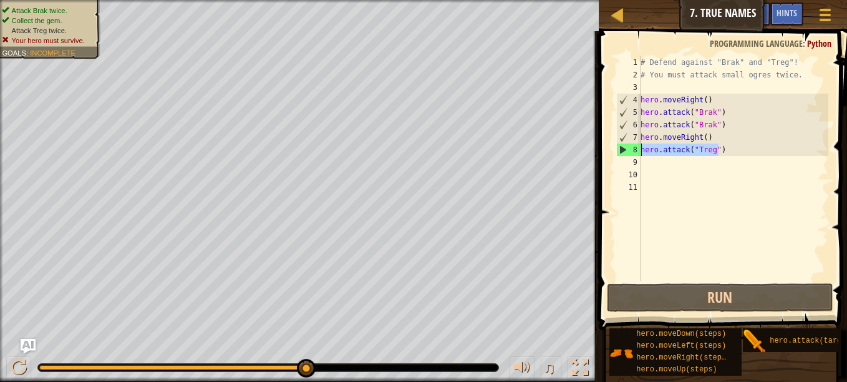
click at [626, 145] on div "hero.attack("Treg") 1 2 3 4 5 6 7 8 9 10 11 # Defend against "Brak" and "Treg"!…" at bounding box center [721, 168] width 215 height 225
type textarea "r"
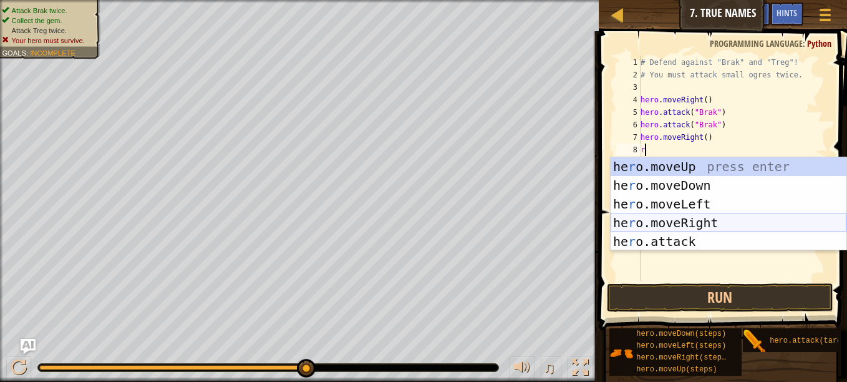
click at [658, 220] on div "he r o.moveUp press enter he r o.moveDown press enter he r o.moveLeft press ent…" at bounding box center [729, 222] width 236 height 131
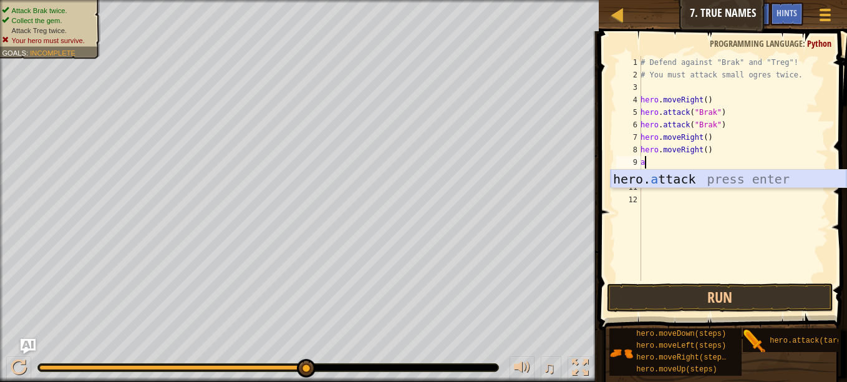
click at [667, 177] on div "hero. a ttack press enter" at bounding box center [729, 198] width 236 height 56
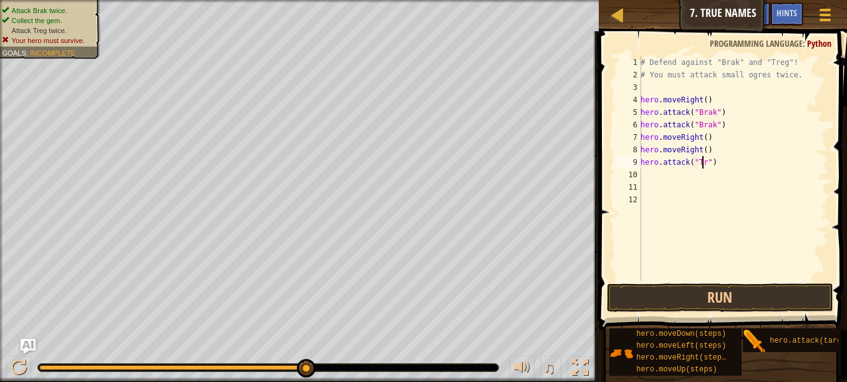
scroll to position [6, 6]
type textarea "hero.attack("Treg")"
click at [769, 299] on button "Run" at bounding box center [720, 297] width 226 height 29
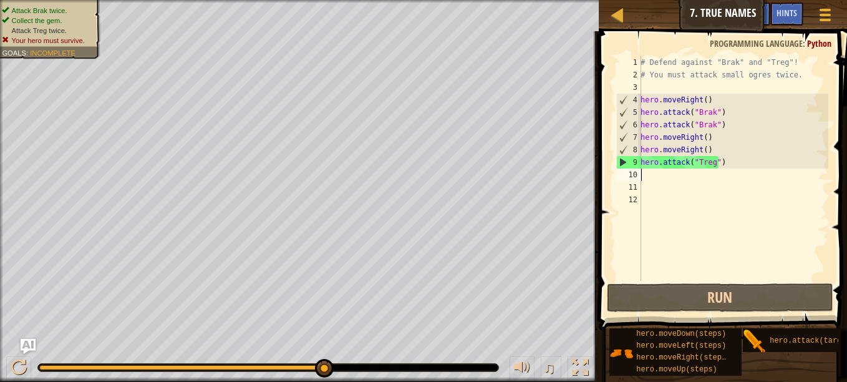
click at [648, 178] on div "# Defend against "Brak" and "Treg"! # You must attack small ogres twice. hero .…" at bounding box center [733, 181] width 190 height 250
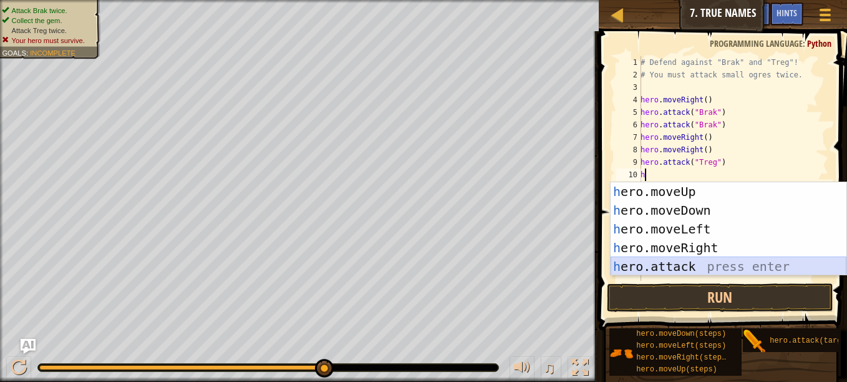
click at [666, 262] on div "h ero.moveUp press enter h ero.moveDown press enter h ero.moveLeft press enter …" at bounding box center [729, 247] width 236 height 131
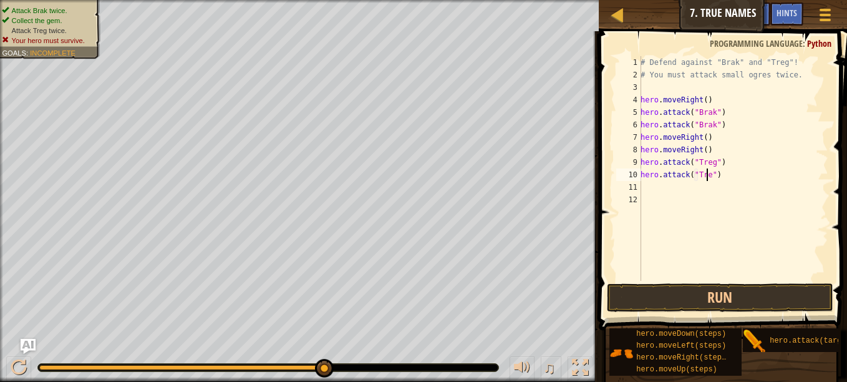
scroll to position [6, 6]
type textarea "hero.attack("Treg")"
click at [652, 191] on div "# Defend against "Brak" and "Treg"! # You must attack small ogres twice. hero .…" at bounding box center [733, 181] width 190 height 250
type textarea "r"
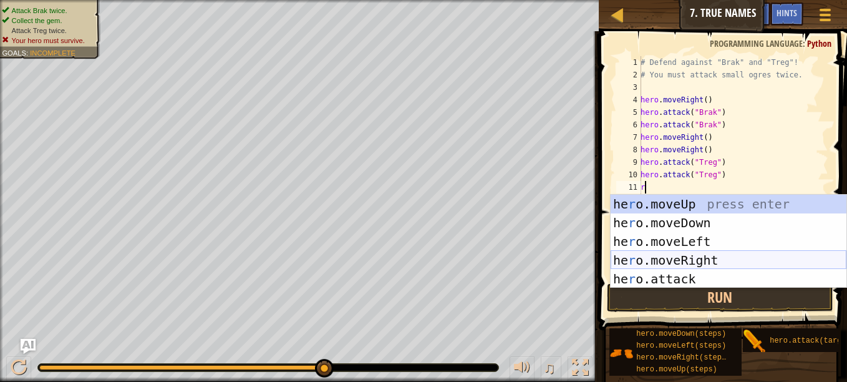
click at [729, 259] on div "he r o.moveUp press enter he r o.moveDown press enter he r o.moveLeft press ent…" at bounding box center [729, 260] width 236 height 131
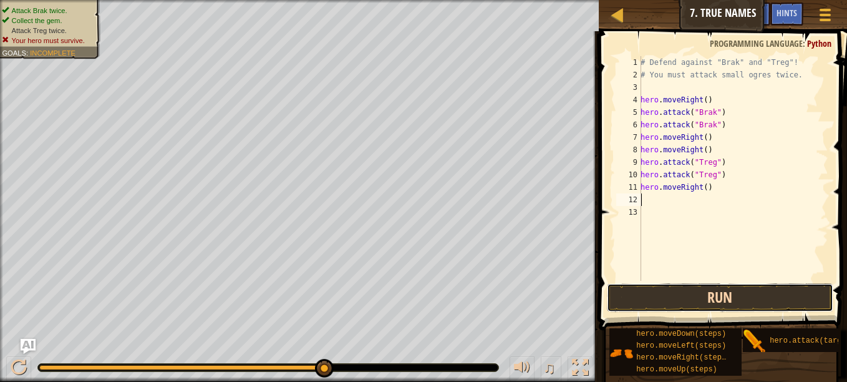
click at [731, 283] on button "Run" at bounding box center [720, 297] width 226 height 29
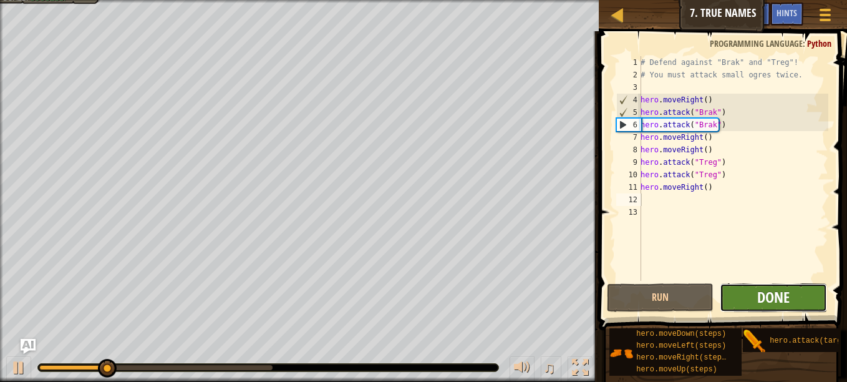
click at [768, 301] on span "Done" at bounding box center [773, 297] width 32 height 20
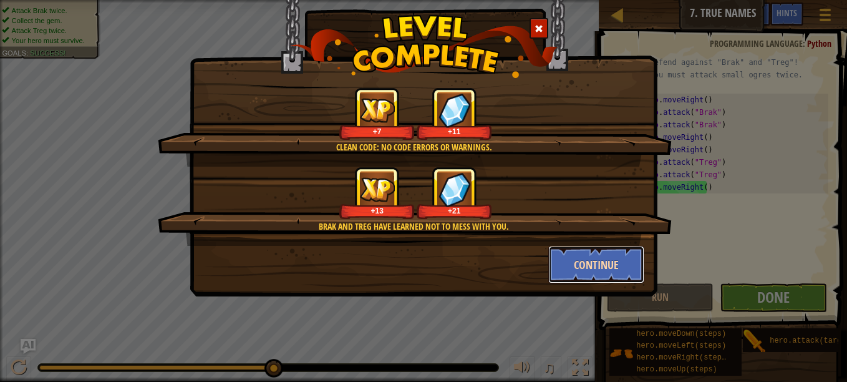
click at [575, 272] on button "Continue" at bounding box center [596, 264] width 97 height 37
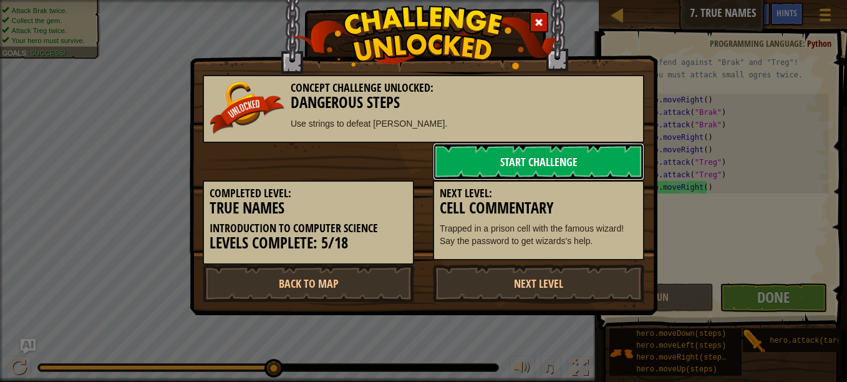
click at [559, 154] on link "Start Challenge" at bounding box center [538, 161] width 211 height 37
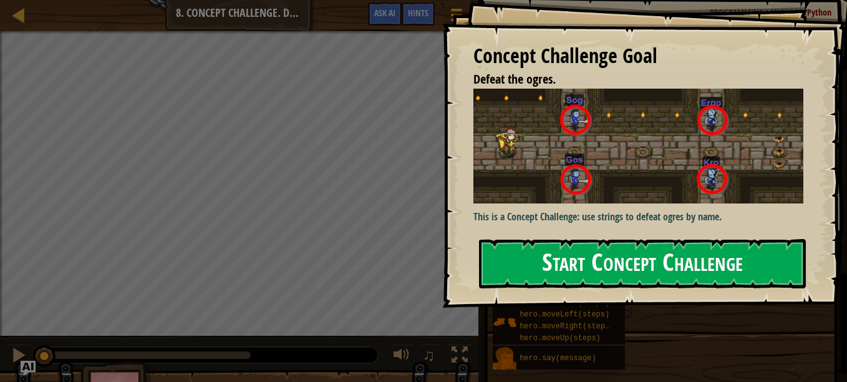
click at [579, 201] on div "Concept Challenge Goal Defeat the ogres. This is a Concept Challenge: use strin…" at bounding box center [644, 154] width 405 height 308
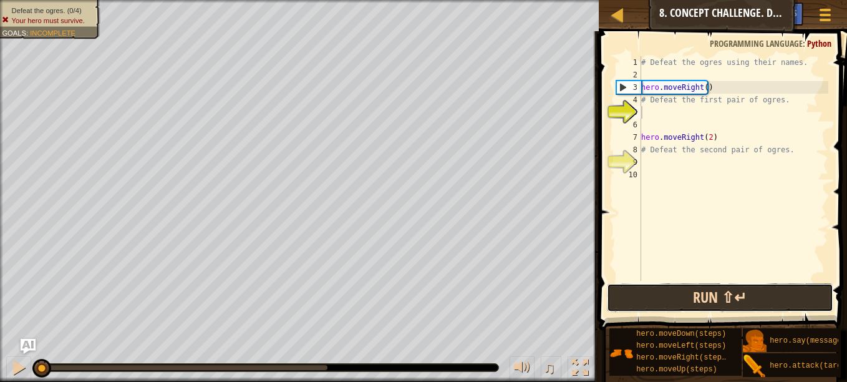
click at [727, 293] on button "Run ⇧↵" at bounding box center [720, 297] width 226 height 29
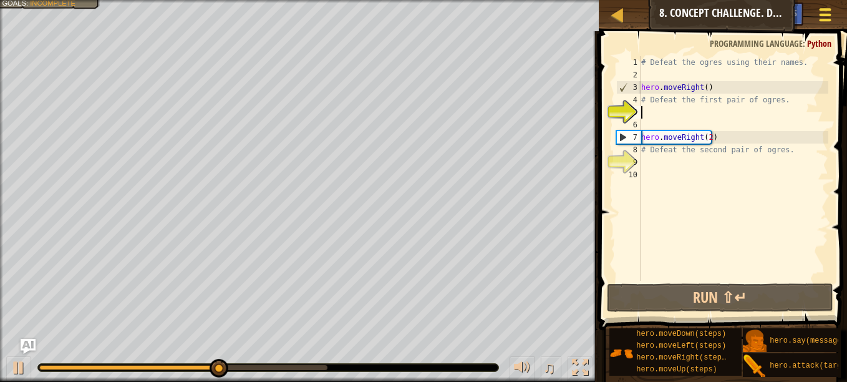
click at [832, 14] on div at bounding box center [825, 15] width 17 height 18
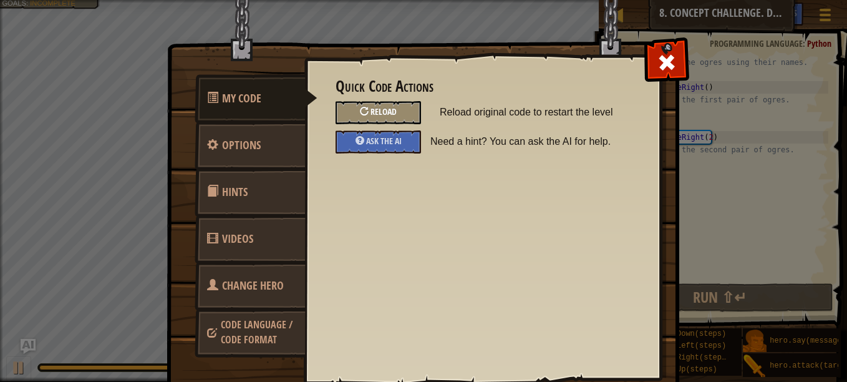
click at [379, 120] on div "Reload" at bounding box center [378, 112] width 85 height 23
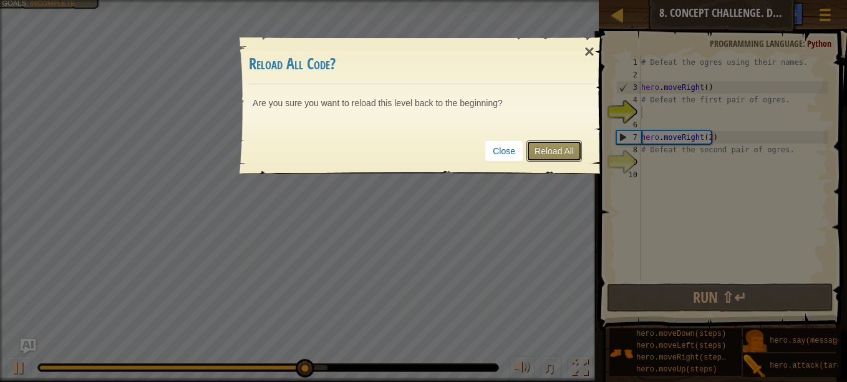
click at [563, 153] on link "Reload All" at bounding box center [554, 150] width 56 height 21
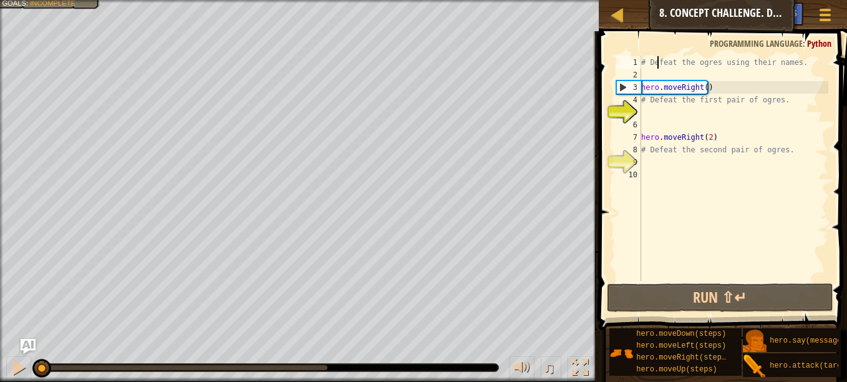
click at [659, 61] on div "# Defeat the ogres using their names. hero . moveRight ( ) # Defeat the first p…" at bounding box center [734, 181] width 190 height 250
type textarea "# Defeat the ogres using their names."
click at [660, 71] on div "# Defeat the ogres using their names. hero . moveRight ( ) # Defeat the first p…" at bounding box center [734, 181] width 190 height 250
click at [647, 106] on div "# Defeat the ogres using their names. hero . moveRight ( ) # Defeat the first p…" at bounding box center [734, 181] width 190 height 250
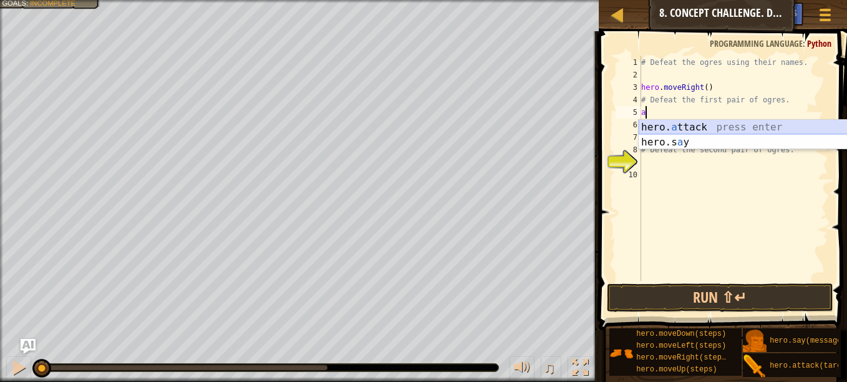
click at [694, 129] on div "hero. a ttack press enter hero.s a y press enter" at bounding box center [757, 150] width 236 height 60
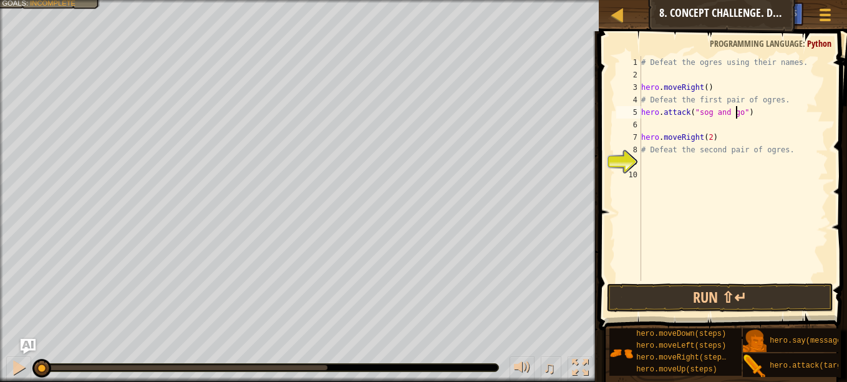
scroll to position [6, 8]
type textarea "hero.attack("sog and gos")"
click at [647, 129] on div "# Defeat the ogres using their names. hero . moveRight ( ) # Defeat the first p…" at bounding box center [734, 181] width 190 height 250
click at [646, 158] on div "# Defeat the ogres using their names. hero . moveRight ( ) # Defeat the first p…" at bounding box center [734, 181] width 190 height 250
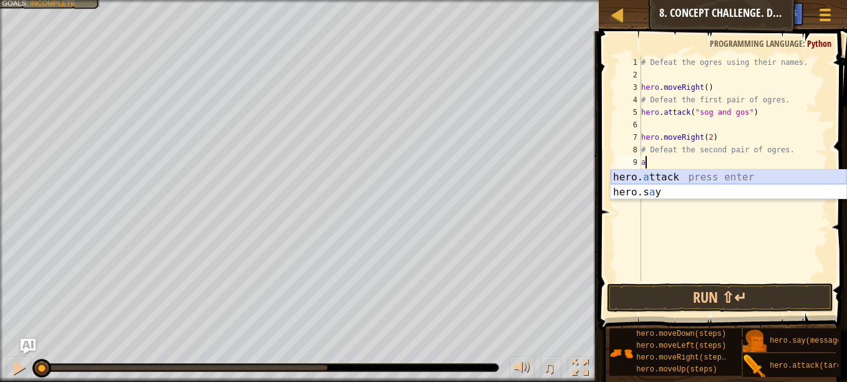
click at [659, 172] on div "hero. a ttack press enter hero.s a y press enter" at bounding box center [729, 200] width 236 height 60
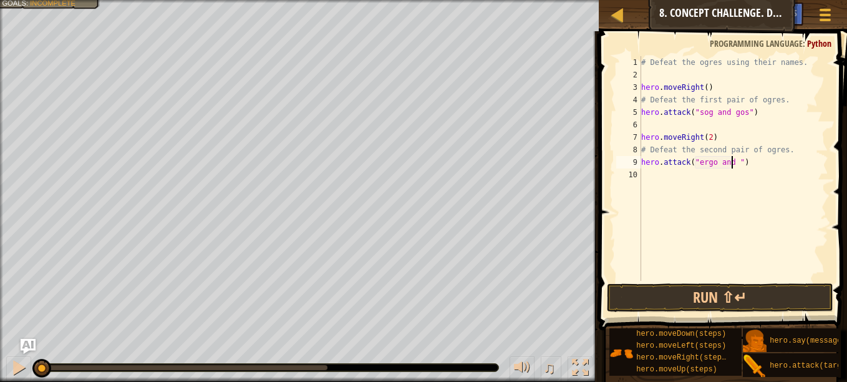
scroll to position [6, 8]
type textarea "hero.attack("ergo and kro")"
click at [647, 175] on div "# Defeat the ogres using their names. hero . moveRight ( ) # Defeat the first p…" at bounding box center [734, 181] width 190 height 250
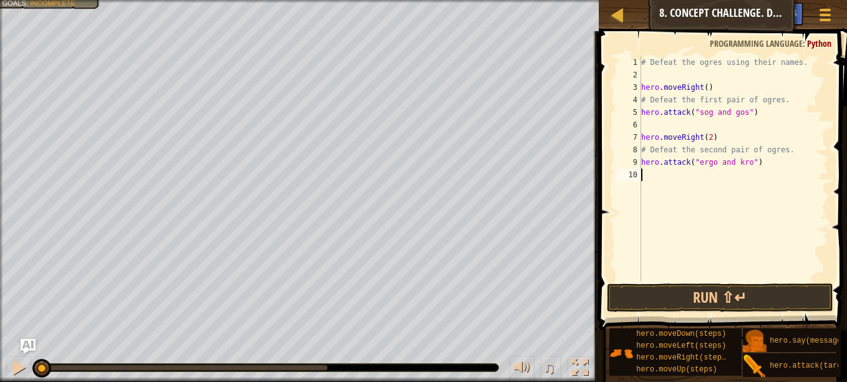
type textarea "d"
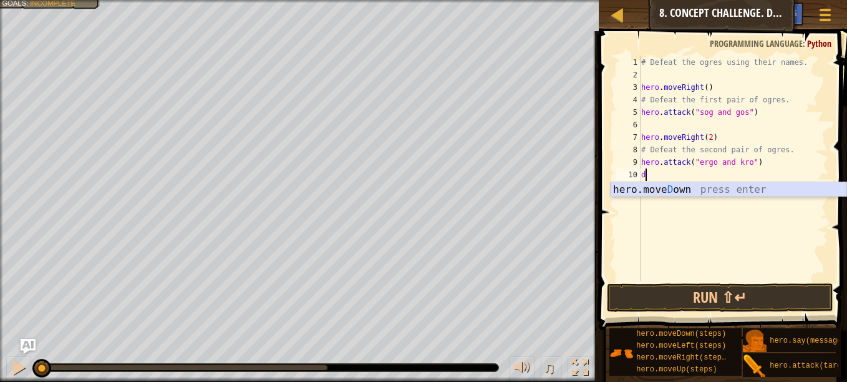
click at [654, 187] on div "hero.[PERSON_NAME] own press enter" at bounding box center [729, 204] width 236 height 45
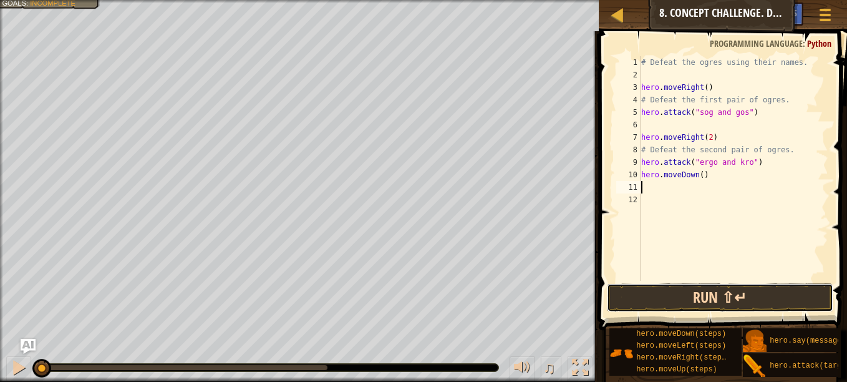
click at [662, 294] on button "Run ⇧↵" at bounding box center [720, 297] width 226 height 29
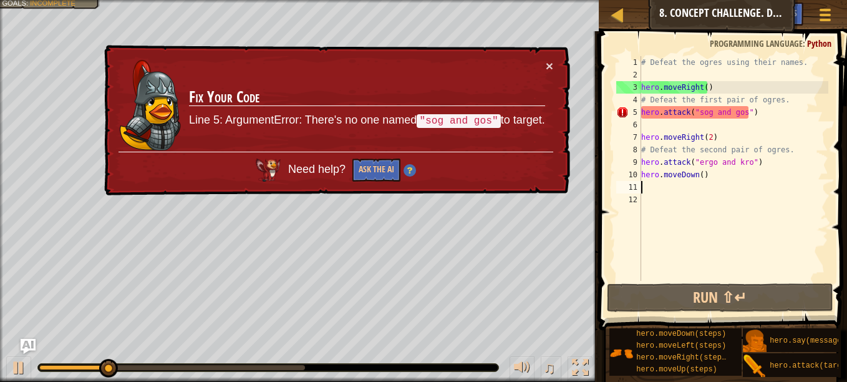
click at [541, 64] on td "Fix Your Code Line 5: ArgumentError: There's no one named "sog and gos" to targ…" at bounding box center [366, 105] width 357 height 92
click at [544, 62] on td "Fix Your Code Line 5: ArgumentError: There's no one named "sog and gos" to targ…" at bounding box center [366, 105] width 357 height 92
drag, startPoint x: 544, startPoint y: 62, endPoint x: 555, endPoint y: 61, distance: 10.6
click at [544, 63] on td "Fix Your Code Line 5: ArgumentError: There's no one named "sog and gos" to targ…" at bounding box center [366, 105] width 357 height 92
click at [826, 9] on span at bounding box center [826, 9] width 12 height 2
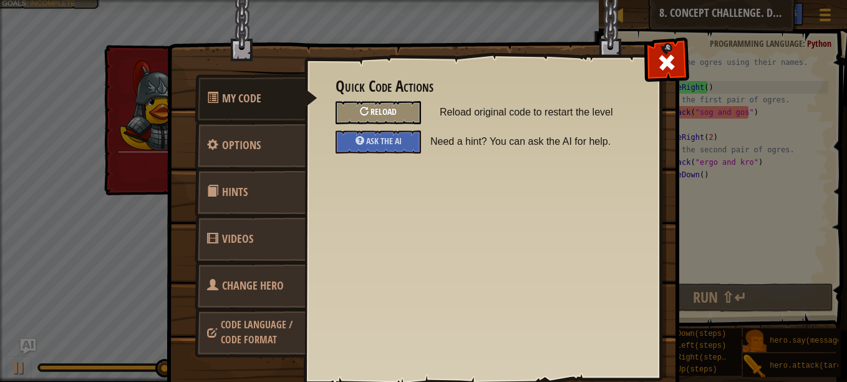
click at [374, 110] on span "Reload" at bounding box center [384, 111] width 26 height 12
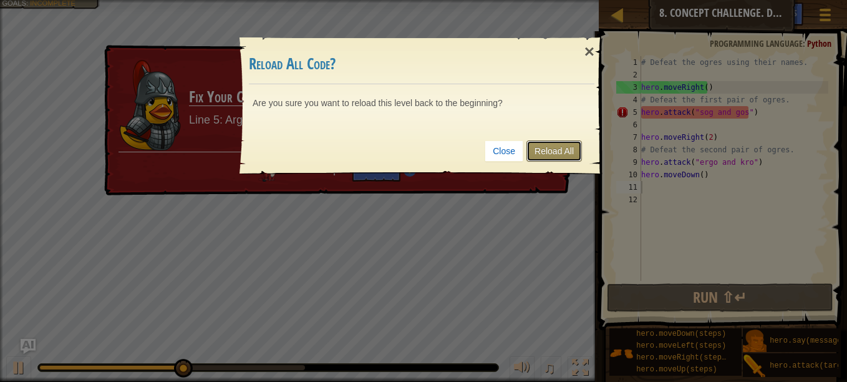
drag, startPoint x: 540, startPoint y: 159, endPoint x: 545, endPoint y: 154, distance: 6.6
click at [540, 159] on link "Reload All" at bounding box center [554, 150] width 56 height 21
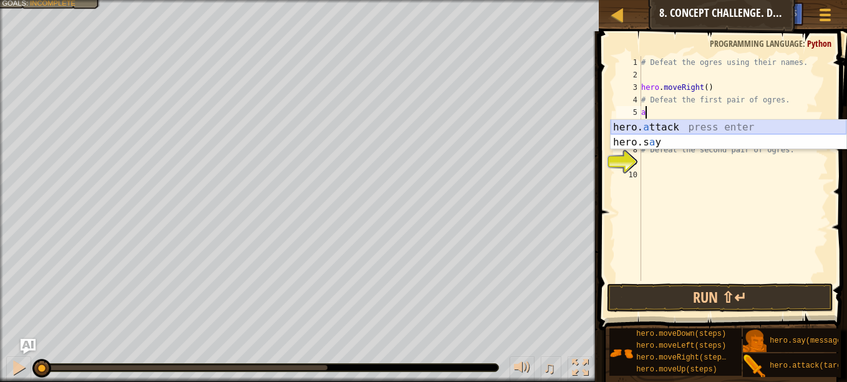
click at [719, 129] on div "hero. a ttack press enter hero.s a y press enter" at bounding box center [729, 150] width 236 height 60
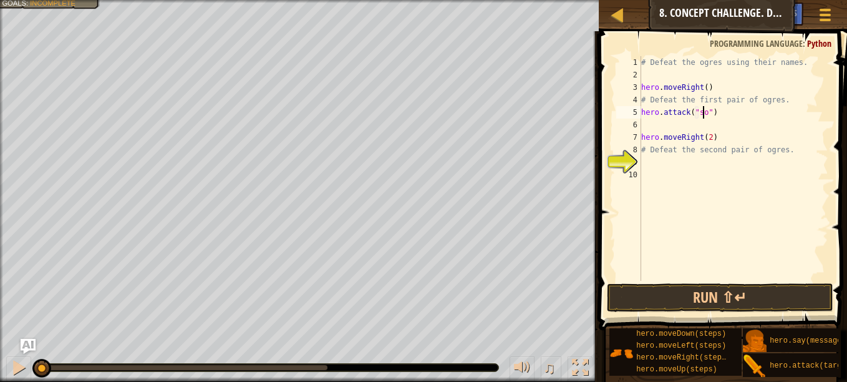
type textarea "hero.attack("sog")"
click at [715, 128] on div "# Defeat the ogres using their names. hero . moveRight ( ) # Defeat the first p…" at bounding box center [734, 181] width 190 height 250
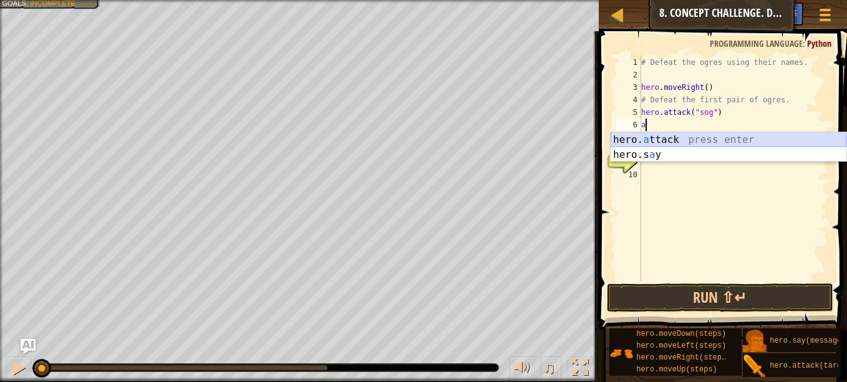
click at [637, 138] on div "hero. a ttack press enter hero.s a y press enter" at bounding box center [729, 162] width 236 height 60
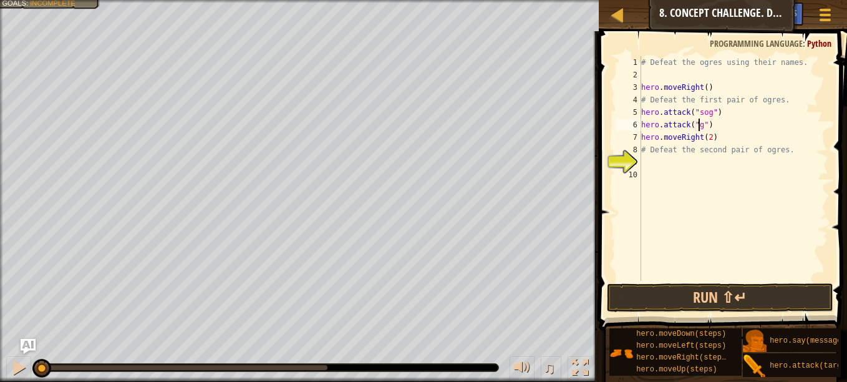
type textarea "hero.attack("gos")"
click at [641, 168] on div "hero.attack("gos") 1 2 3 4 5 6 7 8 9 10 # Defeat the ogres using their names. h…" at bounding box center [721, 168] width 215 height 225
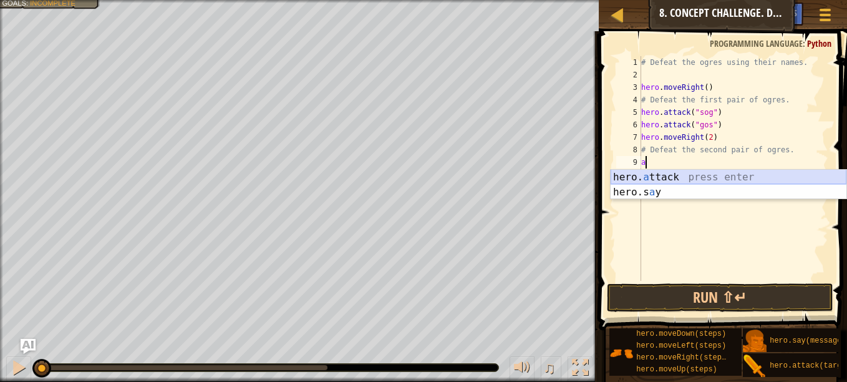
click at [662, 184] on div "hero. a ttack press enter hero.s a y press enter" at bounding box center [729, 200] width 236 height 60
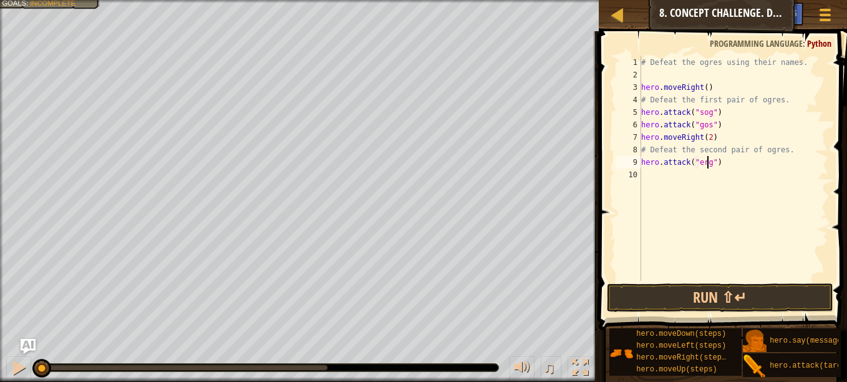
type textarea "hero.attack("ergo")"
click at [651, 183] on div "# Defeat the ogres using their names. hero . moveRight ( ) # Defeat the first p…" at bounding box center [734, 181] width 190 height 250
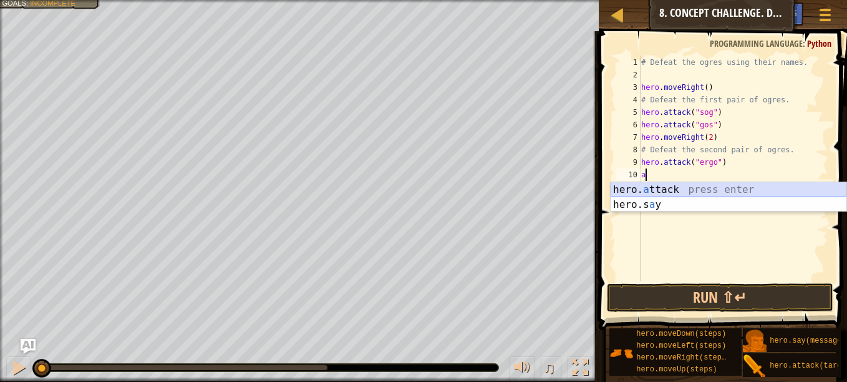
click at [653, 182] on div "hero. a ttack press enter hero.s a y press enter" at bounding box center [729, 212] width 236 height 60
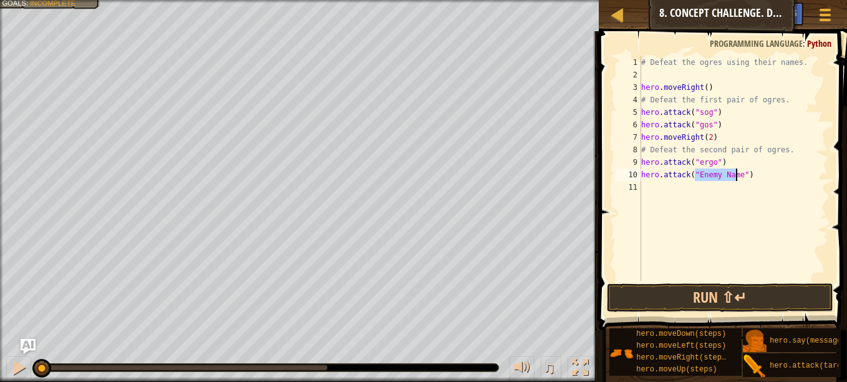
scroll to position [6, 5]
type textarea "hero.attack("kro")"
click at [674, 202] on div "# Defeat the ogres using their names. hero . moveRight ( ) # Defeat the first p…" at bounding box center [734, 181] width 190 height 250
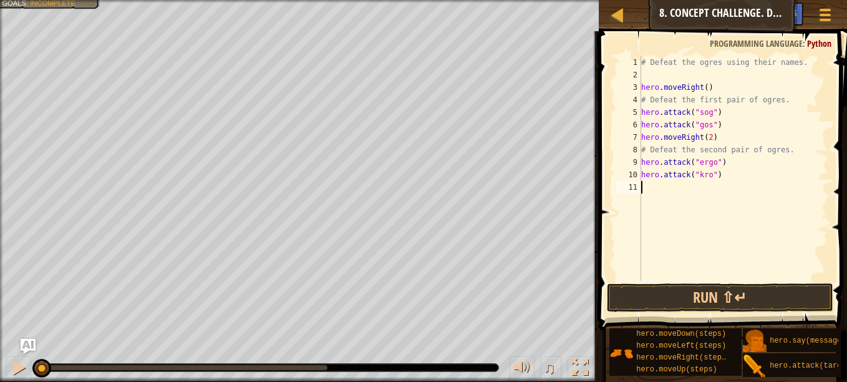
type textarea "d"
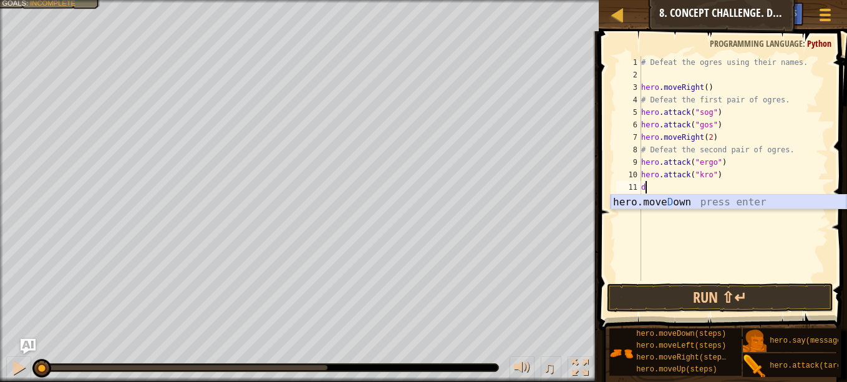
click at [702, 205] on div "hero.[PERSON_NAME] own press enter" at bounding box center [729, 217] width 236 height 45
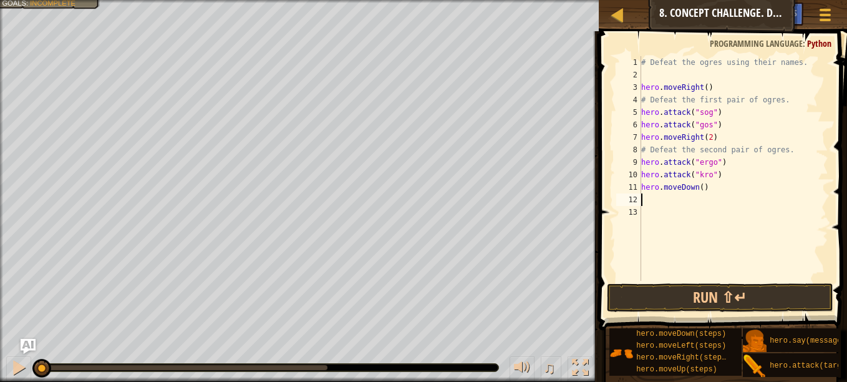
type textarea "u"
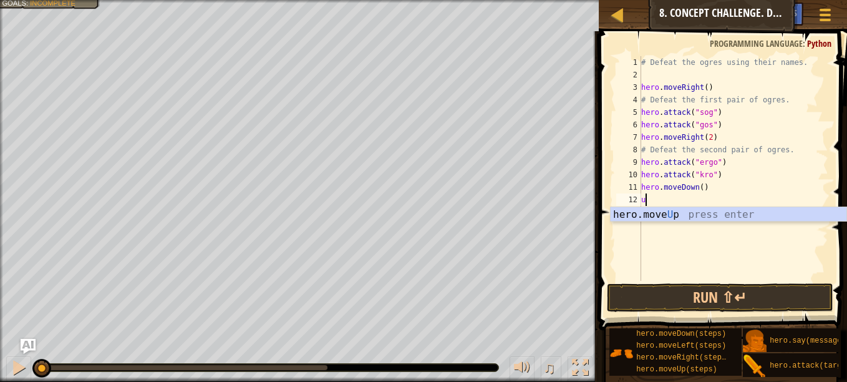
click at [676, 211] on div "hero.move U p press enter" at bounding box center [729, 229] width 236 height 45
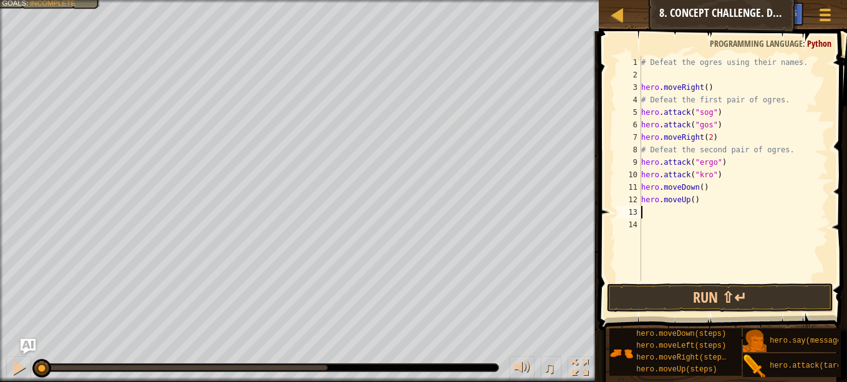
type textarea "l"
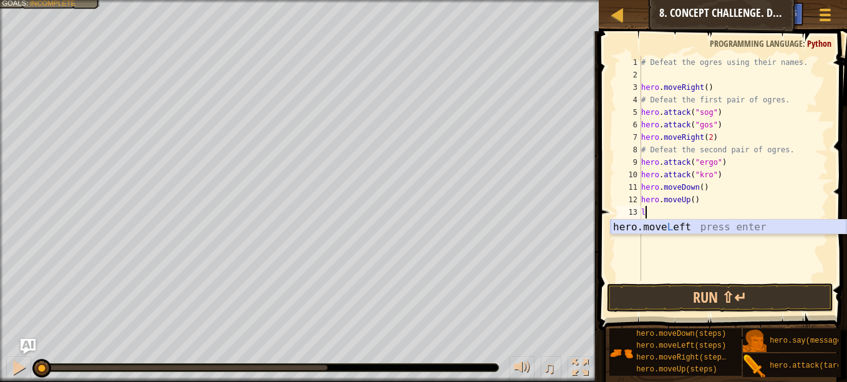
click at [664, 228] on div "hero.move L eft press enter" at bounding box center [729, 242] width 236 height 45
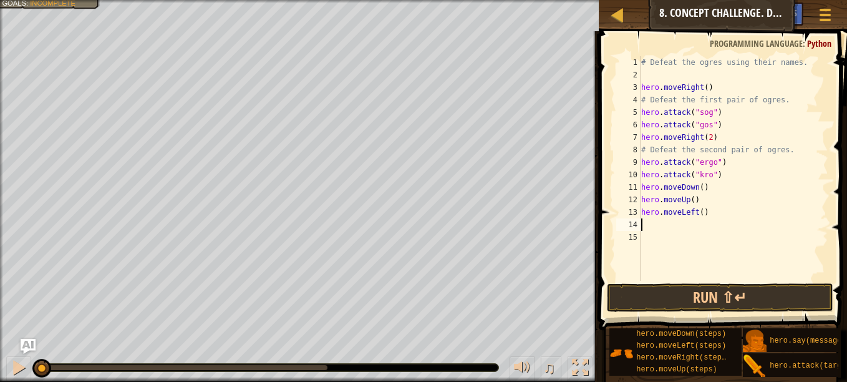
type textarea "l"
click at [641, 234] on div "hero.move L eft press enter" at bounding box center [729, 254] width 236 height 45
type textarea "d"
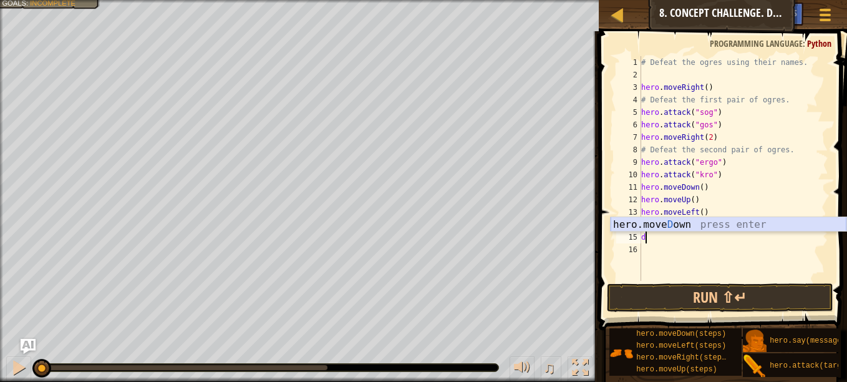
click at [672, 229] on div "hero.[PERSON_NAME] own press enter" at bounding box center [729, 239] width 236 height 45
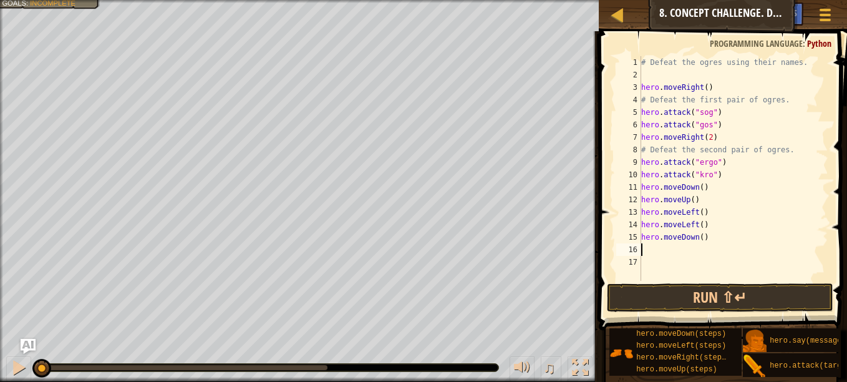
type textarea "u"
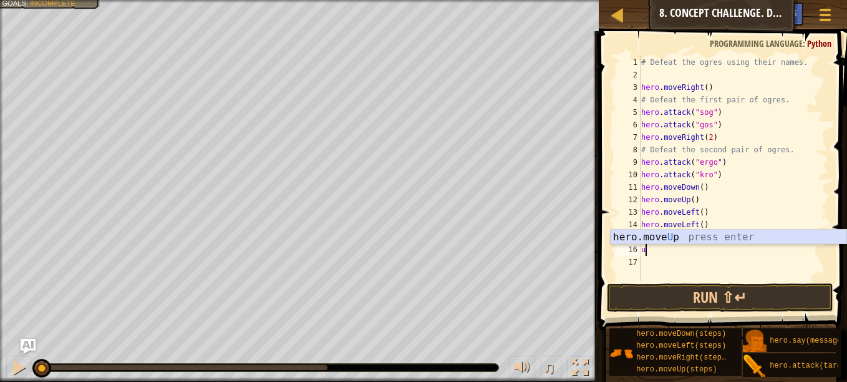
click at [657, 239] on div "hero.move U p press enter" at bounding box center [729, 252] width 236 height 45
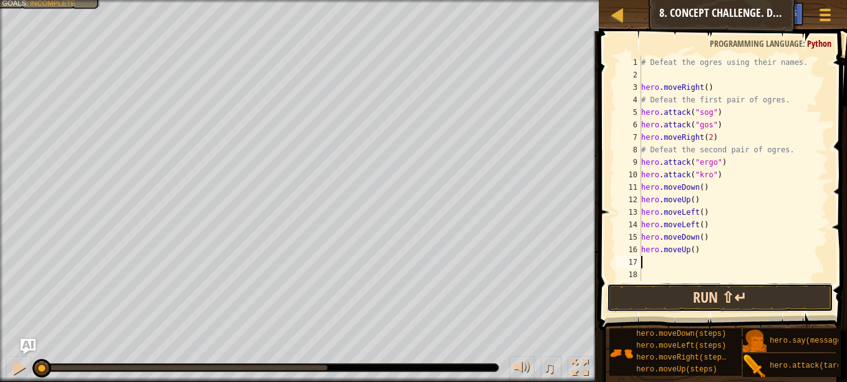
click at [696, 297] on button "Run ⇧↵" at bounding box center [720, 297] width 226 height 29
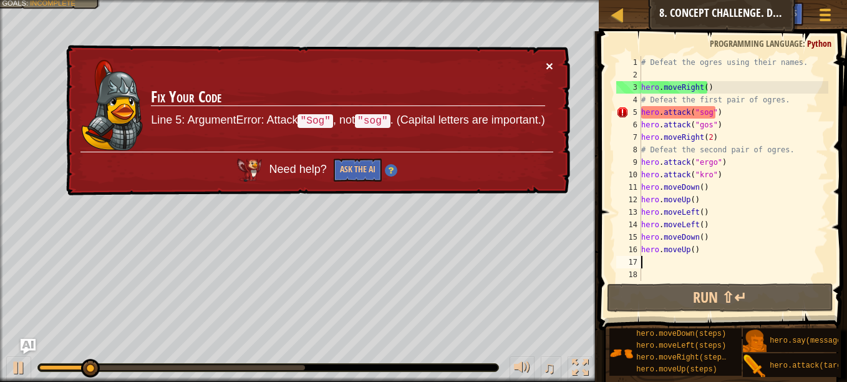
click at [547, 65] on button "×" at bounding box center [549, 65] width 7 height 13
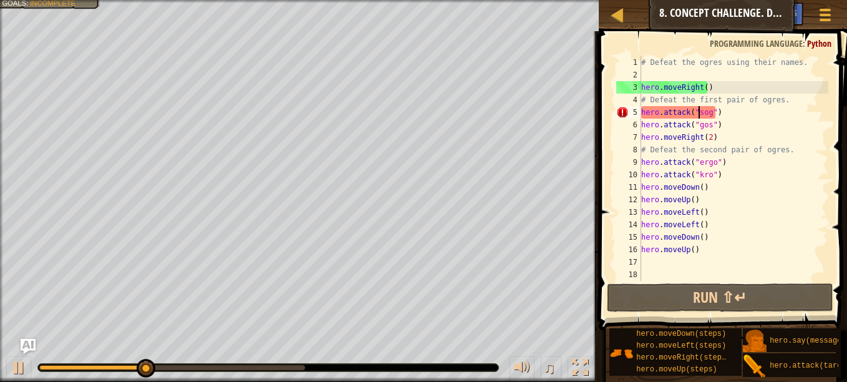
click at [698, 109] on div "# Defeat the ogres using their names. hero . moveRight ( ) # Defeat the first p…" at bounding box center [734, 181] width 190 height 250
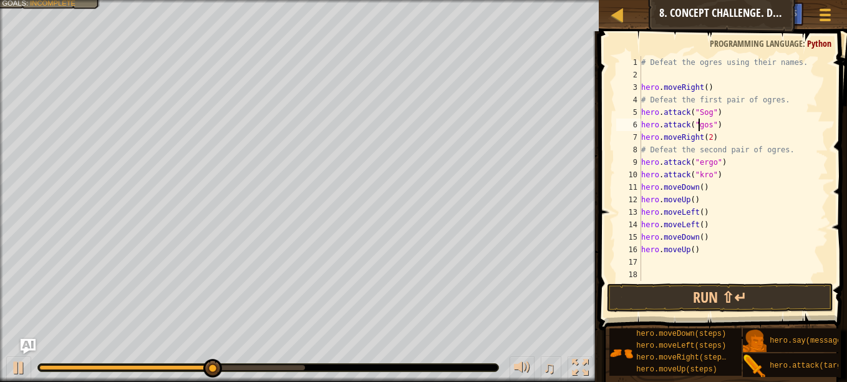
click at [697, 129] on div "# Defeat the ogres using their names. hero . moveRight ( ) # Defeat the first p…" at bounding box center [734, 181] width 190 height 250
click at [699, 168] on div "# Defeat the ogres using their names. hero . moveRight ( ) # Defeat the first p…" at bounding box center [734, 181] width 190 height 250
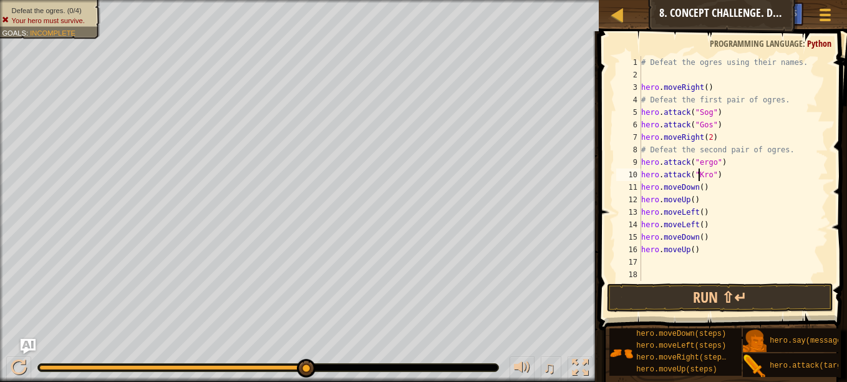
click at [699, 162] on div "# Defeat the ogres using their names. hero . moveRight ( ) # Defeat the first p…" at bounding box center [734, 181] width 190 height 250
click at [745, 303] on button "Run ⇧↵" at bounding box center [720, 297] width 226 height 29
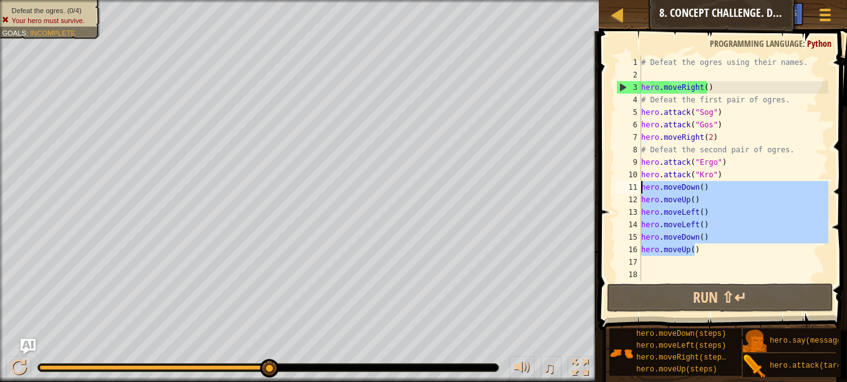
drag, startPoint x: 696, startPoint y: 249, endPoint x: 642, endPoint y: 182, distance: 86.0
click at [642, 182] on div "# Defeat the ogres using their names. hero . moveRight ( ) # Defeat the first p…" at bounding box center [734, 181] width 190 height 250
type textarea "hero.moveDown() hero.moveUp()"
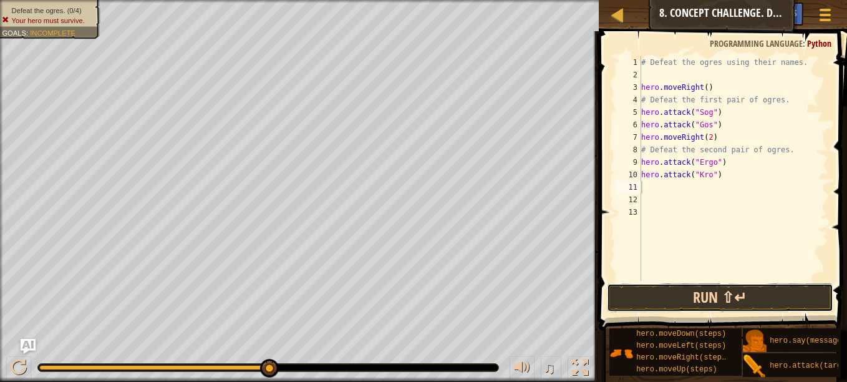
click at [695, 288] on button "Run ⇧↵" at bounding box center [720, 297] width 226 height 29
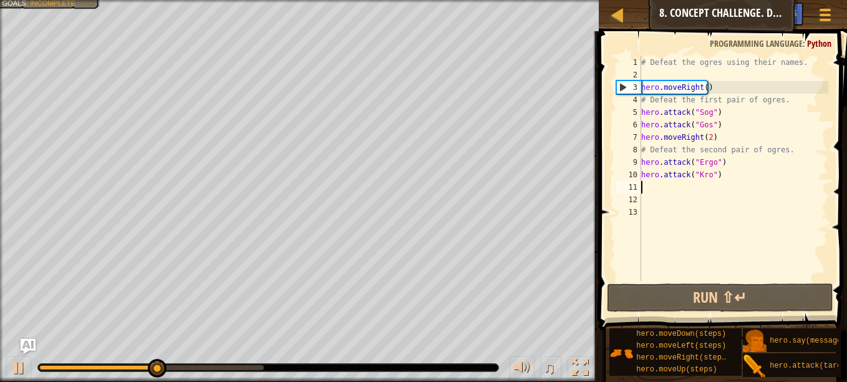
click at [656, 279] on div "# Defeat the ogres using their names. hero . moveRight ( ) # Defeat the first p…" at bounding box center [734, 181] width 190 height 250
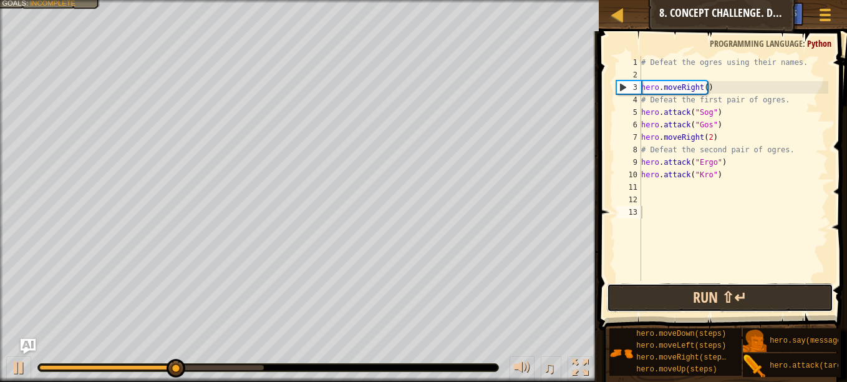
click at [664, 292] on button "Run ⇧↵" at bounding box center [720, 297] width 226 height 29
click at [664, 291] on button "Run ⇧↵" at bounding box center [720, 297] width 226 height 29
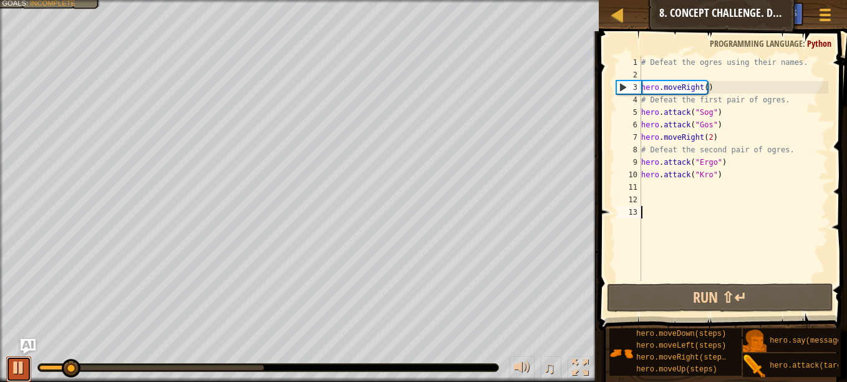
click at [18, 373] on div at bounding box center [19, 367] width 16 height 16
drag, startPoint x: 75, startPoint y: 371, endPoint x: -2, endPoint y: 390, distance: 80.3
click at [0, 0] on html "Map Introduction to Computer Science 8. Concept Challenge. Dangerous Steps Game…" at bounding box center [423, 0] width 847 height 0
click at [27, 348] on img "Ask AI" at bounding box center [28, 346] width 16 height 16
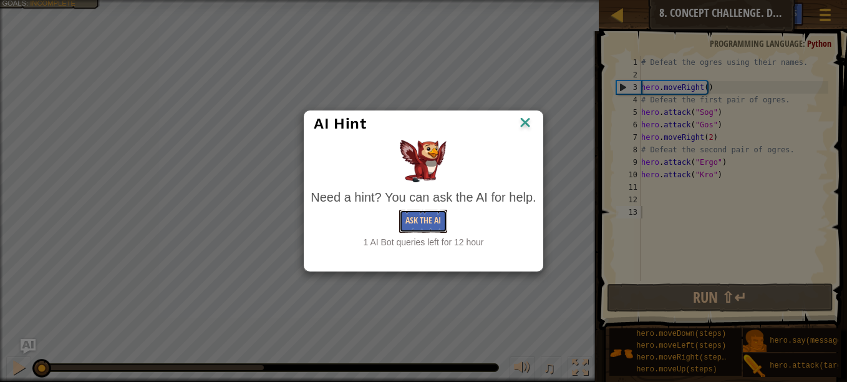
click at [424, 220] on button "Ask the AI" at bounding box center [423, 221] width 48 height 23
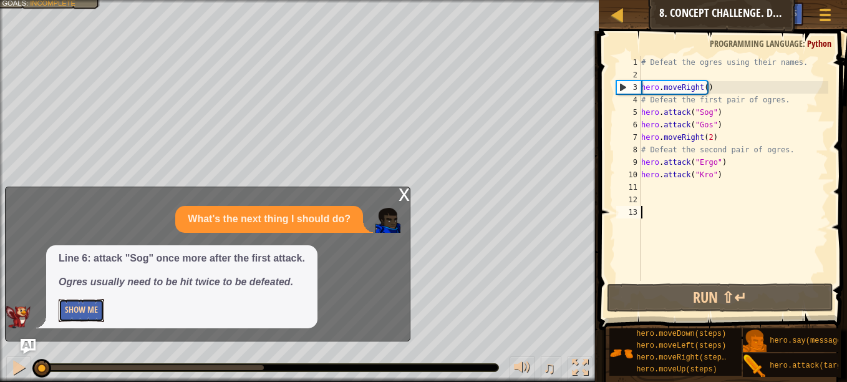
click at [71, 310] on button "Show Me" at bounding box center [82, 310] width 46 height 23
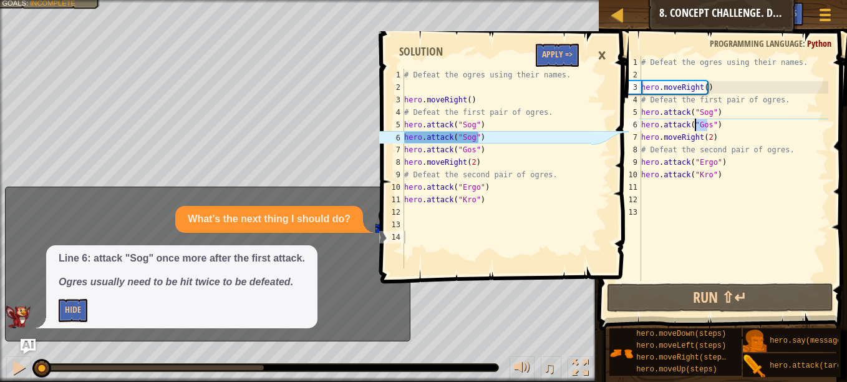
drag, startPoint x: 707, startPoint y: 125, endPoint x: 694, endPoint y: 128, distance: 13.3
click at [694, 128] on div "# Defeat the ogres using their names. hero . moveRight ( ) # Defeat the first p…" at bounding box center [734, 181] width 190 height 250
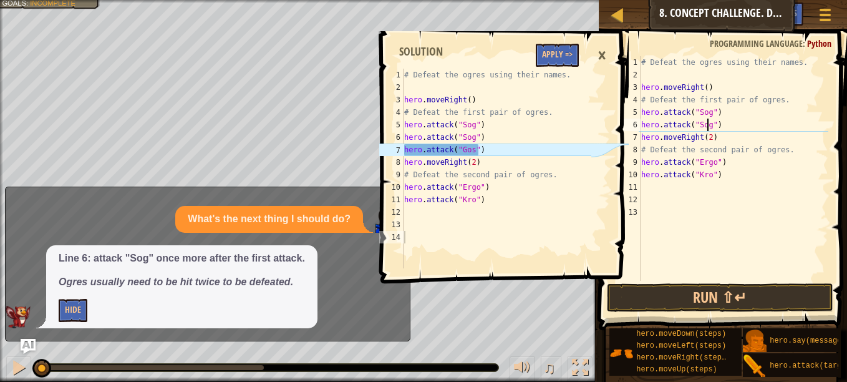
scroll to position [6, 6]
drag, startPoint x: 719, startPoint y: 142, endPoint x: 629, endPoint y: 133, distance: 90.2
click at [629, 133] on div "hero.attack("Sog") 1 2 3 4 5 6 7 8 9 10 11 12 13 # Defeat the ogres using their…" at bounding box center [721, 168] width 215 height 225
type textarea "hero.moveRight(2)"
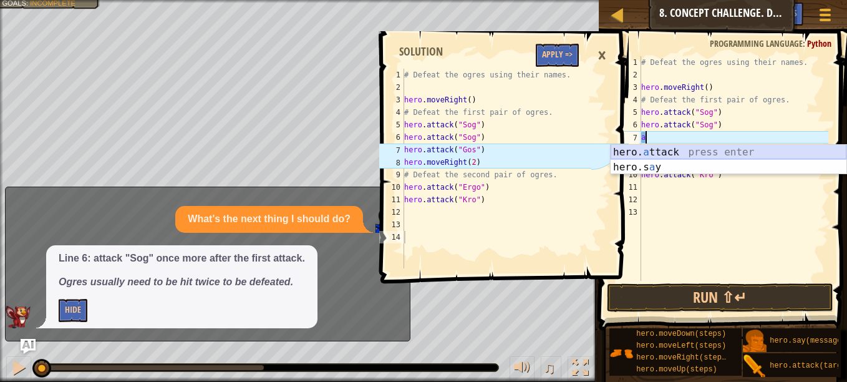
click at [671, 155] on div "hero. a ttack press enter hero.s a y press enter" at bounding box center [729, 175] width 236 height 60
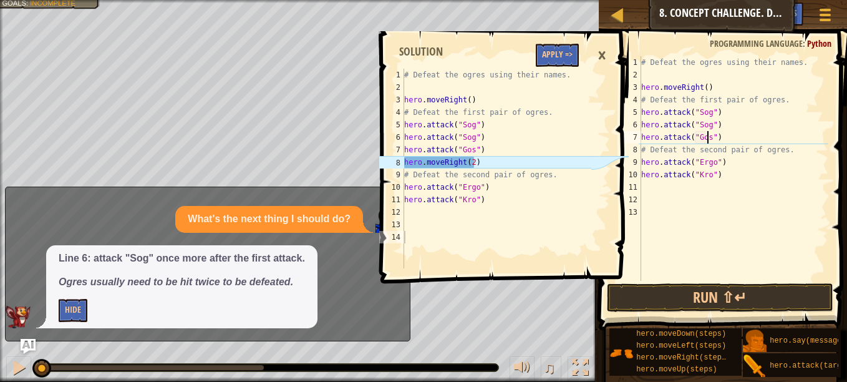
scroll to position [6, 6]
click at [641, 146] on div "8" at bounding box center [628, 149] width 25 height 12
type textarea "# Defeat the second pair of ogres."
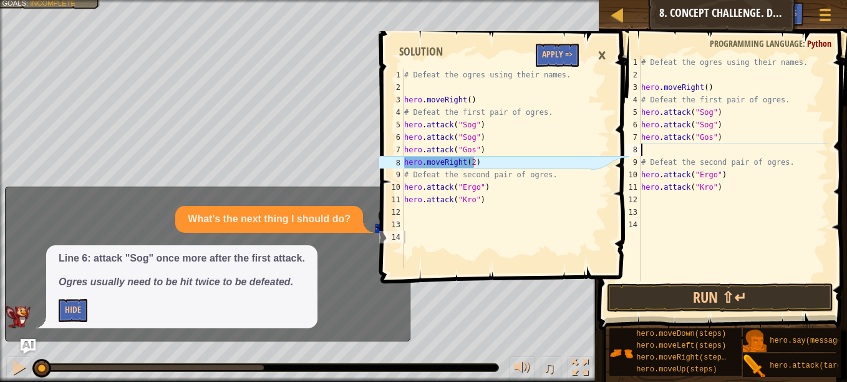
click at [654, 152] on div "# Defeat the ogres using their names. hero . moveRight ( ) # Defeat the first p…" at bounding box center [734, 181] width 190 height 250
type textarea "h"
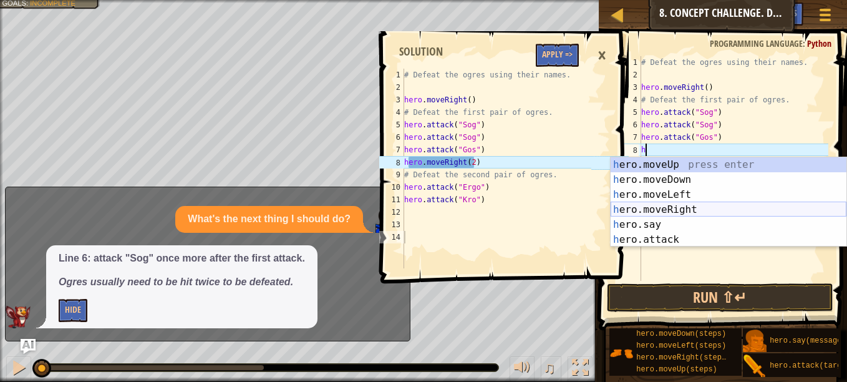
click at [667, 202] on div "h ero.moveUp press enter h ero.moveDown press enter h ero.moveLeft press enter …" at bounding box center [729, 217] width 236 height 120
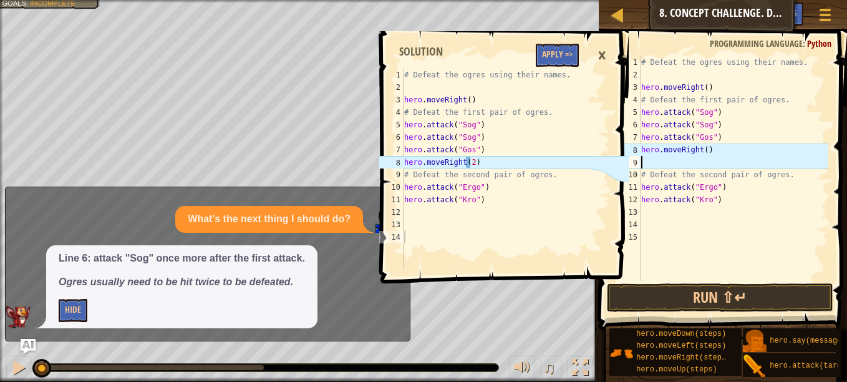
click at [702, 148] on div "# Defeat the ogres using their names. hero . moveRight ( ) # Defeat the first p…" at bounding box center [734, 181] width 190 height 250
type textarea "hero.moveRight(2)"
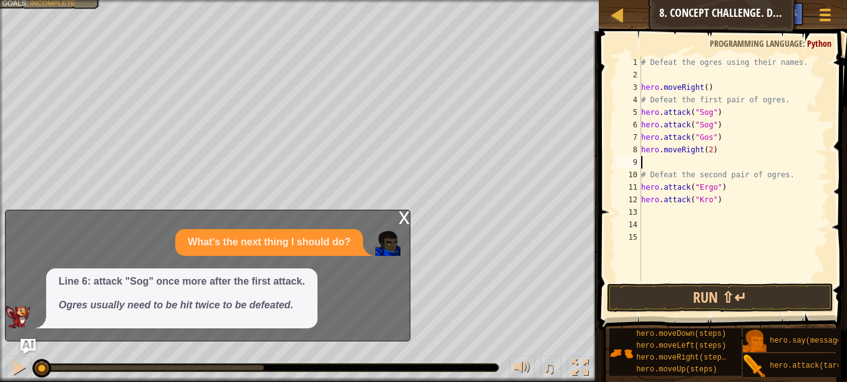
click at [644, 162] on div "# Defeat the ogres using their names. hero . moveRight ( ) # Defeat the first p…" at bounding box center [734, 181] width 190 height 250
type textarea "hero.moveRight(2)"
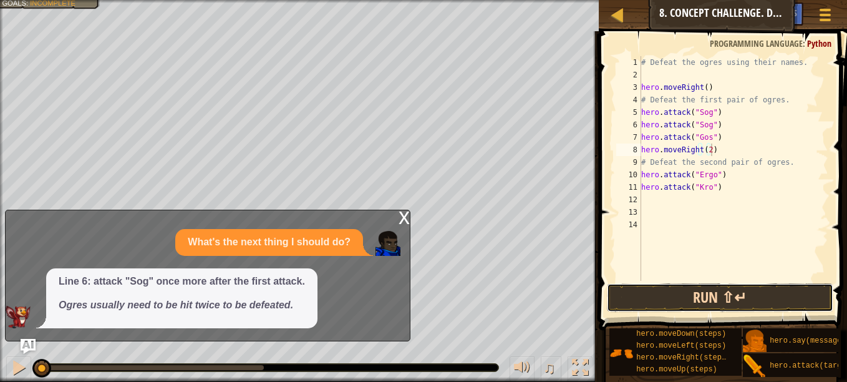
click at [706, 294] on button "Run ⇧↵" at bounding box center [720, 297] width 226 height 29
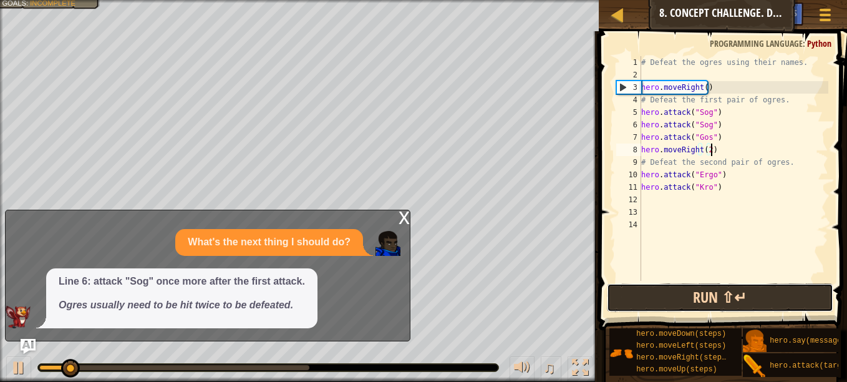
click at [702, 300] on button "Run ⇧↵" at bounding box center [720, 297] width 226 height 29
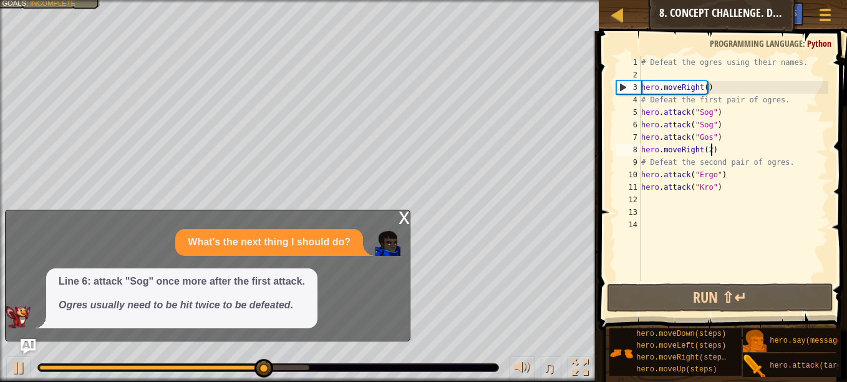
click at [0, 0] on html "Map Introduction to Computer Science 8. Concept Challenge. Dangerous Steps Game…" at bounding box center [423, 0] width 847 height 0
click at [16, 369] on div at bounding box center [19, 367] width 16 height 16
drag, startPoint x: 272, startPoint y: 364, endPoint x: -2, endPoint y: 389, distance: 275.6
click at [0, 0] on html "Map Introduction to Computer Science 8. Concept Challenge. Dangerous Steps Game…" at bounding box center [423, 0] width 847 height 0
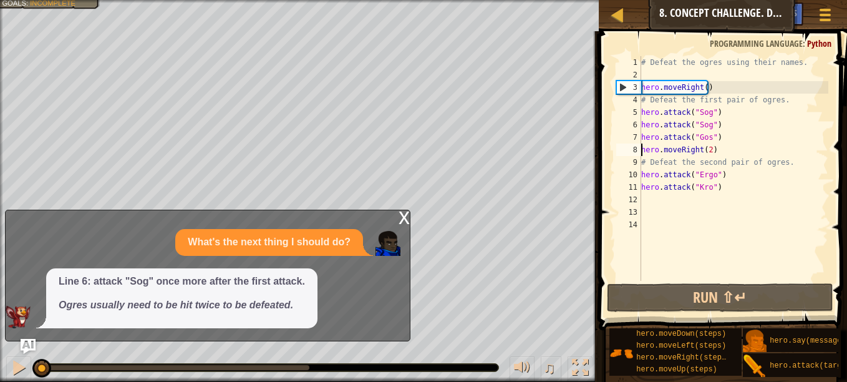
click at [641, 153] on div "# Defeat the ogres using their names. hero . moveRight ( ) # Defeat the first p…" at bounding box center [734, 181] width 190 height 250
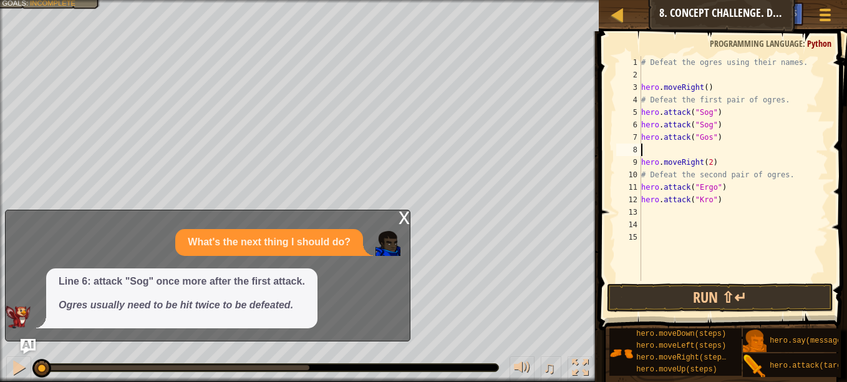
click at [643, 147] on div "# Defeat the ogres using their names. hero . moveRight ( ) # Defeat the first p…" at bounding box center [734, 181] width 190 height 250
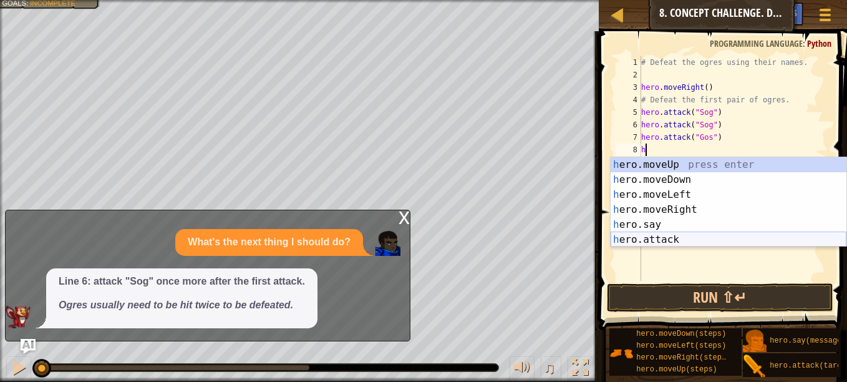
click at [650, 243] on div "h ero.moveUp press enter h ero.moveDown press enter h ero.moveLeft press enter …" at bounding box center [729, 217] width 236 height 120
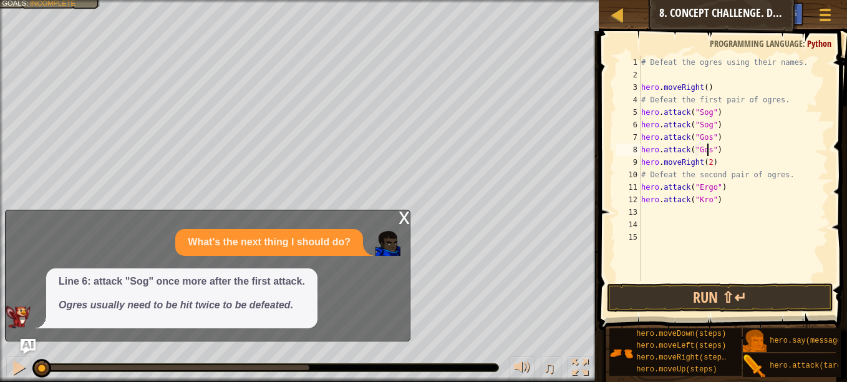
scroll to position [6, 6]
drag, startPoint x: 707, startPoint y: 200, endPoint x: 695, endPoint y: 202, distance: 12.1
click at [695, 202] on div "# Defeat the ogres using their names. hero . moveRight ( ) # Defeat the first p…" at bounding box center [734, 181] width 190 height 250
type textarea "hero.attack("Erog")"
click at [662, 211] on div "# Defeat the ogres using their names. hero . moveRight ( ) # Defeat the first p…" at bounding box center [734, 181] width 190 height 250
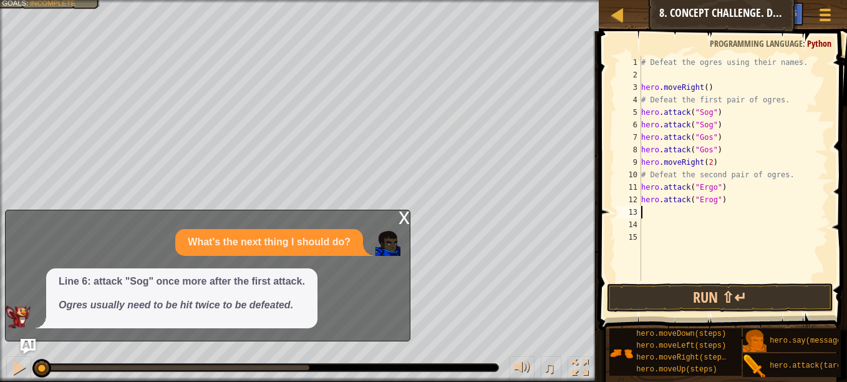
scroll to position [6, 0]
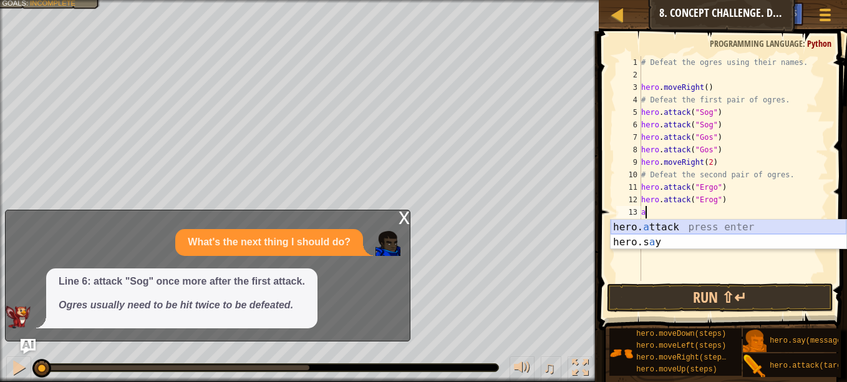
click at [669, 226] on div "hero. a ttack press enter hero.s a y press enter" at bounding box center [729, 250] width 236 height 60
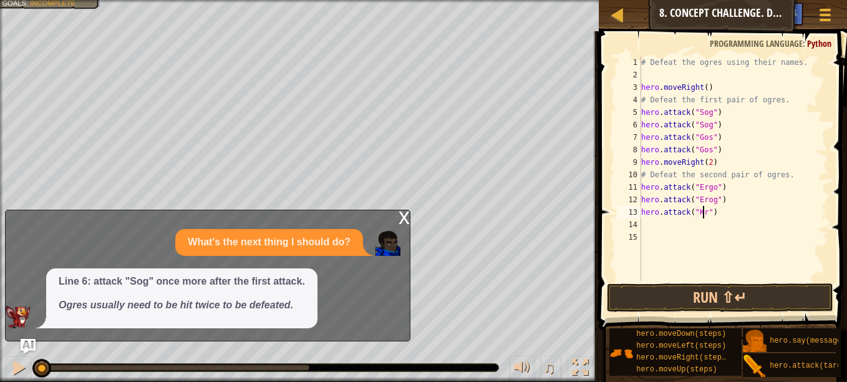
type textarea "hero.attack("Kro")"
click at [661, 223] on div "# Defeat the ogres using their names. hero . moveRight ( ) # Defeat the first p…" at bounding box center [734, 181] width 190 height 250
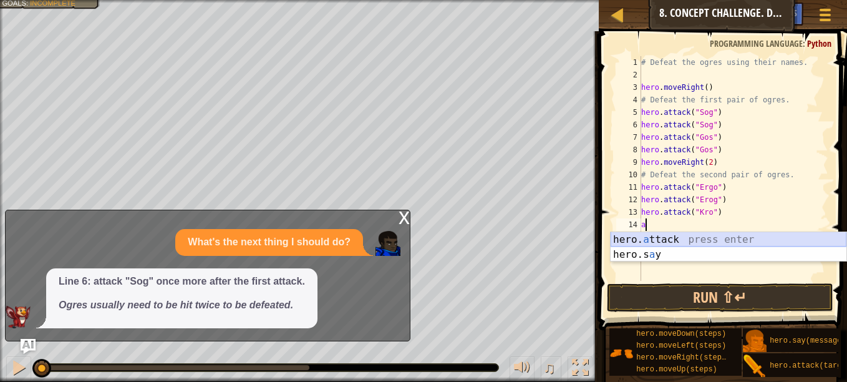
click at [657, 234] on div "hero. a ttack press enter hero.s a y press enter" at bounding box center [729, 262] width 236 height 60
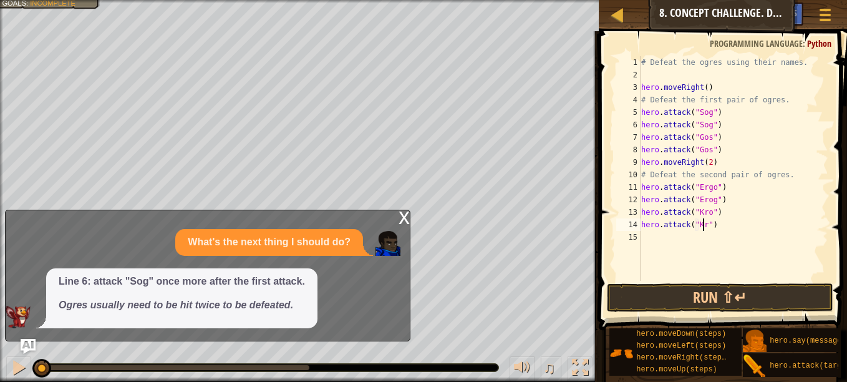
type textarea "hero.attack("Kro")"
click at [652, 242] on div "# Defeat the ogres using their names. hero . moveRight ( ) # Defeat the first p…" at bounding box center [734, 181] width 190 height 250
type textarea "d"
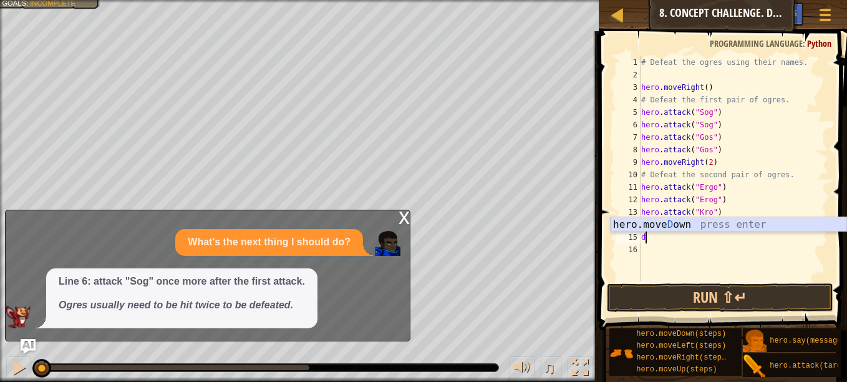
click at [707, 229] on div "hero.[PERSON_NAME] own press enter" at bounding box center [729, 239] width 236 height 45
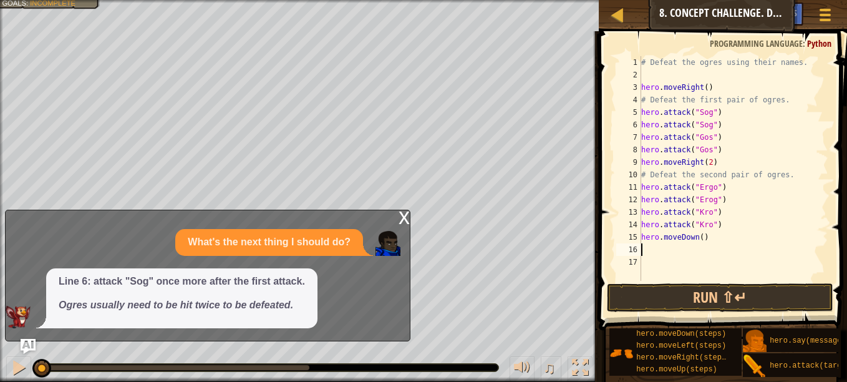
type textarea "u"
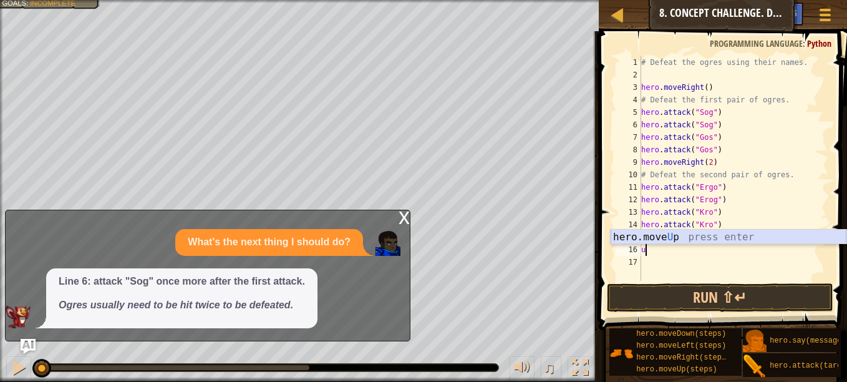
click at [683, 238] on div "hero.move U p press enter" at bounding box center [729, 252] width 236 height 45
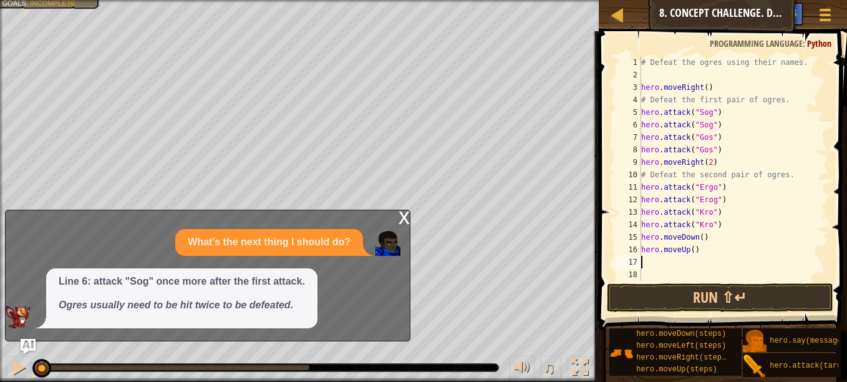
type textarea "l"
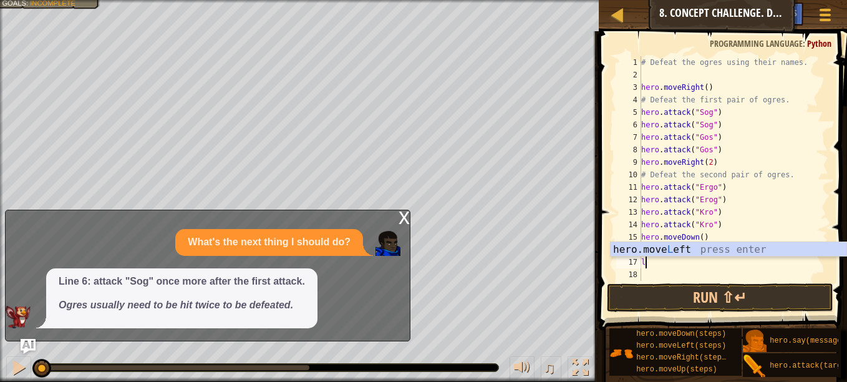
click at [677, 248] on div "hero.move L eft press enter" at bounding box center [729, 264] width 236 height 45
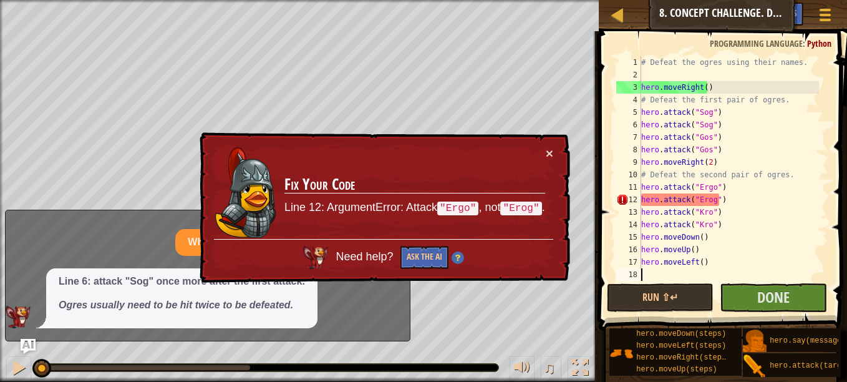
click at [554, 155] on div "× Fix Your Code Line 12: ArgumentError: Attack "Ergo" , not "Erog" . Need help?…" at bounding box center [383, 207] width 373 height 151
click at [546, 150] on button "×" at bounding box center [549, 153] width 7 height 13
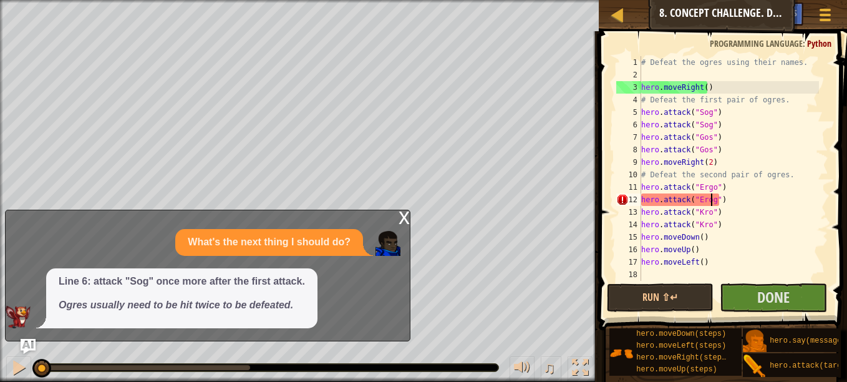
click at [712, 203] on div "# Defeat the ogres using their names. hero . moveRight ( ) # Defeat the first p…" at bounding box center [729, 181] width 180 height 250
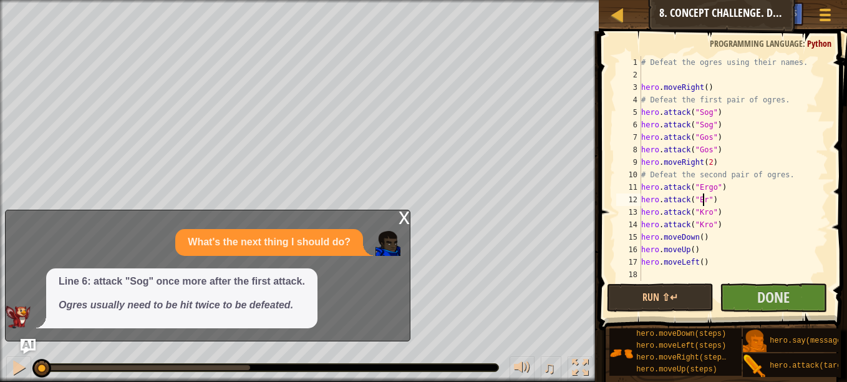
scroll to position [6, 6]
click at [698, 264] on div "# Defeat the ogres using their names. hero . moveRight ( ) # Defeat the first p…" at bounding box center [729, 181] width 180 height 250
type textarea "hero.moveLeft(2)"
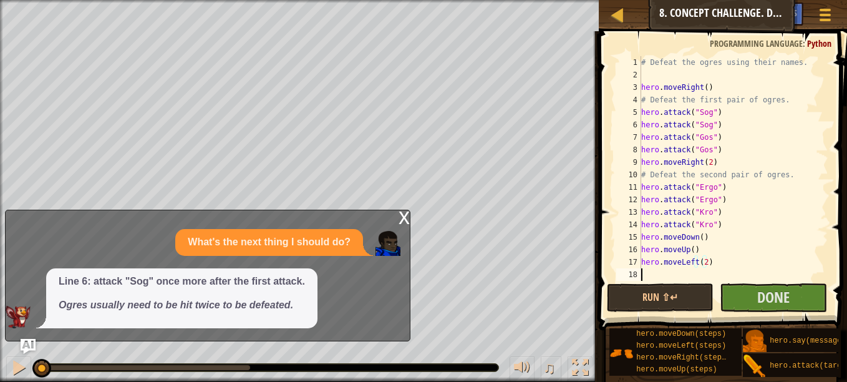
click at [667, 271] on div "# Defeat the ogres using their names. hero . moveRight ( ) # Defeat the first p…" at bounding box center [729, 181] width 180 height 250
type textarea "d"
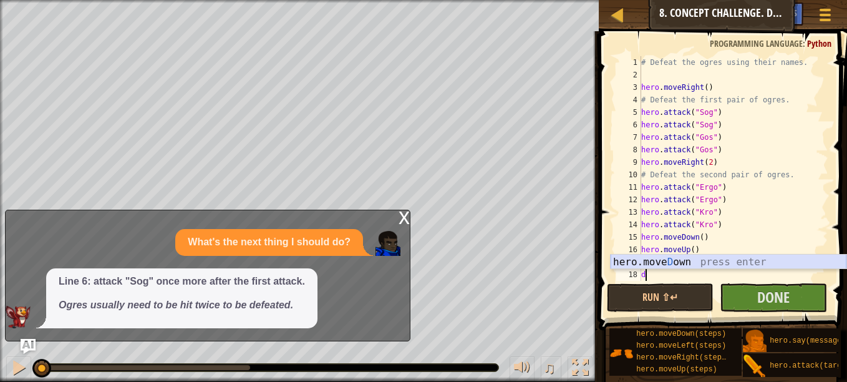
click at [682, 259] on div "hero.[PERSON_NAME] own press enter" at bounding box center [729, 277] width 236 height 45
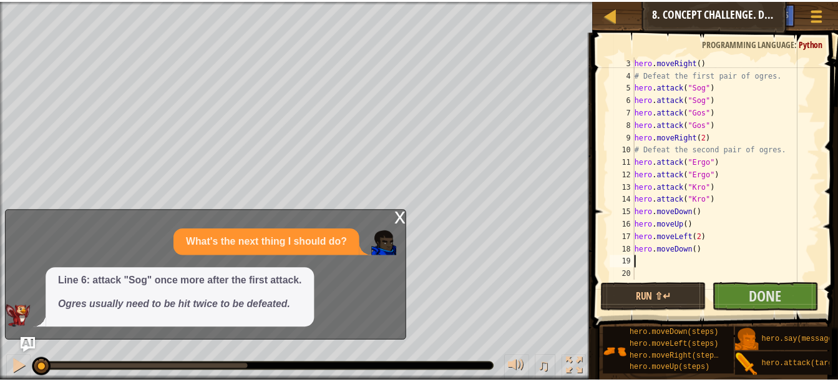
scroll to position [25, 0]
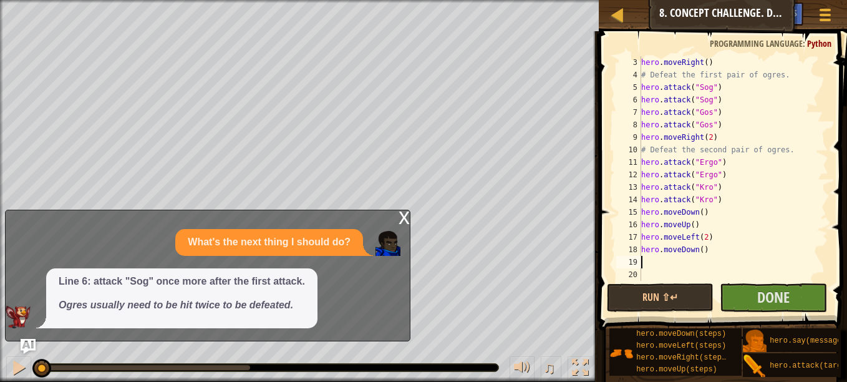
type textarea "u"
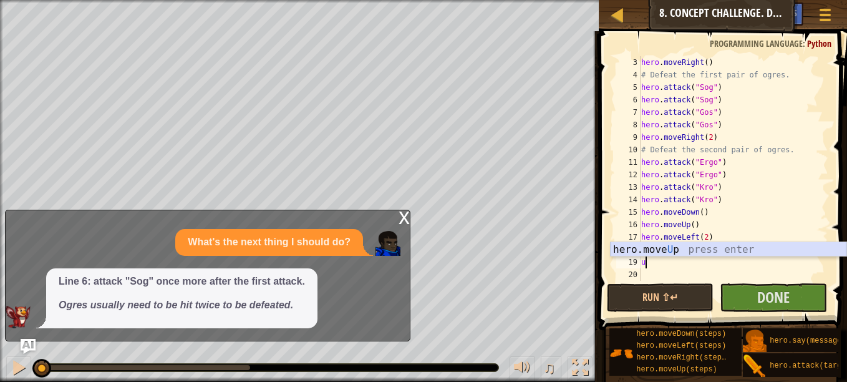
click at [668, 253] on div "hero.move U p press enter" at bounding box center [729, 264] width 236 height 45
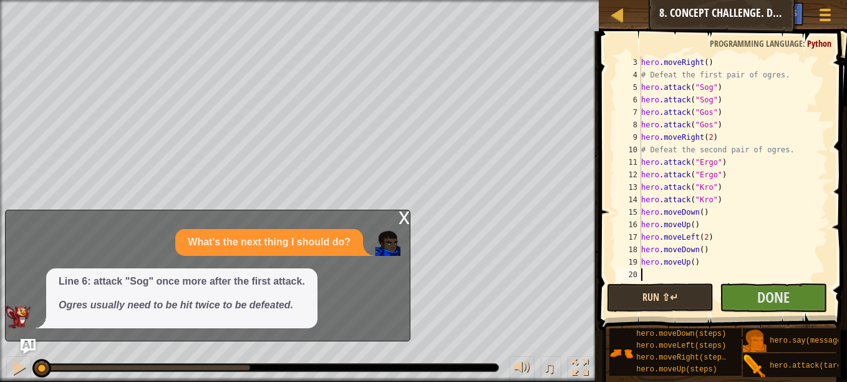
type textarea "l"
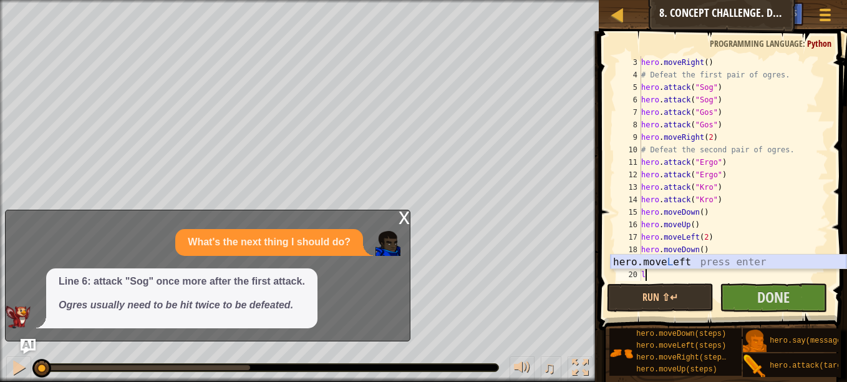
click at [674, 264] on div "hero.move L eft press enter" at bounding box center [729, 277] width 236 height 45
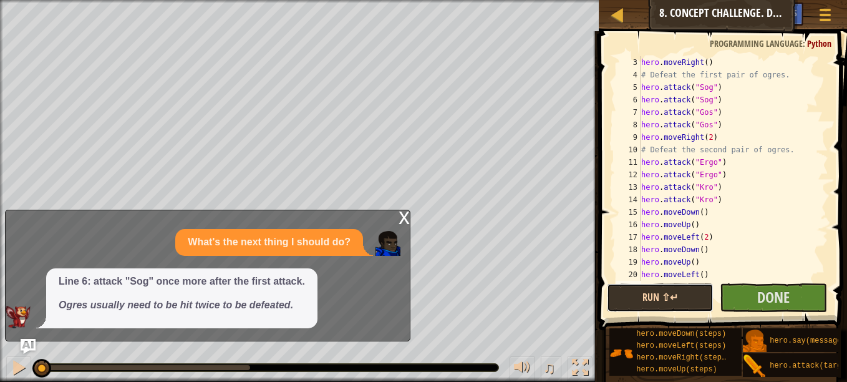
click at [667, 301] on button "Run ⇧↵" at bounding box center [660, 297] width 107 height 29
click at [661, 302] on button "Run ⇧↵" at bounding box center [660, 297] width 107 height 29
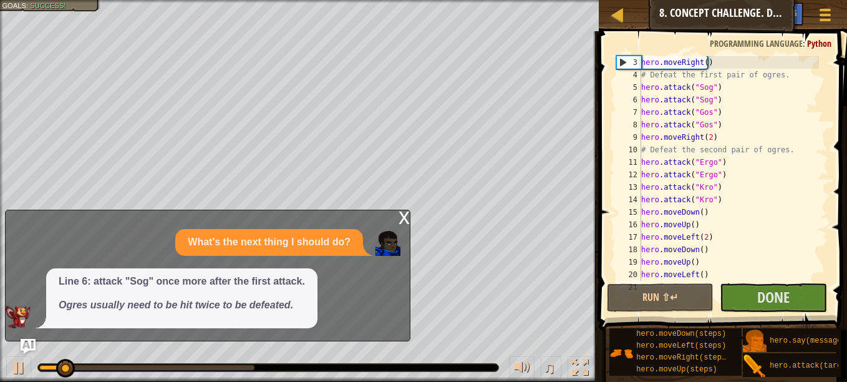
click at [407, 220] on div "x" at bounding box center [404, 216] width 11 height 12
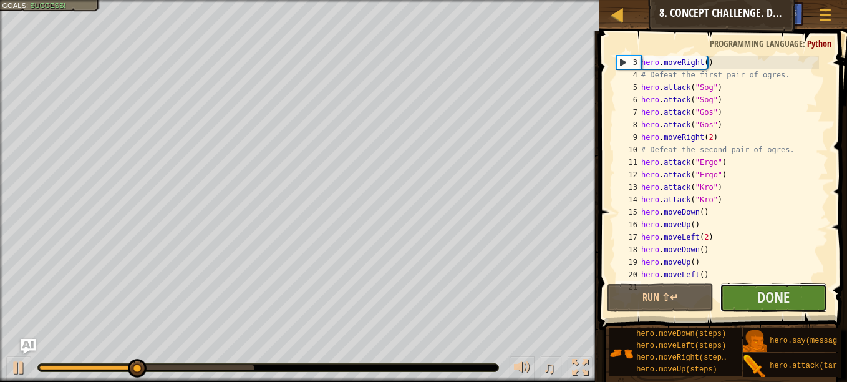
click at [813, 301] on button "Done" at bounding box center [773, 297] width 107 height 29
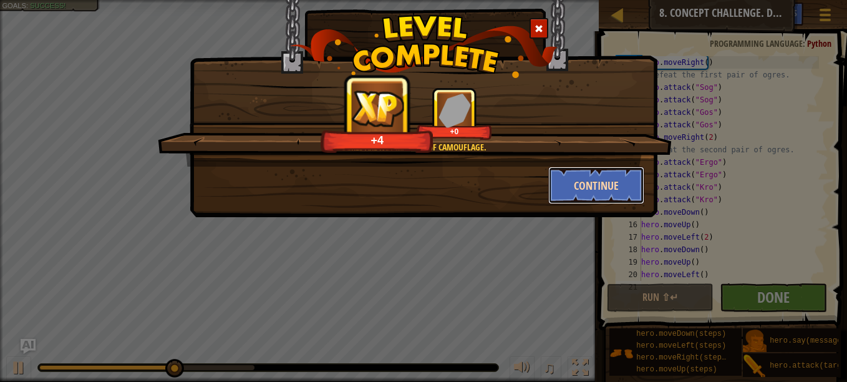
click at [571, 182] on button "Continue" at bounding box center [596, 185] width 97 height 37
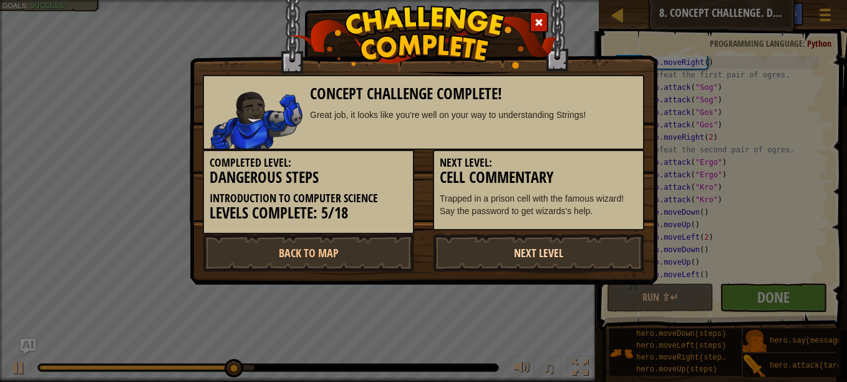
click at [527, 240] on link "Next Level" at bounding box center [538, 252] width 211 height 37
click at [520, 1] on body "Map Introduction to Computer Science 8. Concept Challenge. Dangerous Steps Game…" at bounding box center [423, 0] width 847 height 1
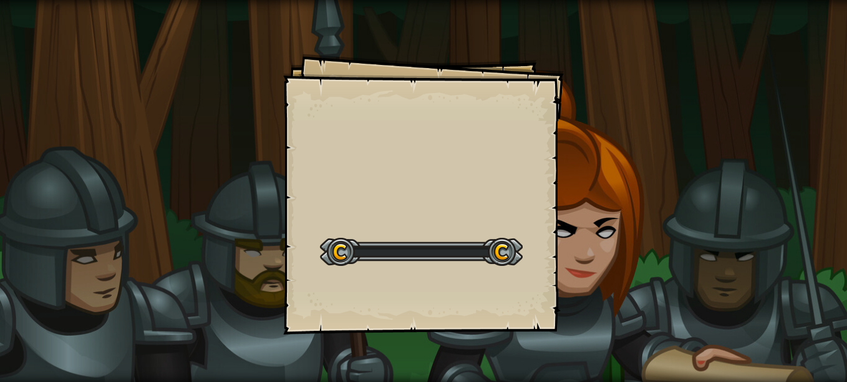
drag, startPoint x: 523, startPoint y: 240, endPoint x: 518, endPoint y: 236, distance: 6.7
click at [518, 236] on div "Start Level" at bounding box center [421, 250] width 203 height 50
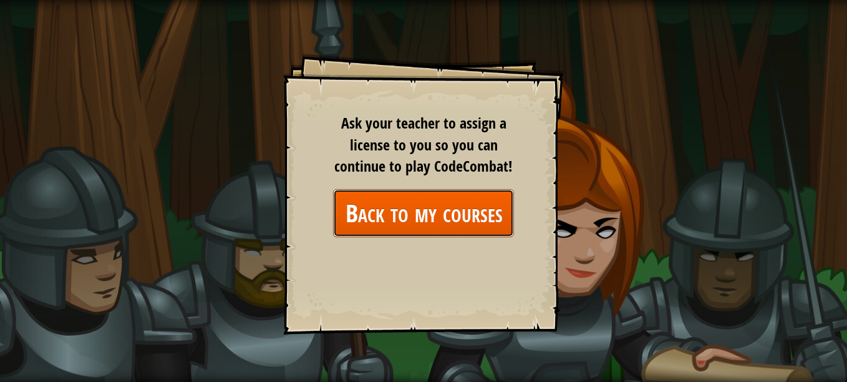
click at [460, 208] on link "Back to my courses" at bounding box center [423, 213] width 181 height 48
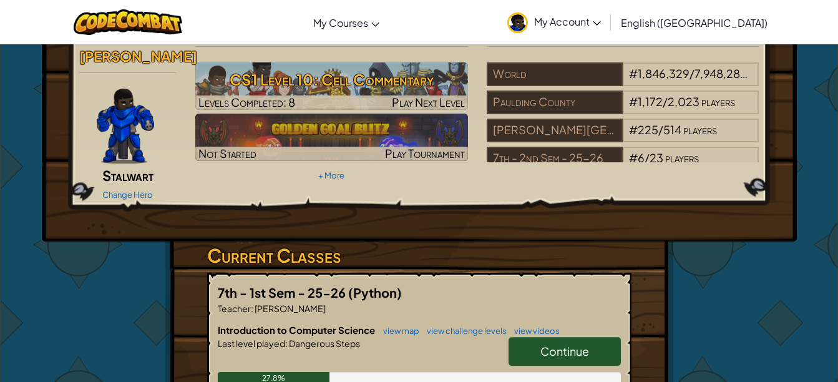
scroll to position [62, 0]
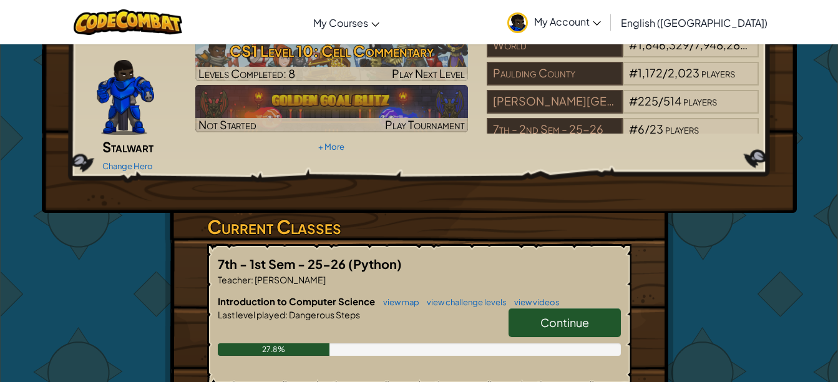
click at [523, 308] on link "Continue" at bounding box center [564, 322] width 112 height 29
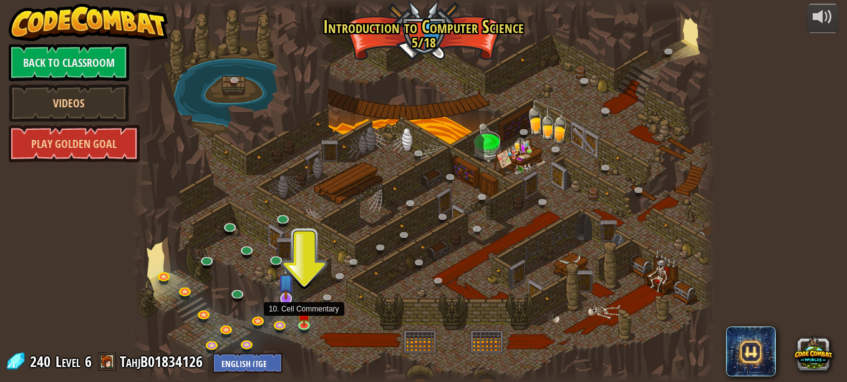
click at [301, 313] on img at bounding box center [305, 314] width 14 height 23
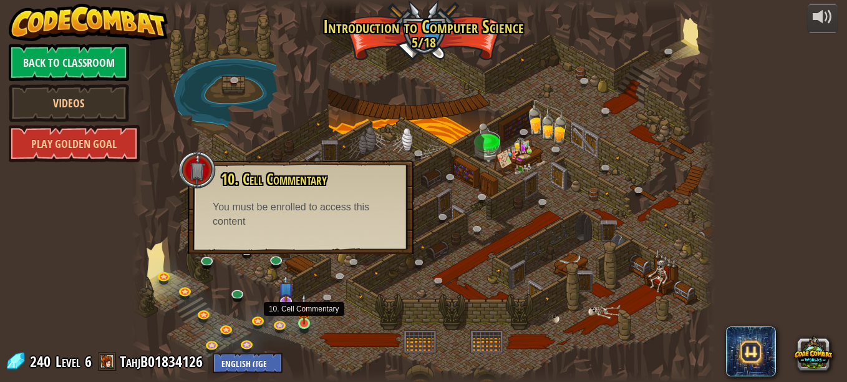
click at [301, 308] on img at bounding box center [305, 308] width 14 height 31
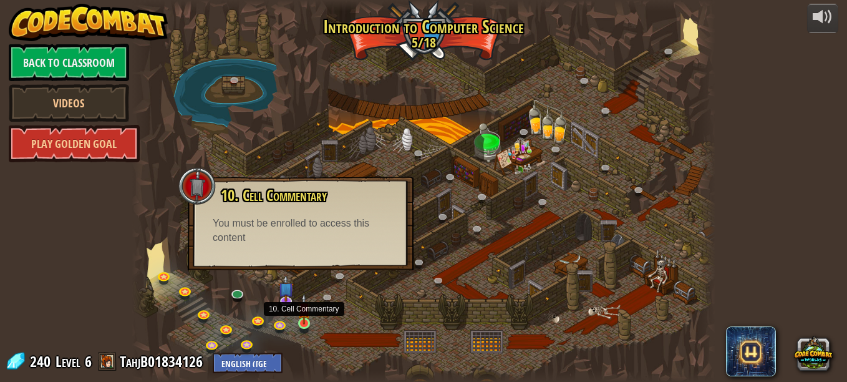
click at [303, 314] on img at bounding box center [305, 308] width 14 height 31
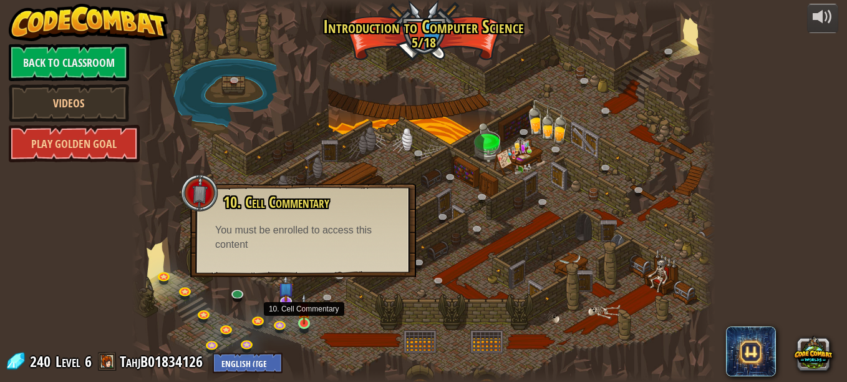
click at [303, 314] on img at bounding box center [305, 308] width 14 height 31
click at [58, 34] on img at bounding box center [89, 22] width 160 height 37
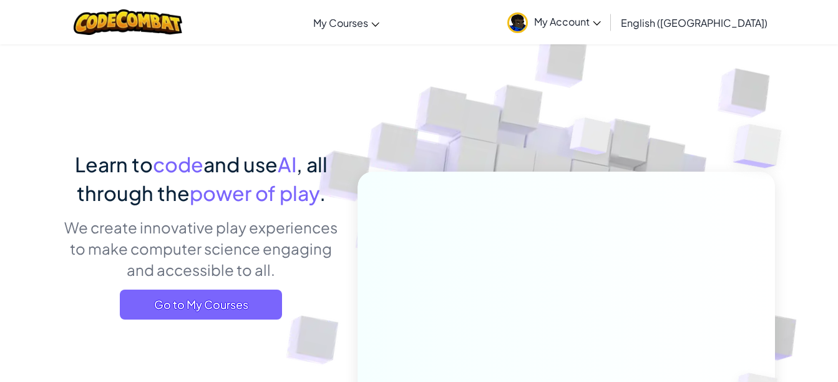
click at [57, 57] on div "Learn to code and use AI , all through the power of play . We create innovative…" at bounding box center [419, 271] width 730 height 455
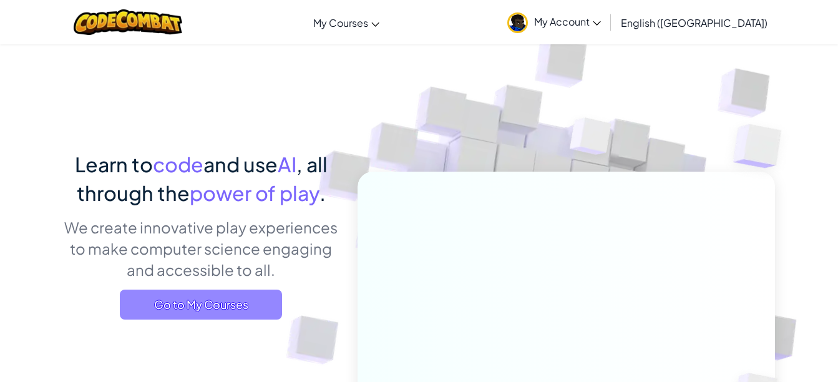
click at [204, 300] on span "Go to My Courses" at bounding box center [201, 304] width 162 height 30
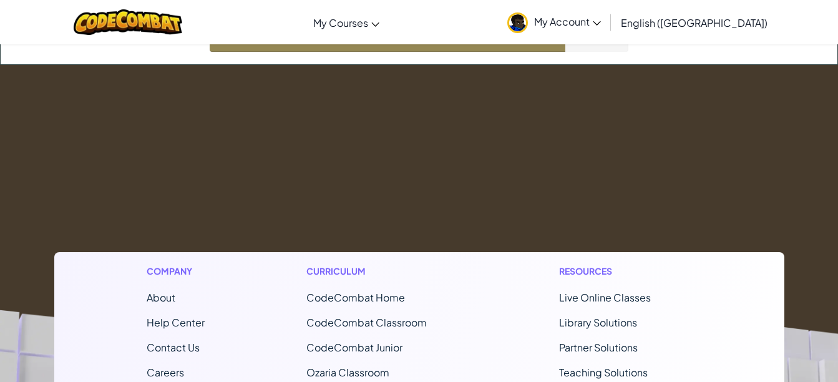
scroll to position [22, 0]
